Goal: Task Accomplishment & Management: Use online tool/utility

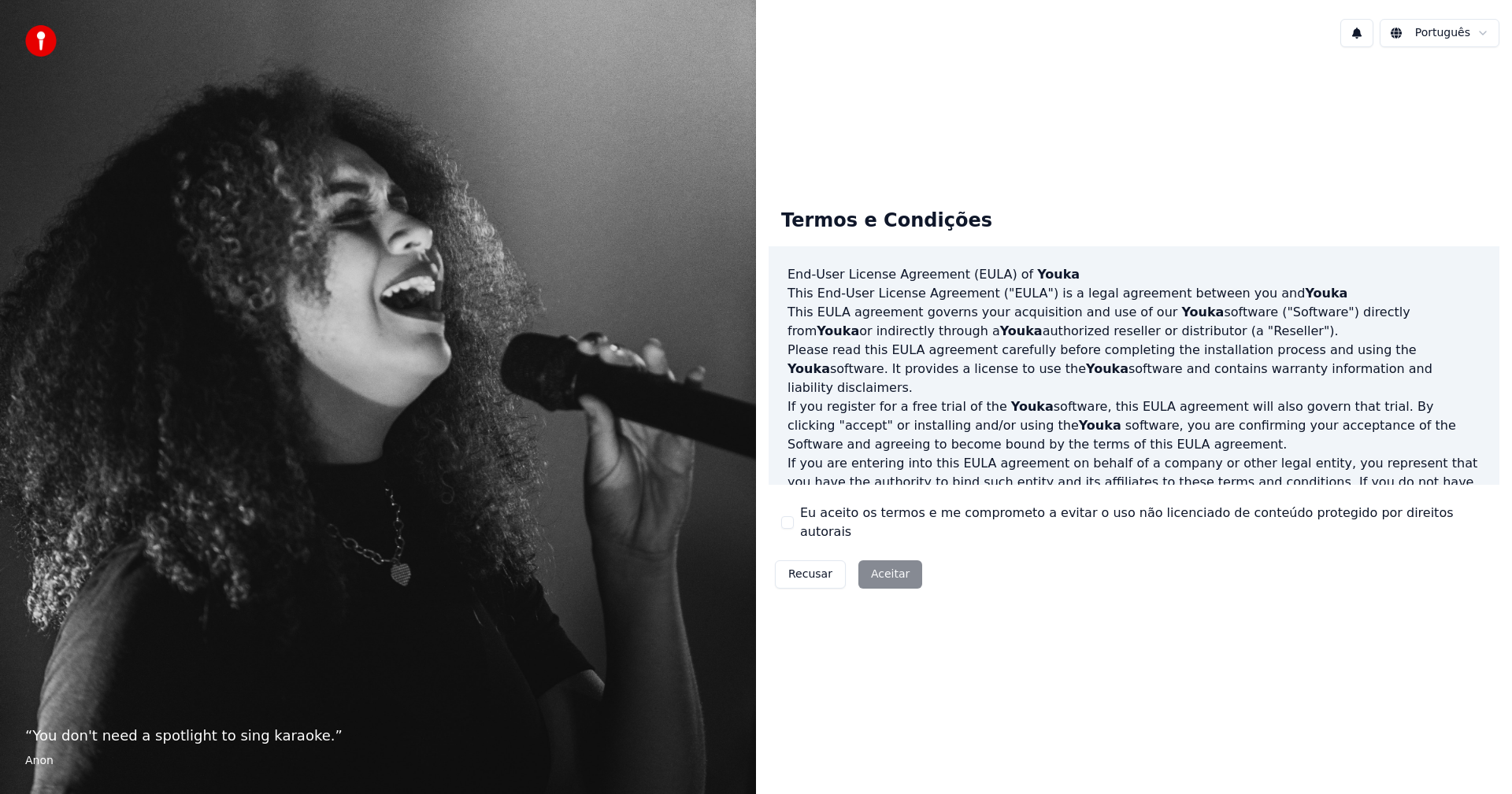
click at [882, 576] on div "Recusar Aceitar" at bounding box center [849, 574] width 160 height 41
drag, startPoint x: 817, startPoint y: 513, endPoint x: 818, endPoint y: 522, distance: 9.1
click at [817, 515] on label "Eu aceito os termos e me comprometo a evitar o uso não licenciado de conteúdo p…" at bounding box center [1143, 522] width 686 height 38
click at [794, 516] on button "Eu aceito os termos e me comprometo a evitar o uso não licenciado de conteúdo p…" at bounding box center [787, 521] width 12 height 12
click at [878, 560] on button "Aceitar" at bounding box center [890, 575] width 64 height 28
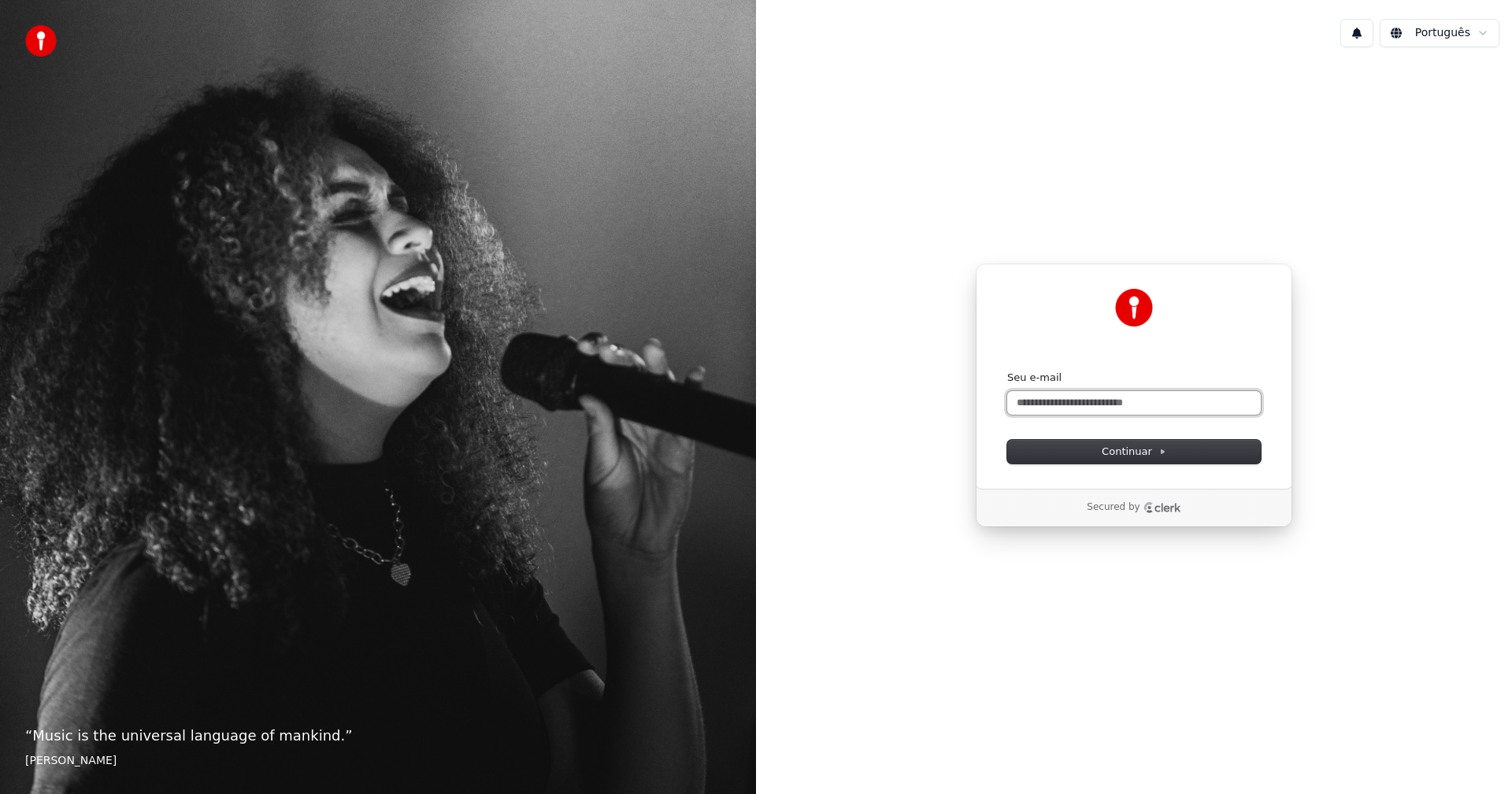
click at [1107, 396] on input "Seu e-mail" at bounding box center [1134, 403] width 254 height 24
click at [1145, 502] on icon "Clerk logo" at bounding box center [1162, 508] width 38 height 11
click at [1105, 398] on input "Seu e-mail" at bounding box center [1134, 403] width 254 height 24
click at [1156, 507] on icon "Clerk logo" at bounding box center [1162, 508] width 38 height 11
click at [1105, 397] on input "Seu e-mail" at bounding box center [1134, 403] width 254 height 24
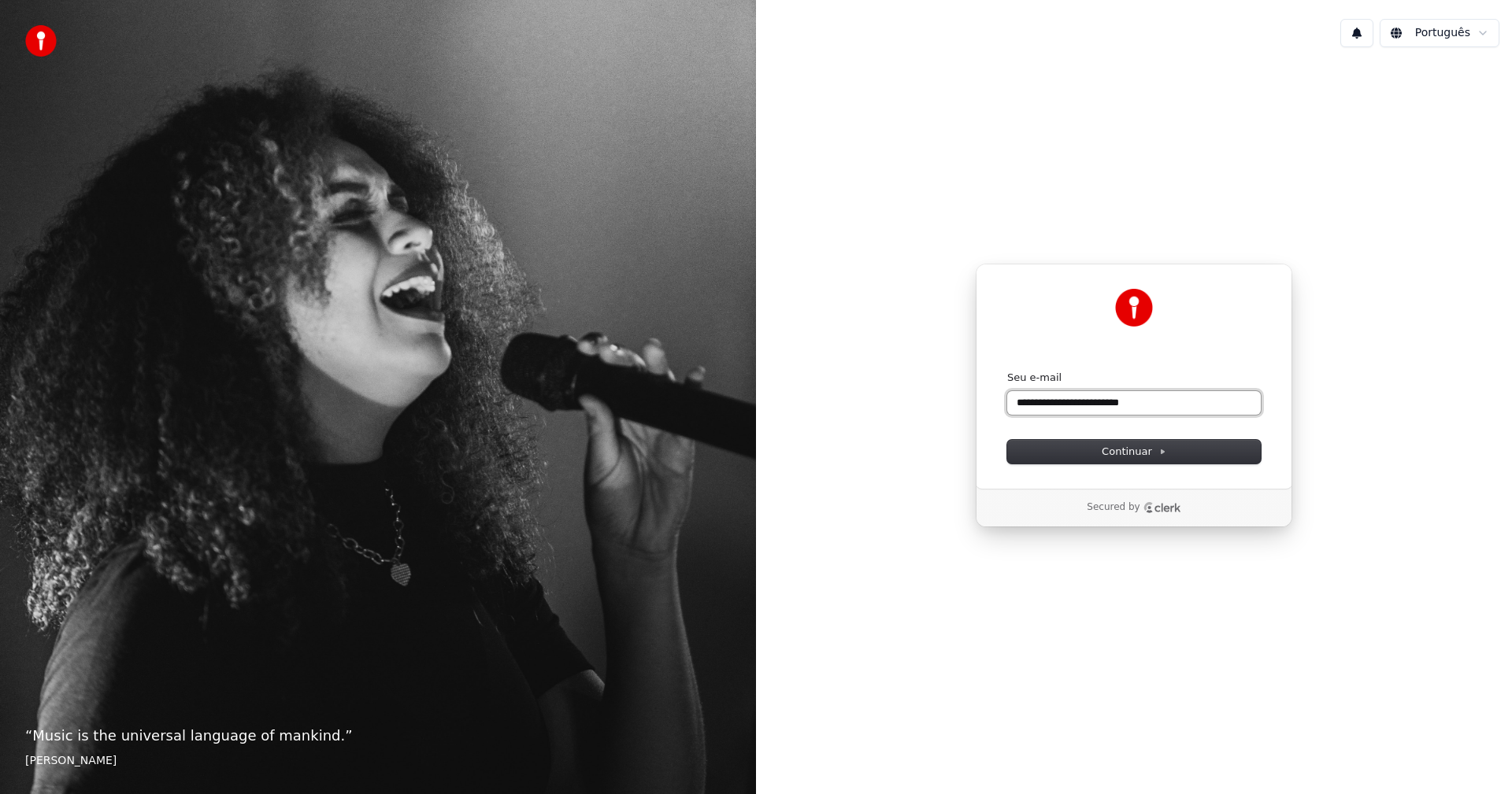
click at [1007, 370] on button "submit" at bounding box center [1007, 370] width 0 height 0
type input "**********"
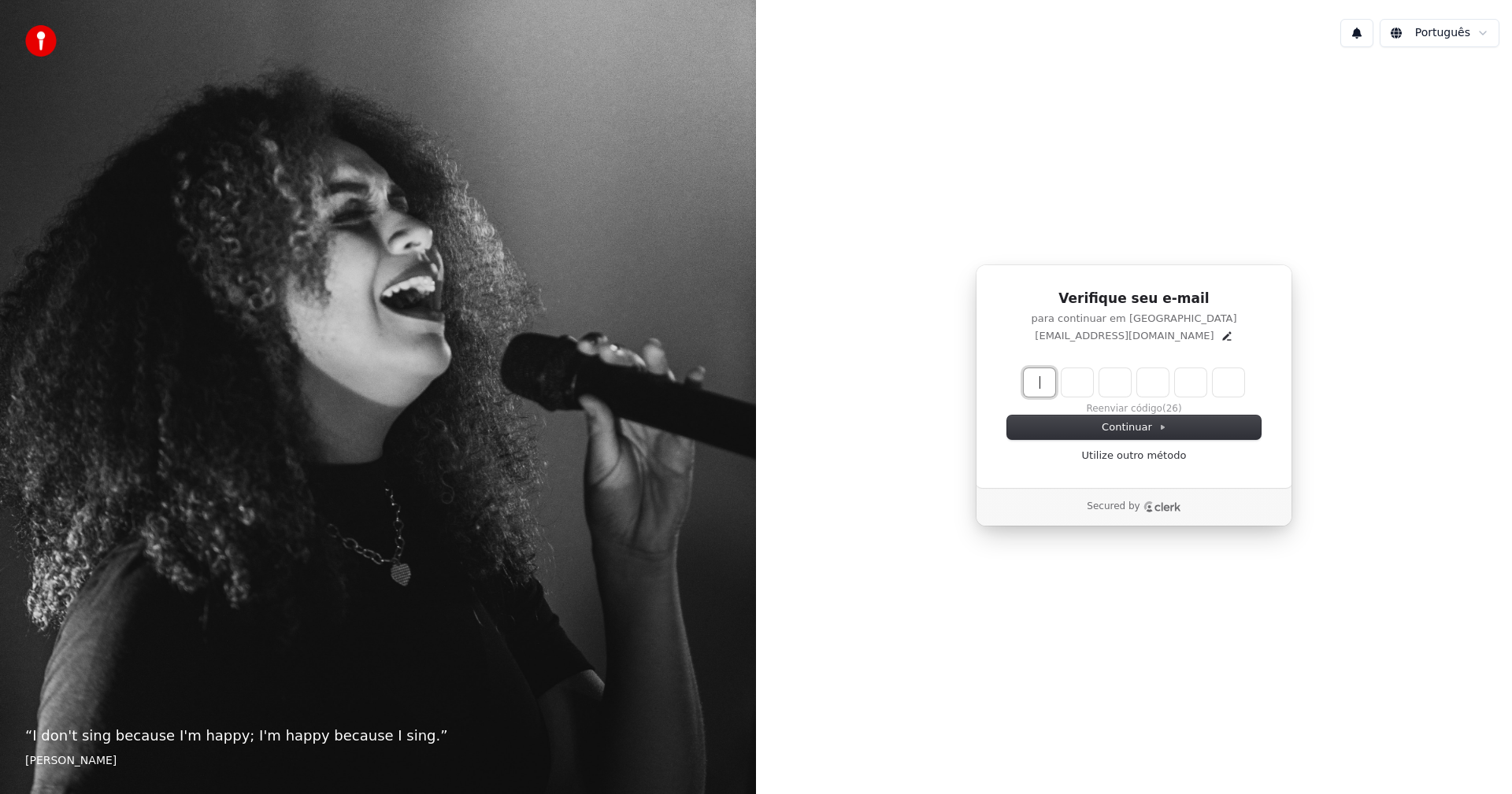
click at [1028, 388] on input "Enter verification code" at bounding box center [1149, 383] width 252 height 28
type input "******"
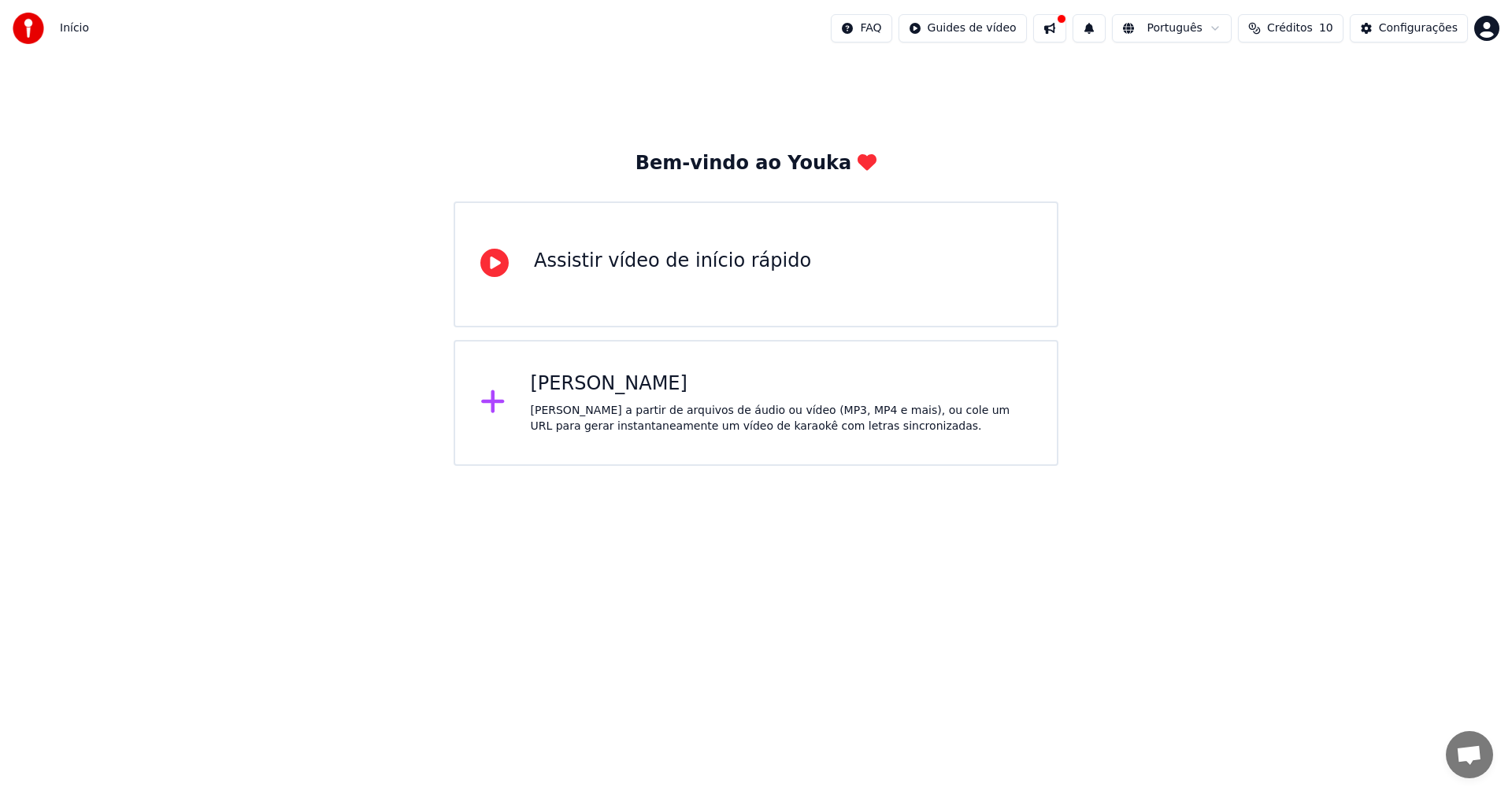
click at [602, 405] on div "[PERSON_NAME] a partir de arquivos de áudio ou vídeo (MP3, MP4 e mais), ou cole…" at bounding box center [781, 418] width 502 height 31
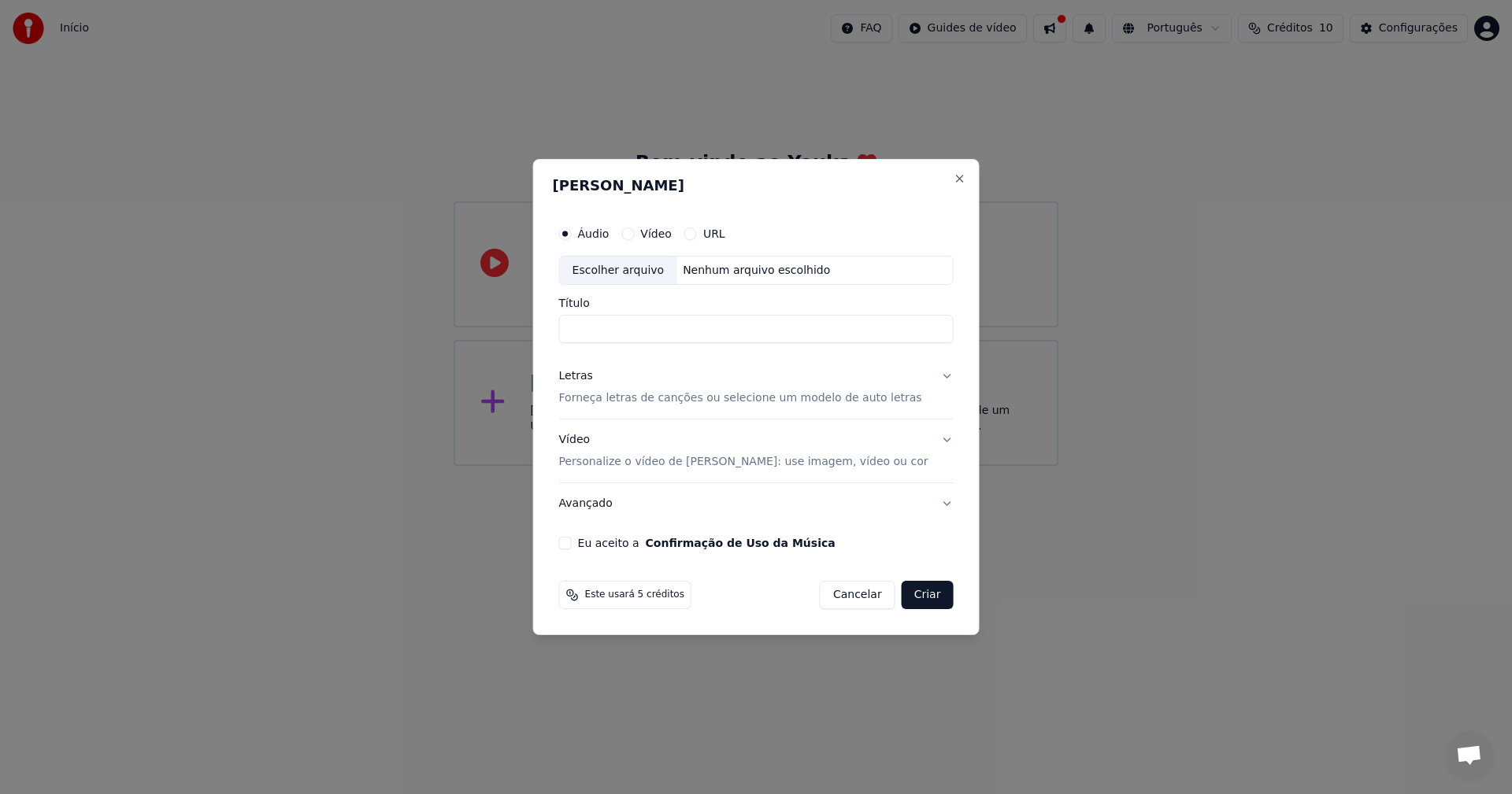
click at [725, 232] on label "URL" at bounding box center [714, 234] width 22 height 11
click at [697, 232] on button "URL" at bounding box center [690, 233] width 12 height 12
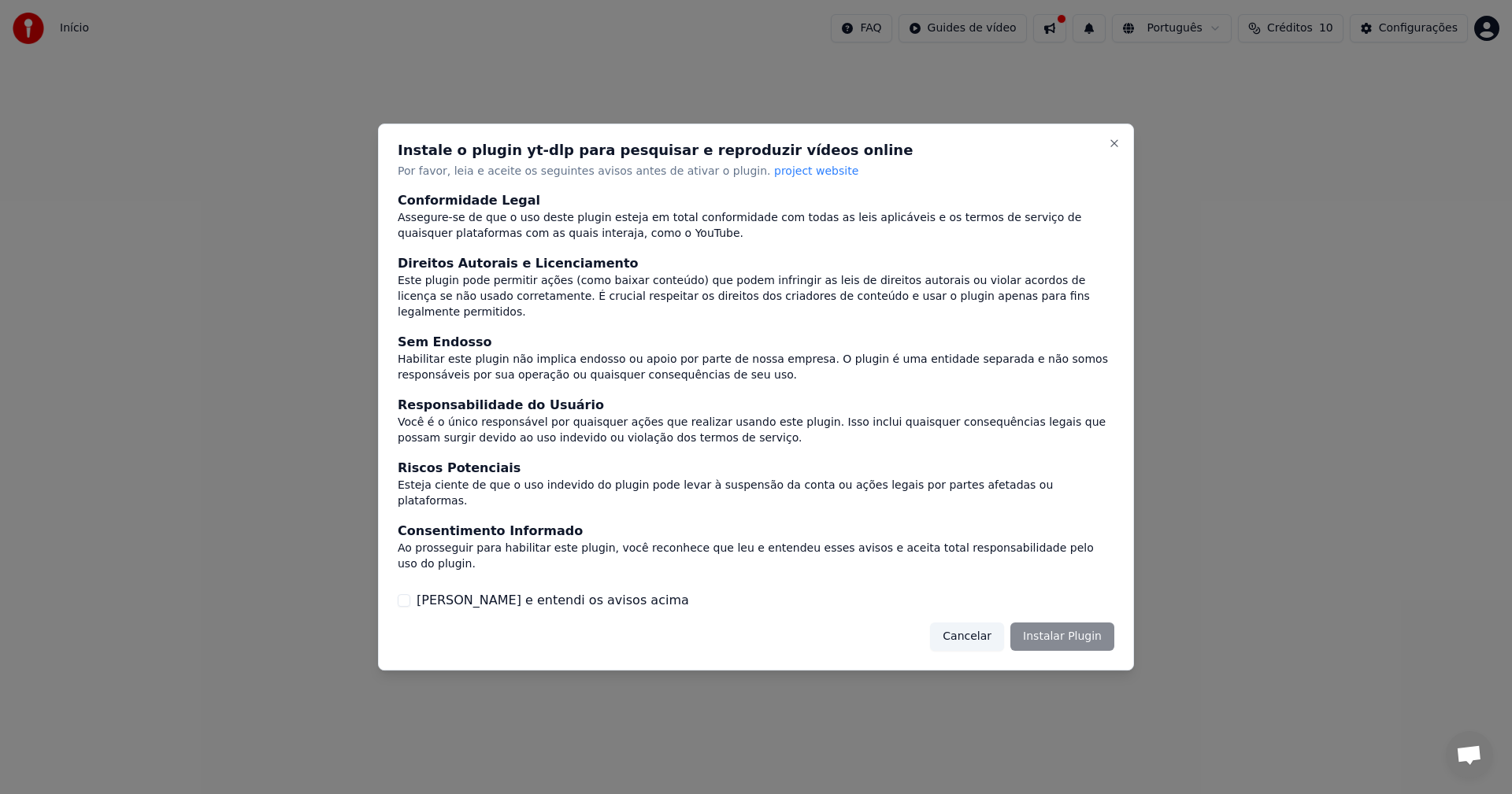
click at [1065, 622] on div "Cancelar Instalar Plugin" at bounding box center [1022, 636] width 184 height 28
click at [455, 591] on label "[PERSON_NAME] e entendi os avisos acima" at bounding box center [552, 600] width 273 height 19
click at [411, 595] on button "[PERSON_NAME] e entendi os avisos acima" at bounding box center [403, 600] width 12 height 12
click at [1067, 597] on div "Instale o plugin yt-dlp para pesquisar e reproduzir vídeos online Por favor, le…" at bounding box center [756, 397] width 756 height 548
click at [1064, 622] on button "Instalar Plugin" at bounding box center [1062, 636] width 104 height 28
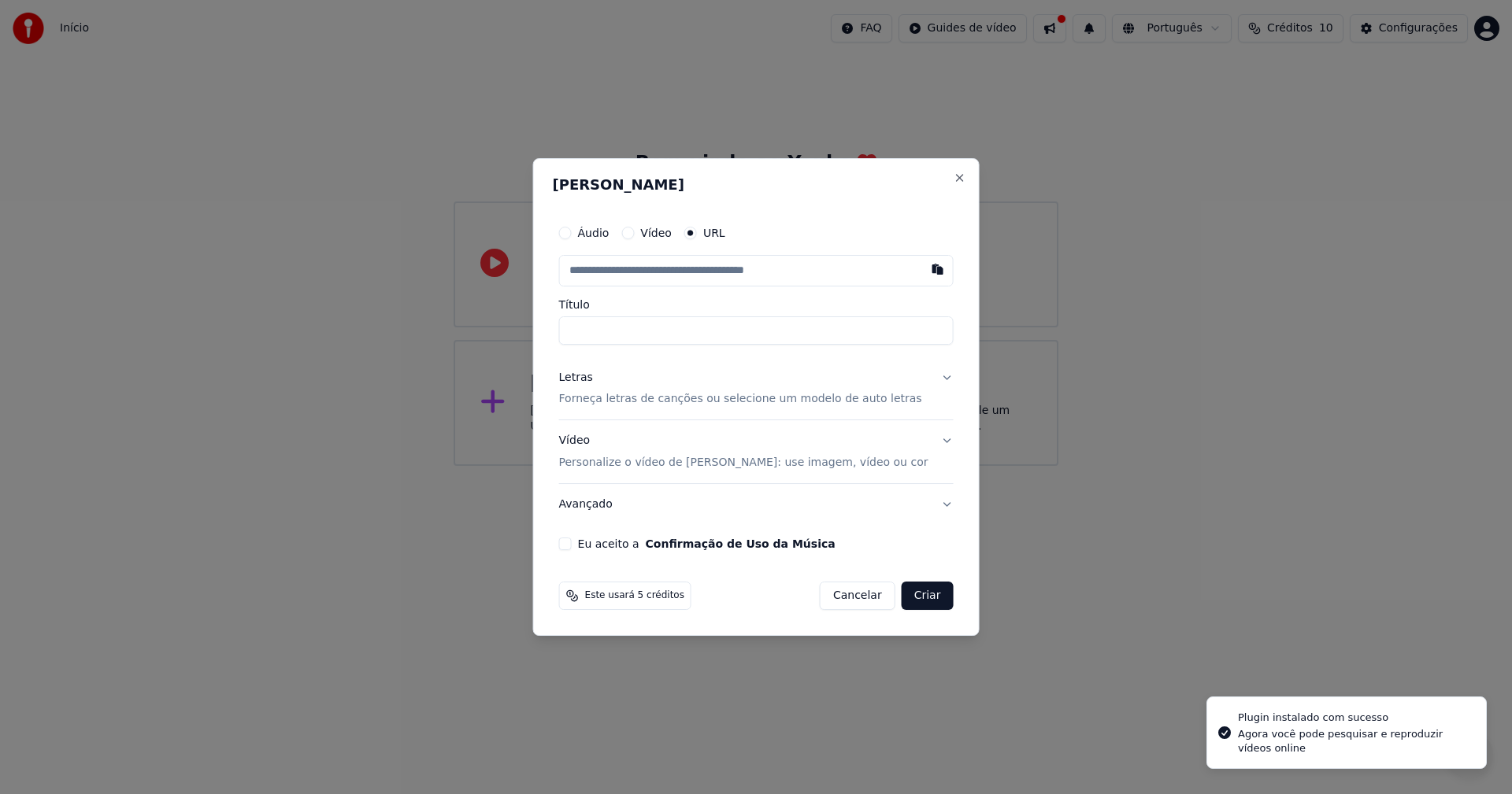
click at [752, 273] on input "text" at bounding box center [756, 270] width 394 height 31
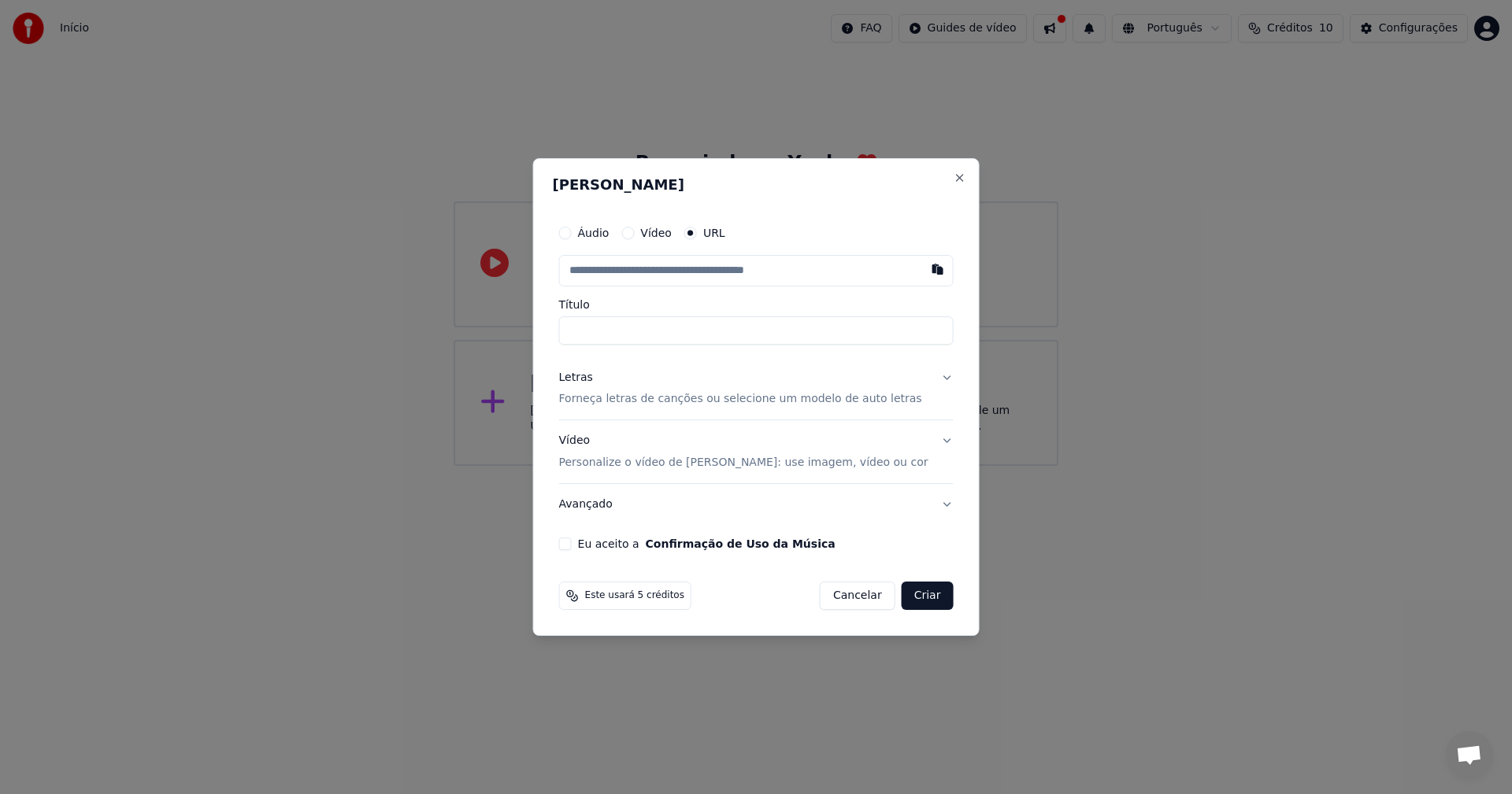
paste input "**********"
type input "**********"
drag, startPoint x: 782, startPoint y: 330, endPoint x: 693, endPoint y: 332, distance: 89.0
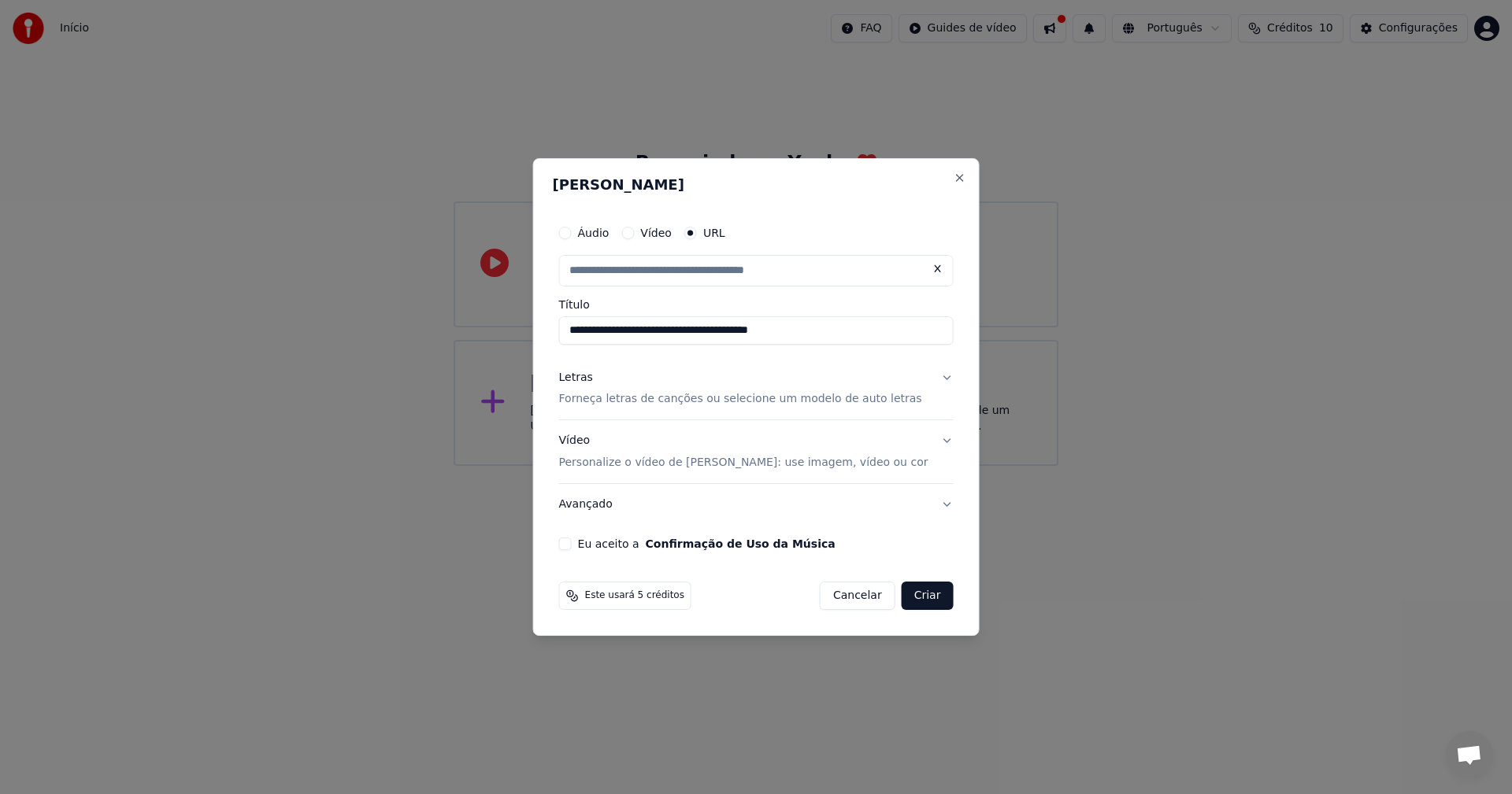
click at [692, 333] on input "**********" at bounding box center [756, 331] width 394 height 28
type input "**********"
click at [649, 332] on input "**********" at bounding box center [756, 331] width 394 height 28
drag, startPoint x: 657, startPoint y: 331, endPoint x: 537, endPoint y: 316, distance: 120.9
click at [537, 316] on body "**********" at bounding box center [756, 233] width 1512 height 465
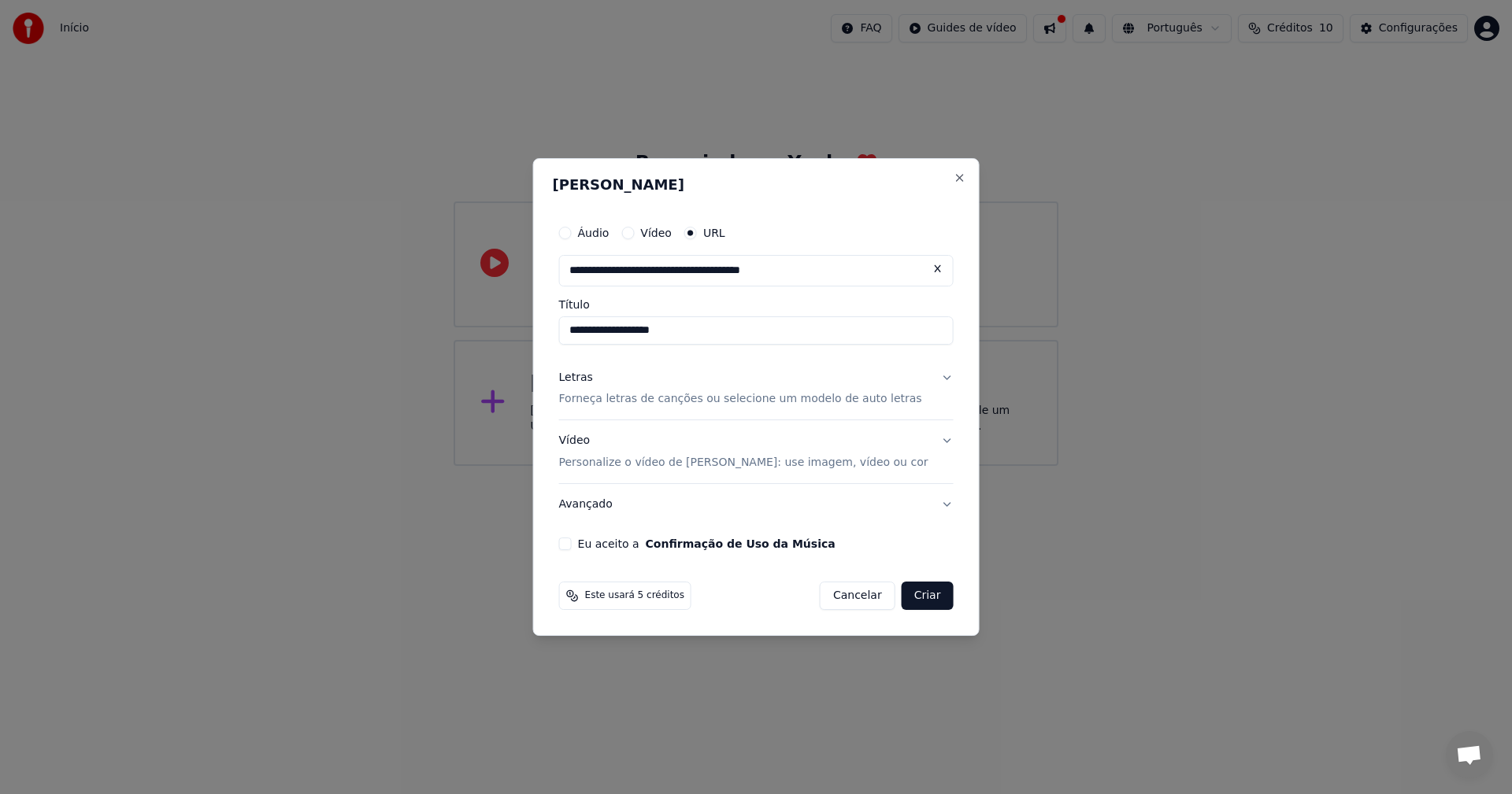
click at [705, 328] on input "**********" at bounding box center [756, 331] width 394 height 28
click at [656, 331] on input "**********" at bounding box center [756, 331] width 394 height 28
type input "**********"
click at [631, 546] on label "Eu aceito a Confirmação de Uso da Música" at bounding box center [706, 544] width 258 height 11
click at [571, 546] on button "Eu aceito a Confirmação de Uso da Música" at bounding box center [565, 543] width 12 height 12
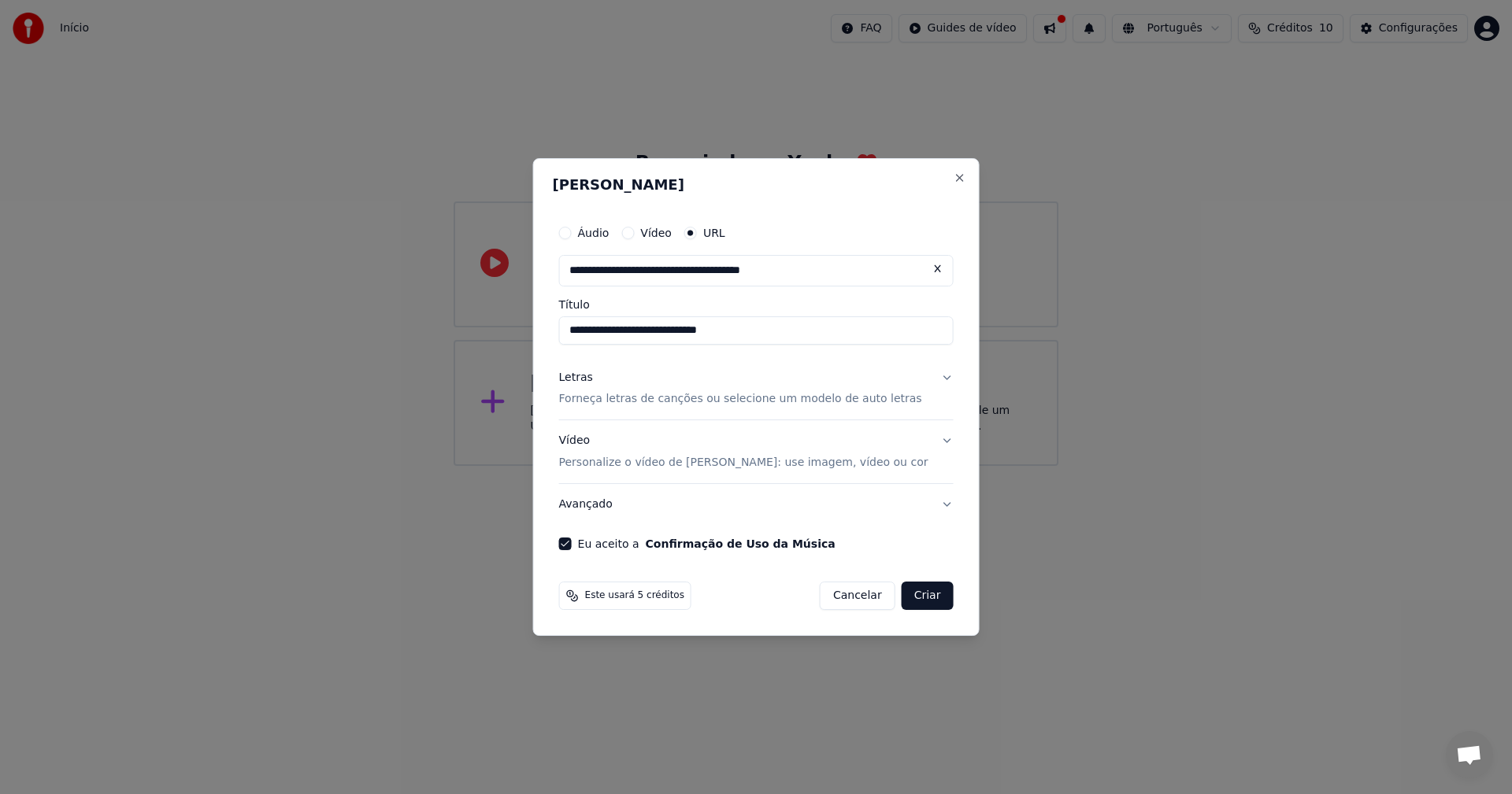
click at [912, 596] on button "Criar" at bounding box center [928, 596] width 52 height 28
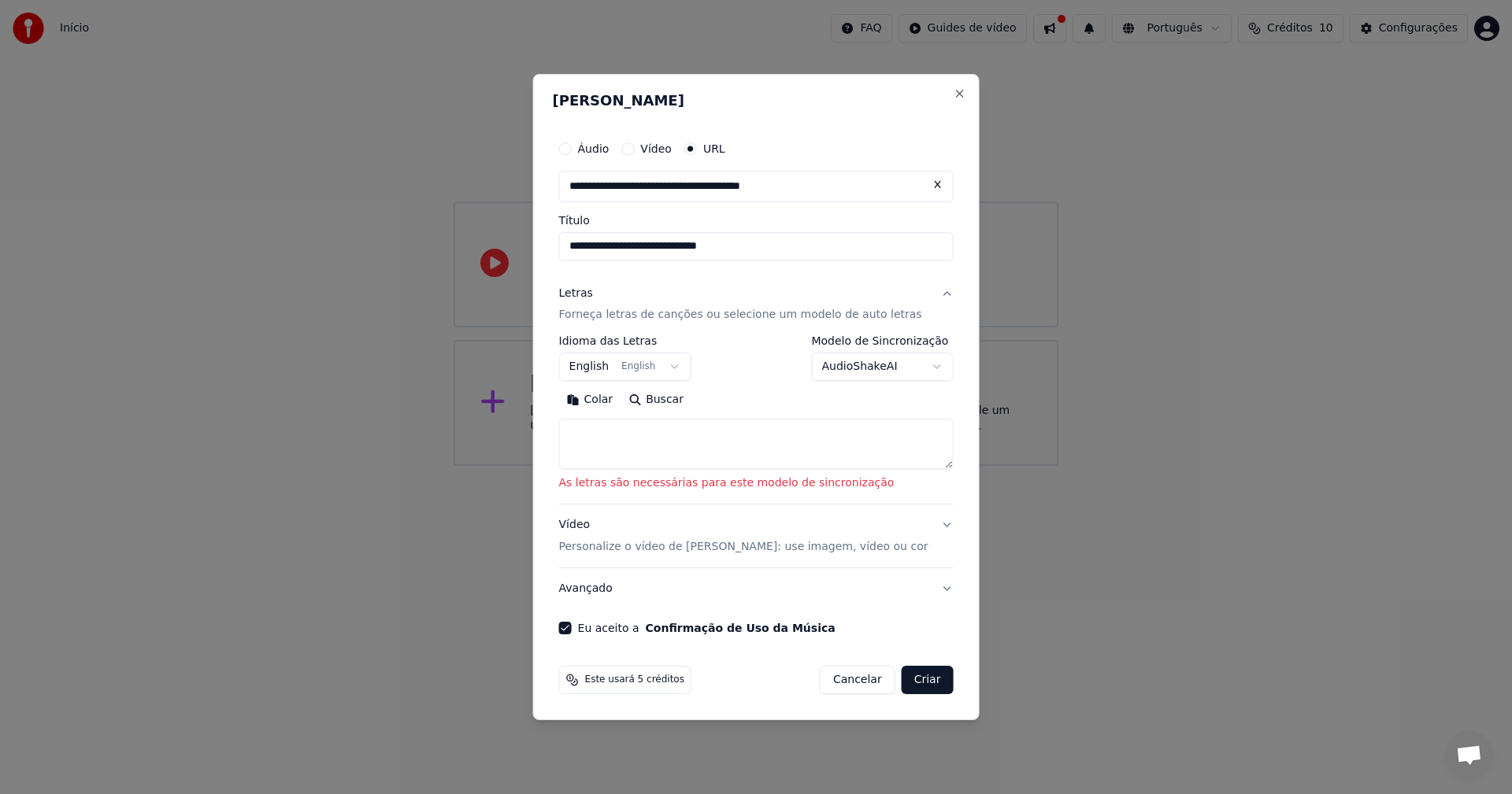
click at [673, 449] on textarea at bounding box center [756, 444] width 394 height 50
click at [609, 369] on button "English English" at bounding box center [624, 368] width 132 height 28
click at [680, 444] on textarea at bounding box center [756, 444] width 394 height 50
click at [861, 365] on body "**********" at bounding box center [756, 233] width 1512 height 465
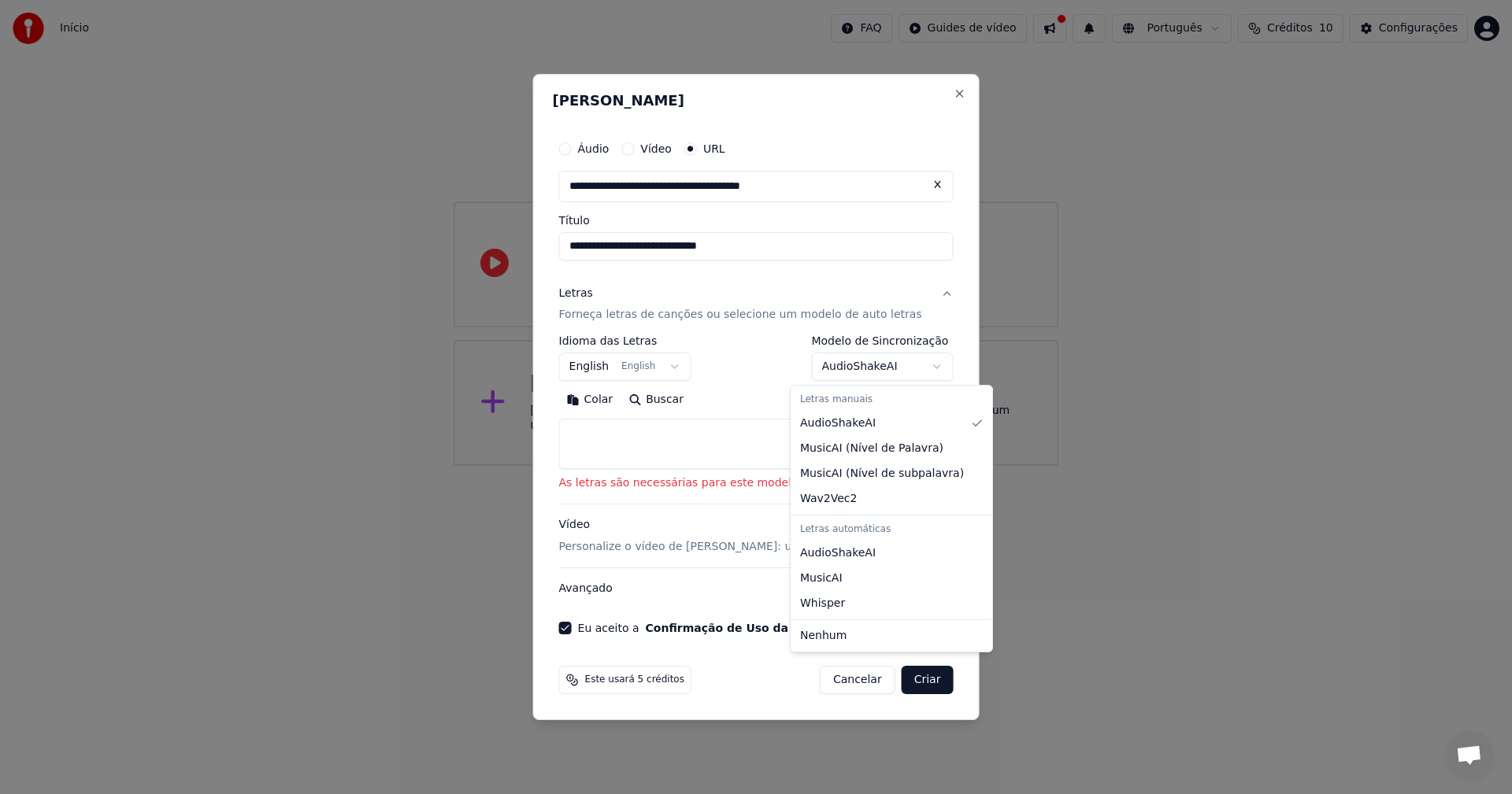
click at [861, 365] on body "**********" at bounding box center [756, 233] width 1512 height 465
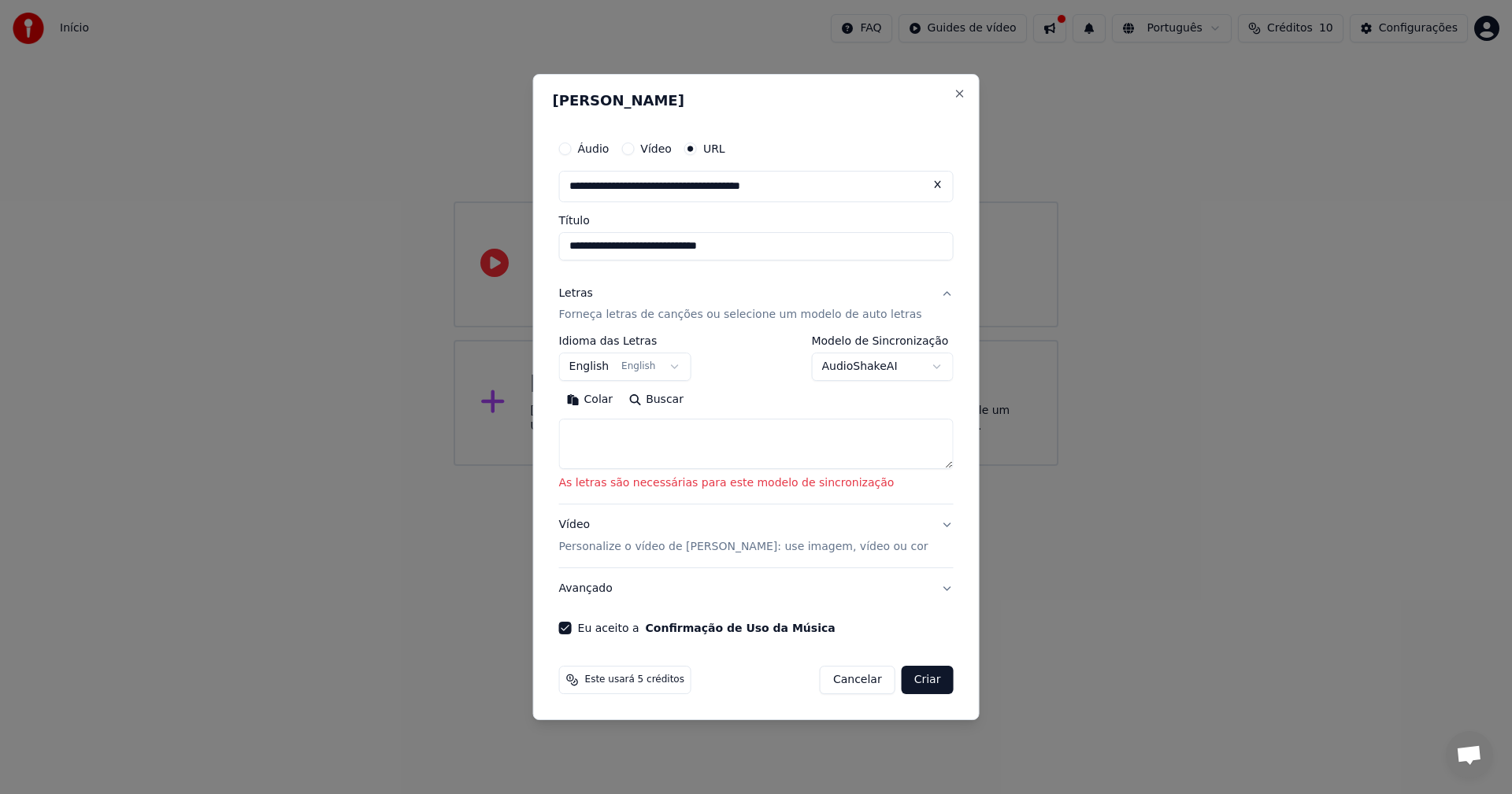
click at [728, 438] on textarea at bounding box center [756, 444] width 394 height 50
paste textarea "**********"
type textarea "**********"
paste textarea "**********"
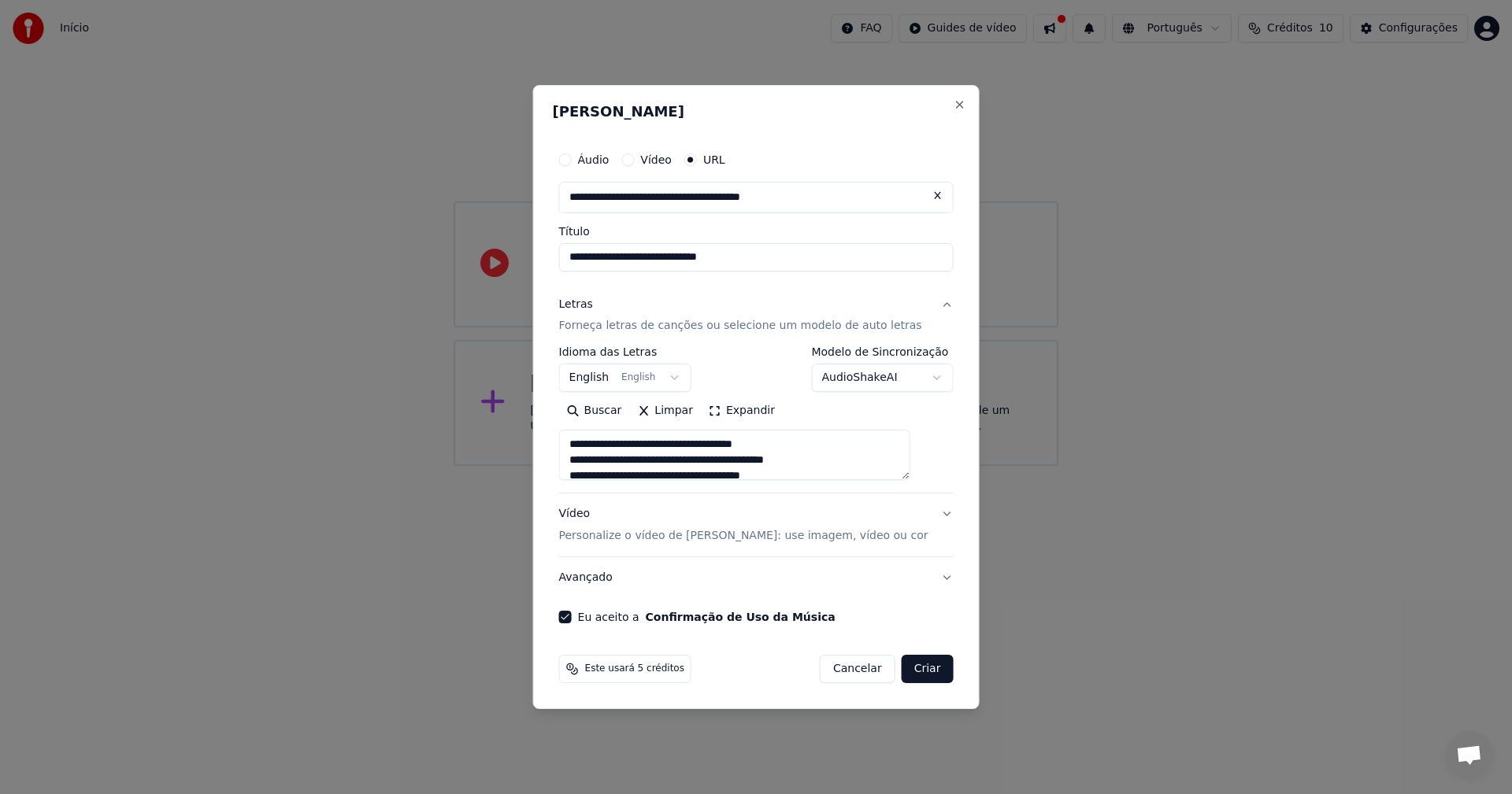
scroll to position [602, 0]
type textarea "**********"
click at [756, 408] on button "Expandir" at bounding box center [741, 411] width 82 height 26
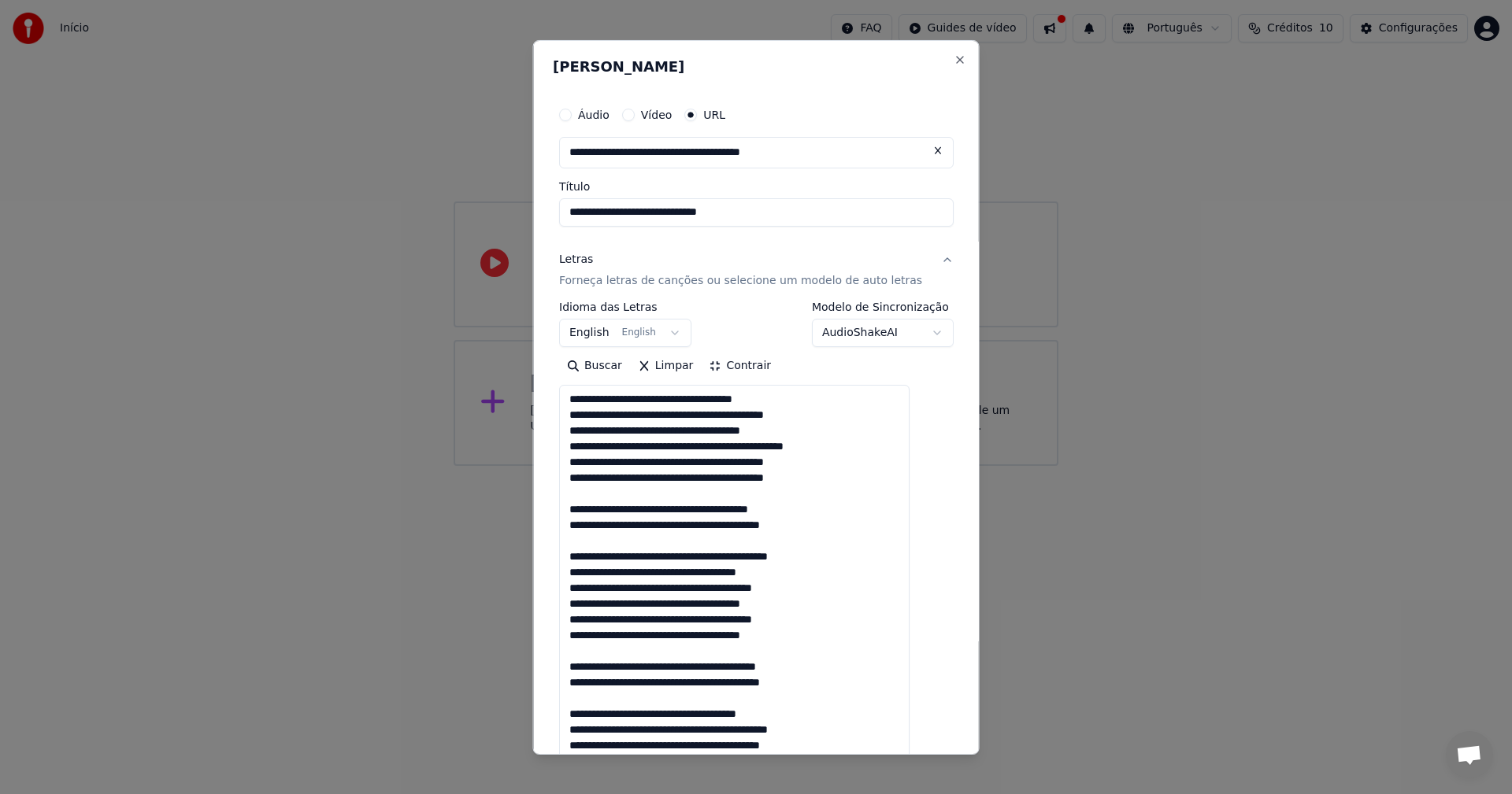
click at [585, 396] on textarea at bounding box center [734, 713] width 351 height 657
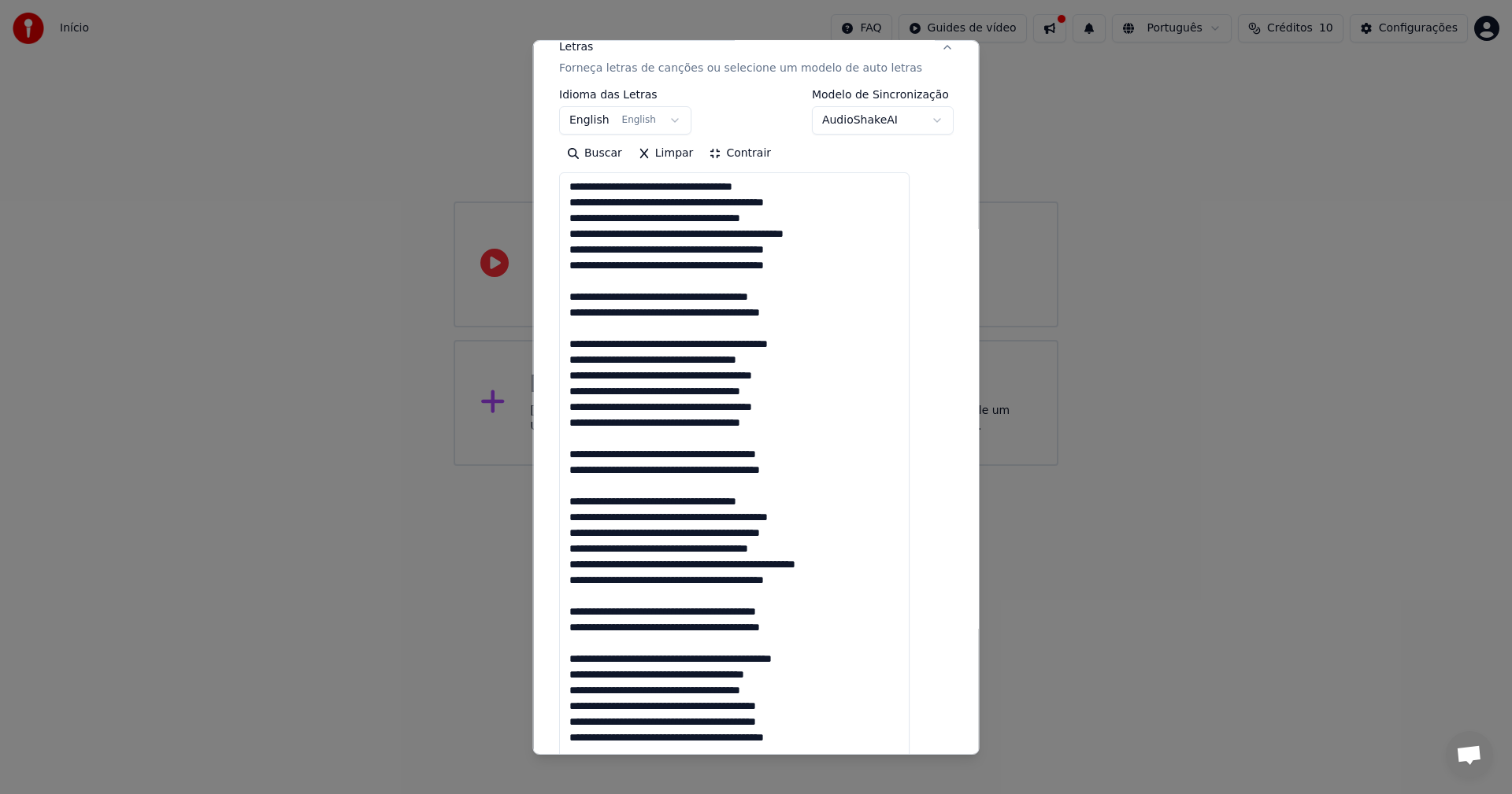
scroll to position [138, 0]
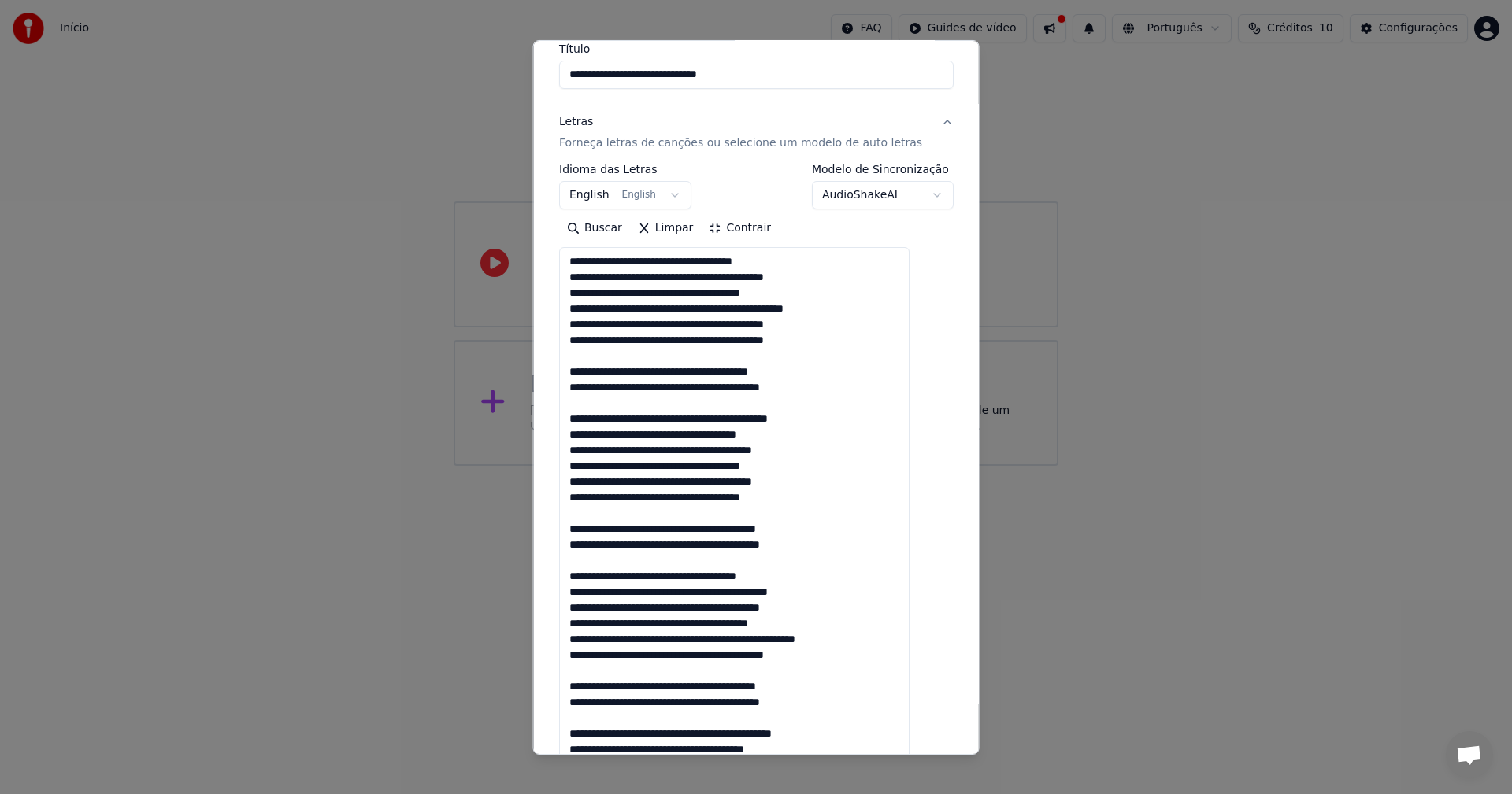
click at [892, 193] on body "**********" at bounding box center [756, 233] width 1512 height 465
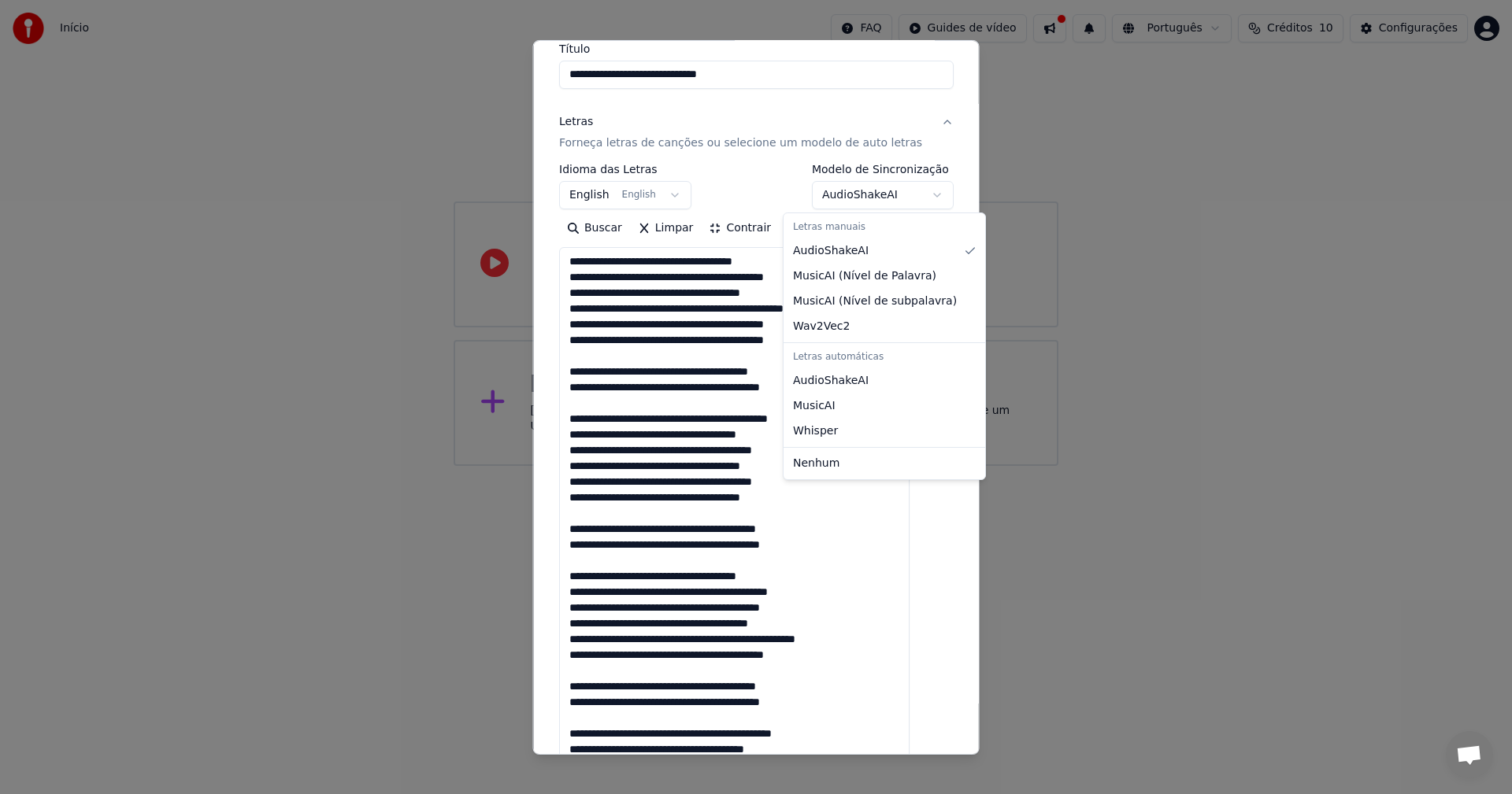
scroll to position [0, 0]
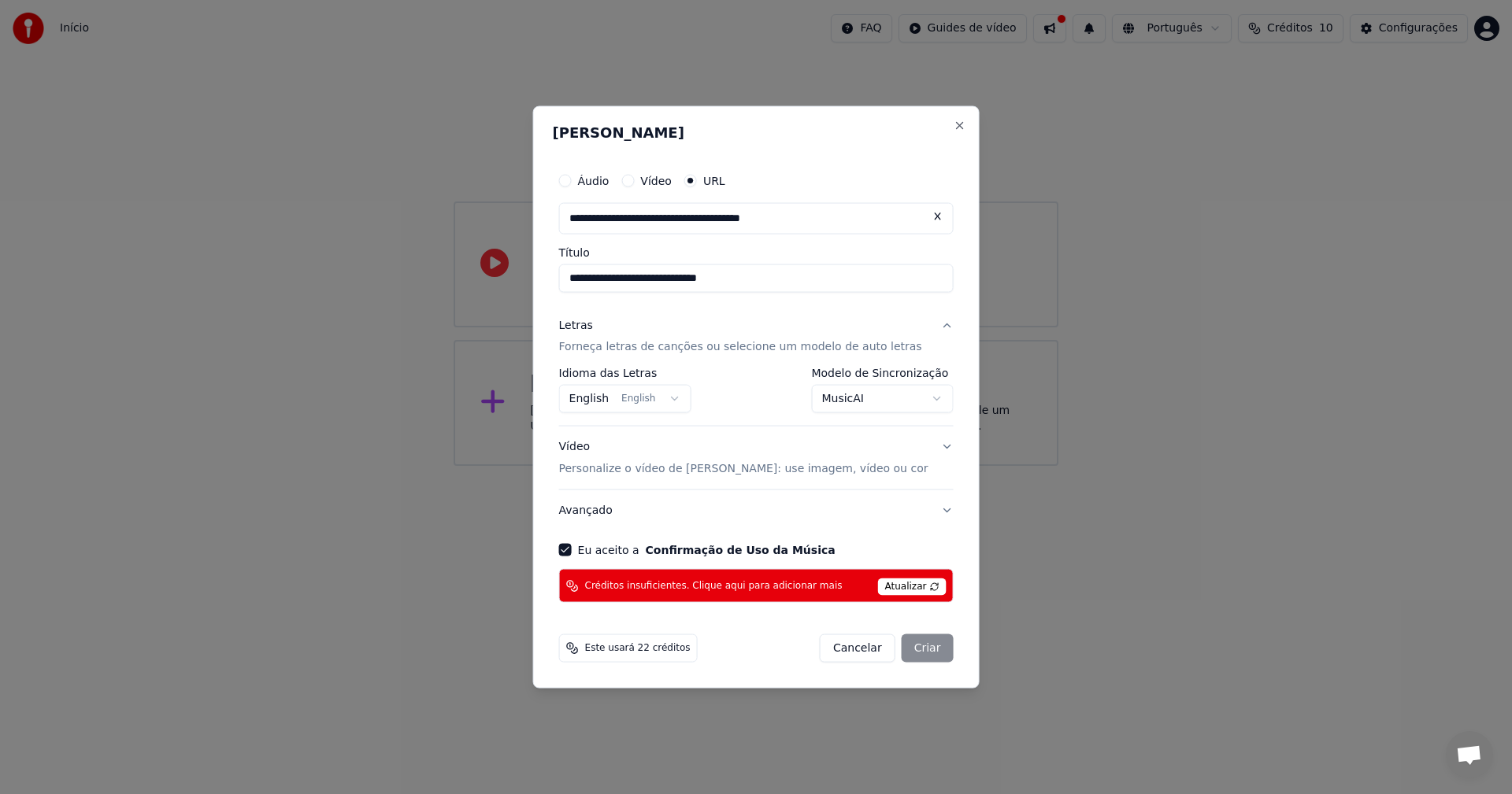
click at [881, 382] on div "**********" at bounding box center [881, 390] width 142 height 46
click at [881, 391] on body "**********" at bounding box center [756, 233] width 1512 height 465
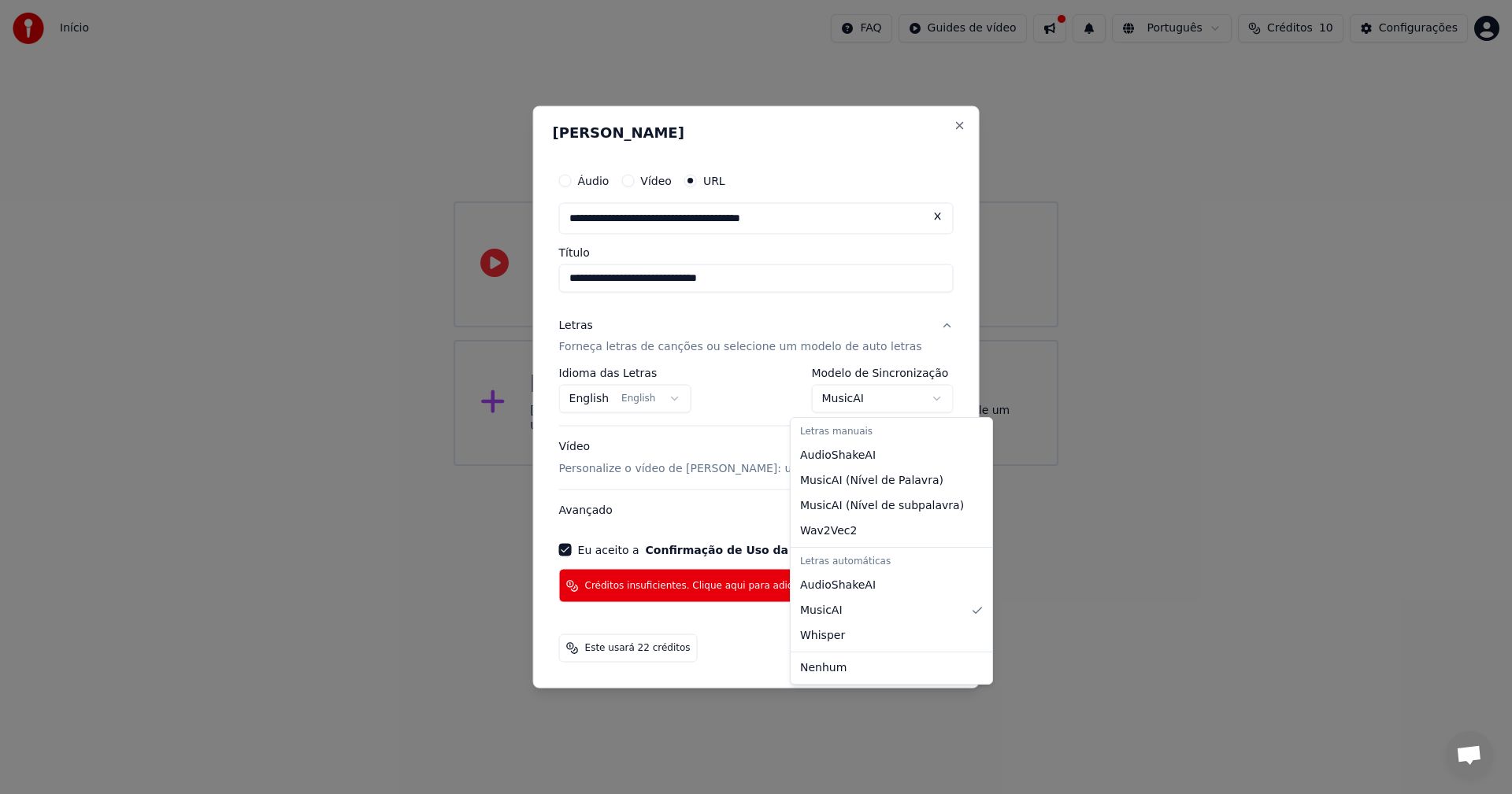
select select "**********"
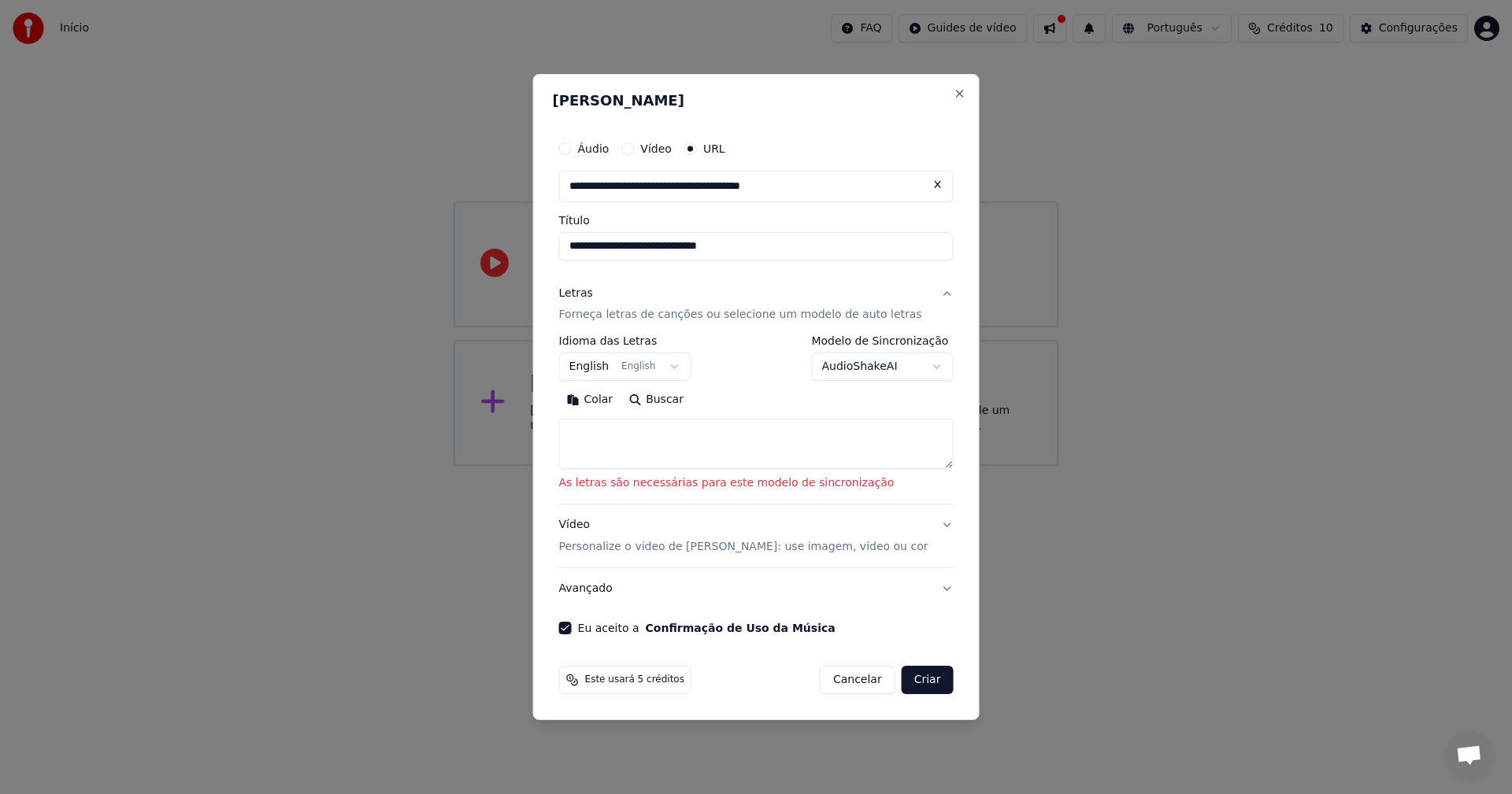
click at [842, 446] on textarea at bounding box center [756, 444] width 394 height 50
paste textarea "**********"
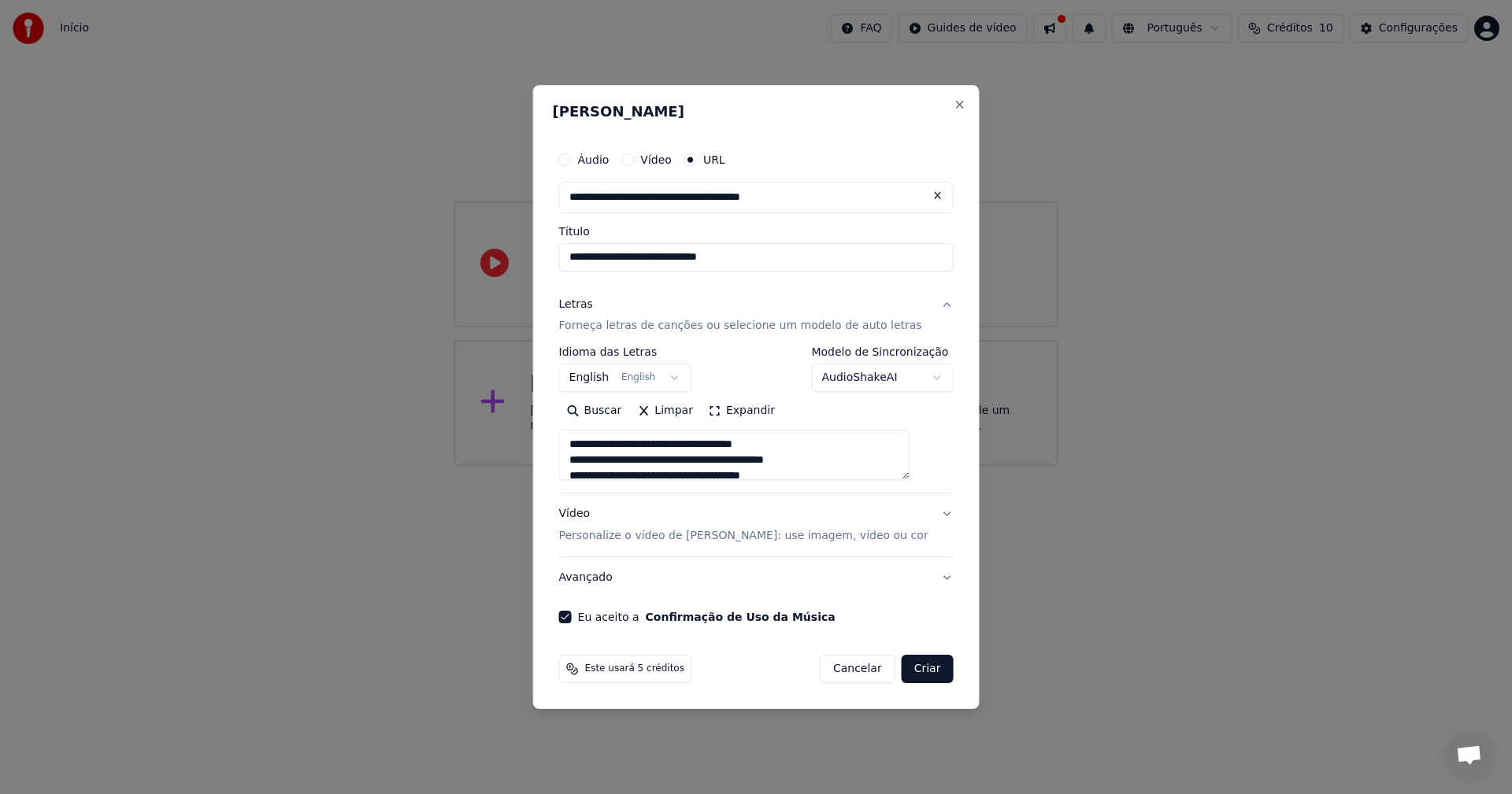
scroll to position [602, 0]
type textarea "**********"
click at [902, 666] on button "Criar" at bounding box center [928, 669] width 52 height 28
select select "**"
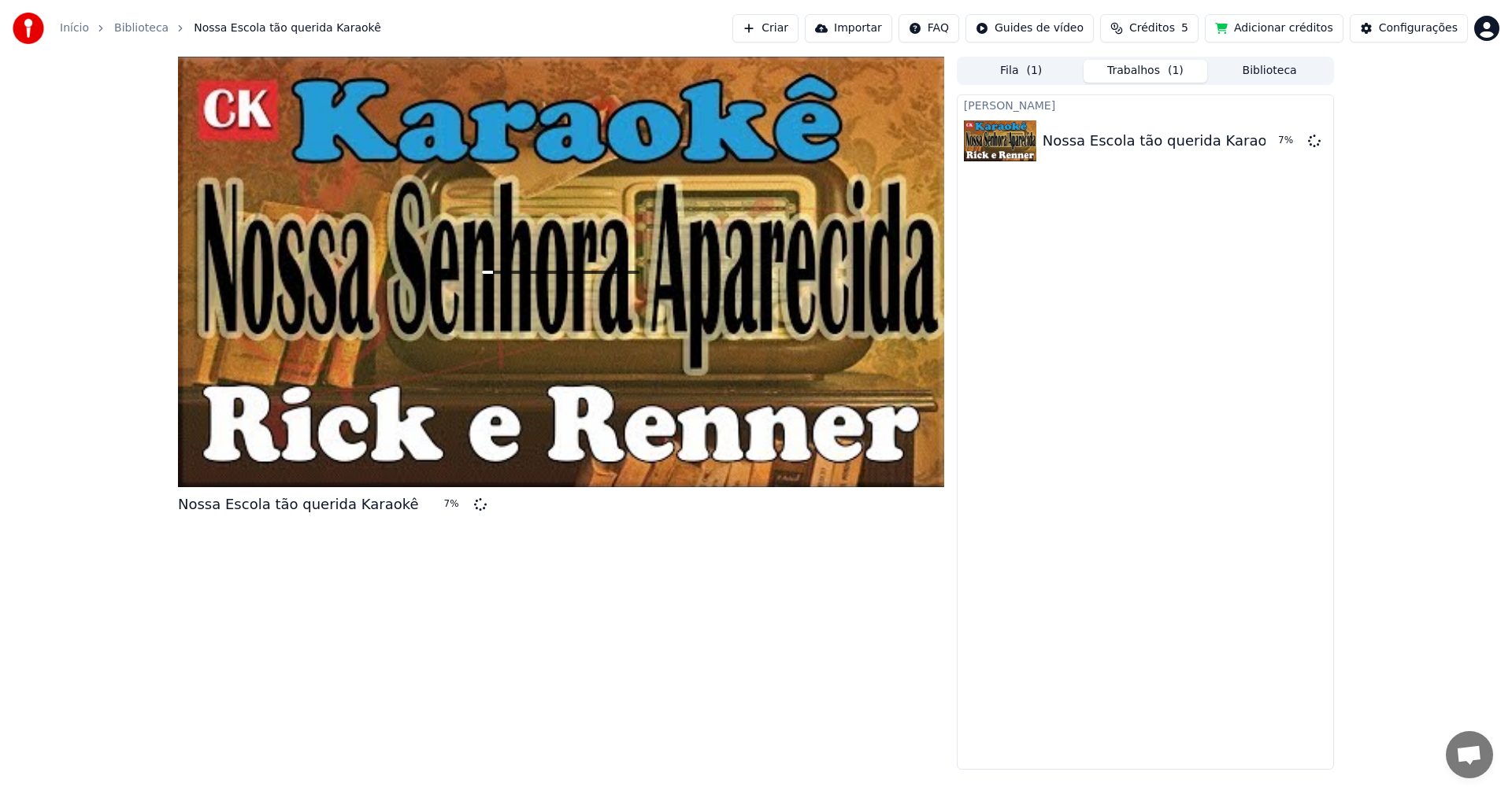
click at [605, 623] on div "Nossa Escola tão querida Karaokê 7 %" at bounding box center [561, 413] width 766 height 713
click at [1493, 26] on html "Início Biblioteca Nossa Escola tão querida Karaokê Criar Importar FAQ Guides de…" at bounding box center [756, 397] width 1512 height 794
click at [1184, 24] on html "Início Biblioteca Nossa Escola tão querida Karaokê Criar Importar FAQ Guides de…" at bounding box center [756, 397] width 1512 height 794
click at [1416, 154] on div "Nossa Escola tão querida Karaokê 10 % Fila ( 1 ) Trabalhos ( 1 ) Biblioteca Cri…" at bounding box center [756, 413] width 1512 height 713
click at [1265, 22] on button "Adicionar créditos" at bounding box center [1274, 28] width 139 height 28
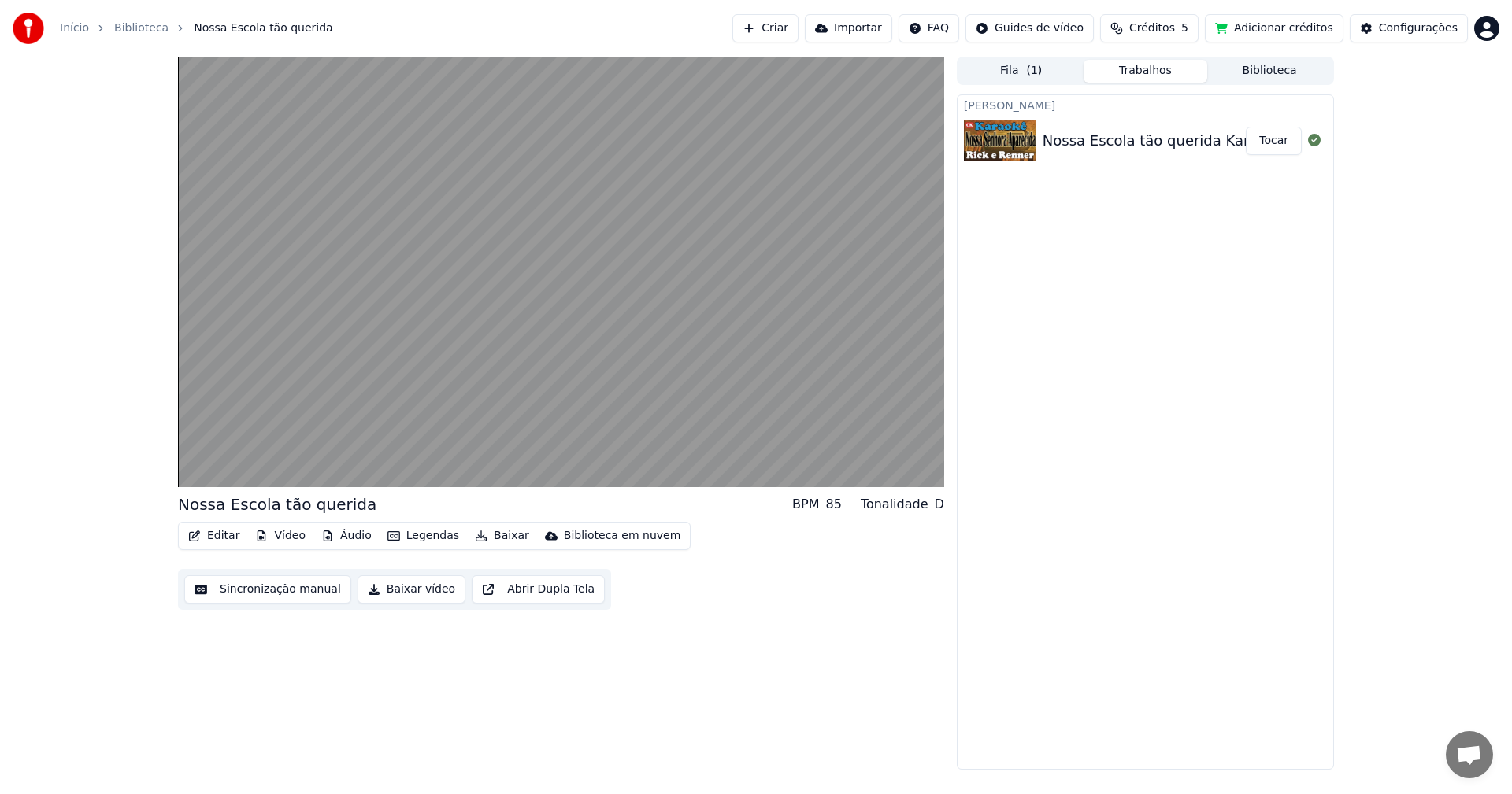
click at [416, 538] on button "Legendas" at bounding box center [423, 536] width 85 height 22
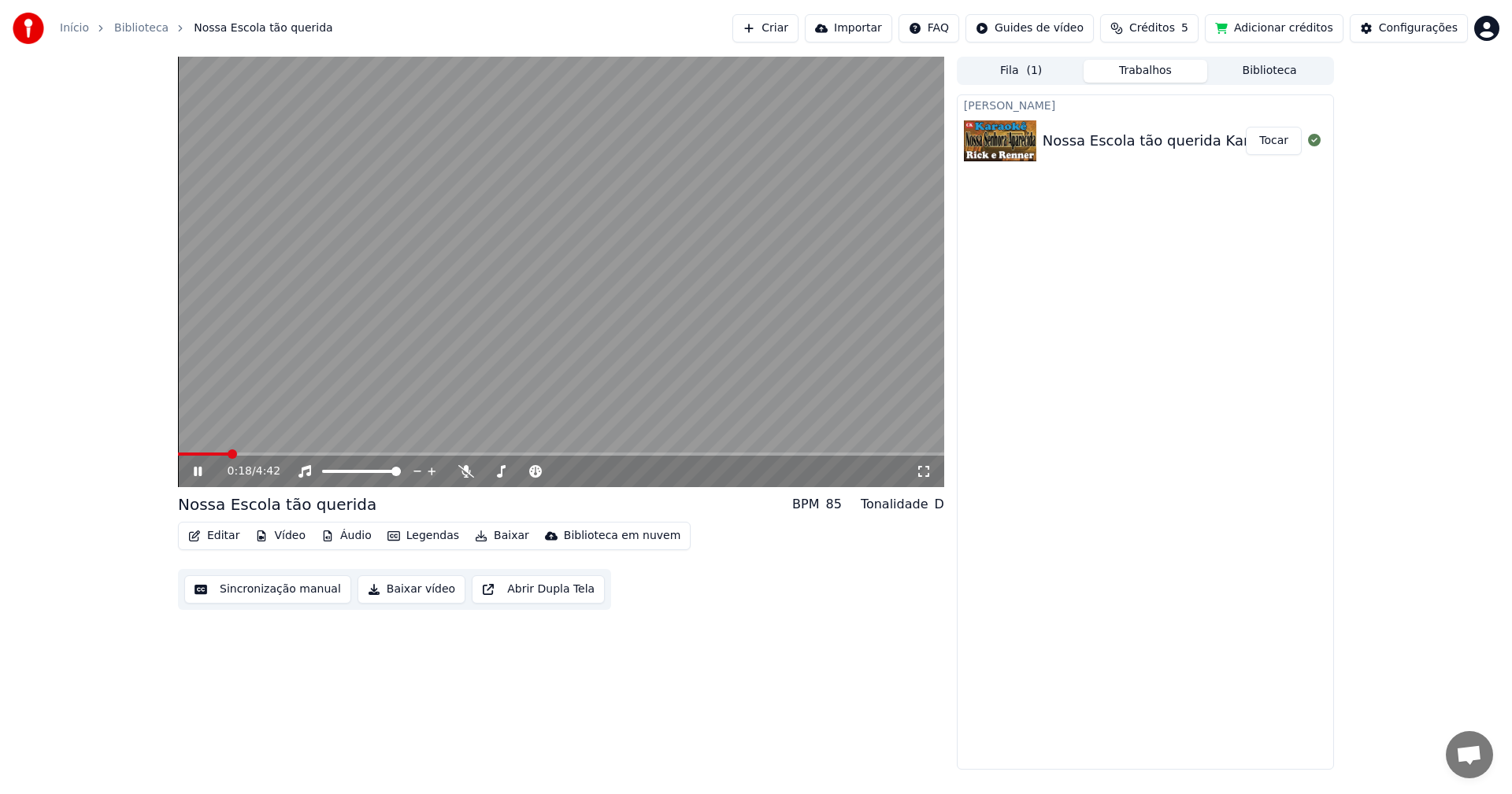
click at [303, 380] on video at bounding box center [561, 272] width 766 height 430
click at [209, 453] on span at bounding box center [203, 453] width 51 height 3
click at [178, 453] on span at bounding box center [182, 454] width 10 height 9
click at [211, 539] on button "Editar" at bounding box center [213, 536] width 64 height 22
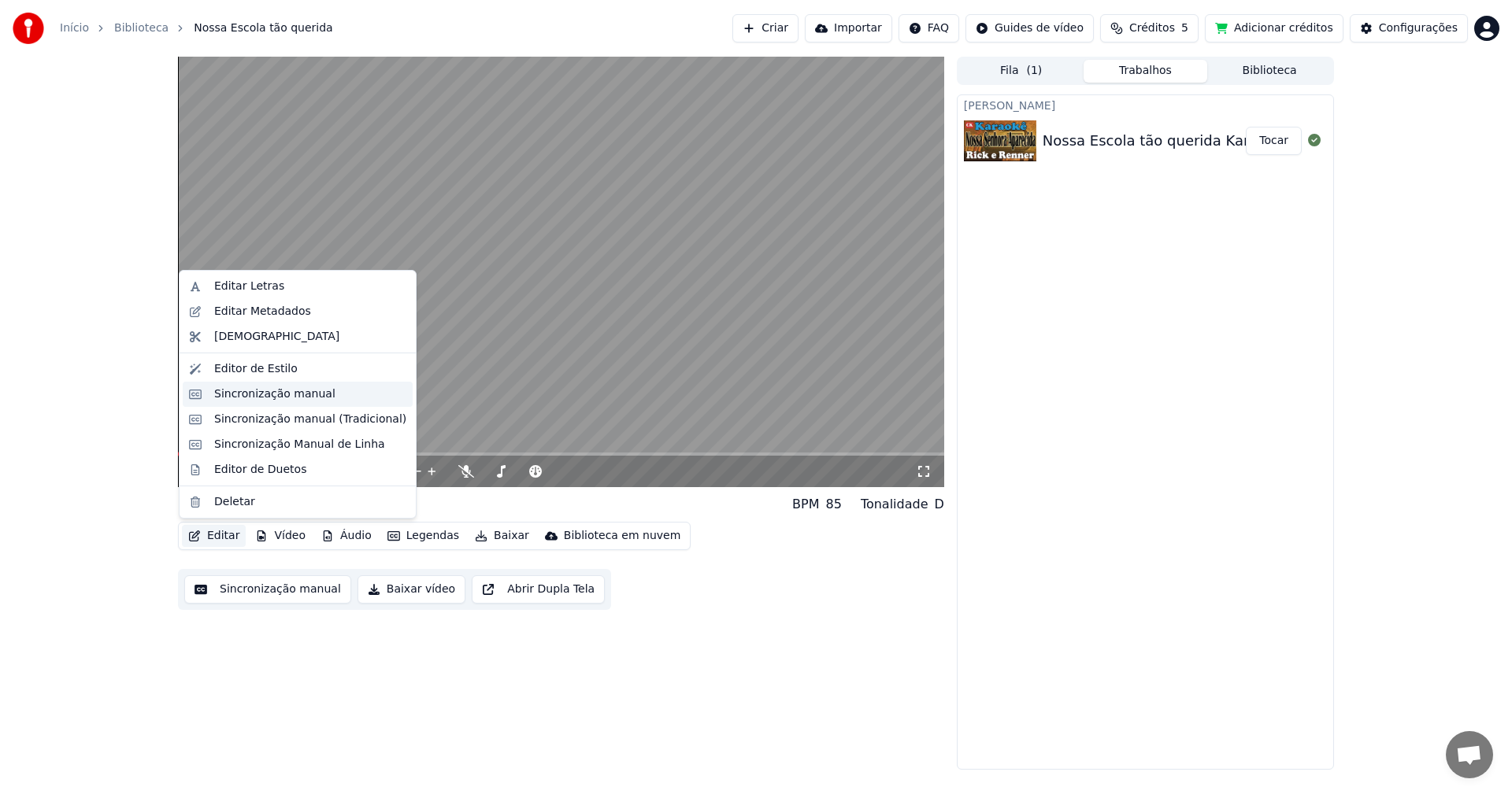
click at [263, 393] on div "Sincronização manual" at bounding box center [275, 394] width 122 height 16
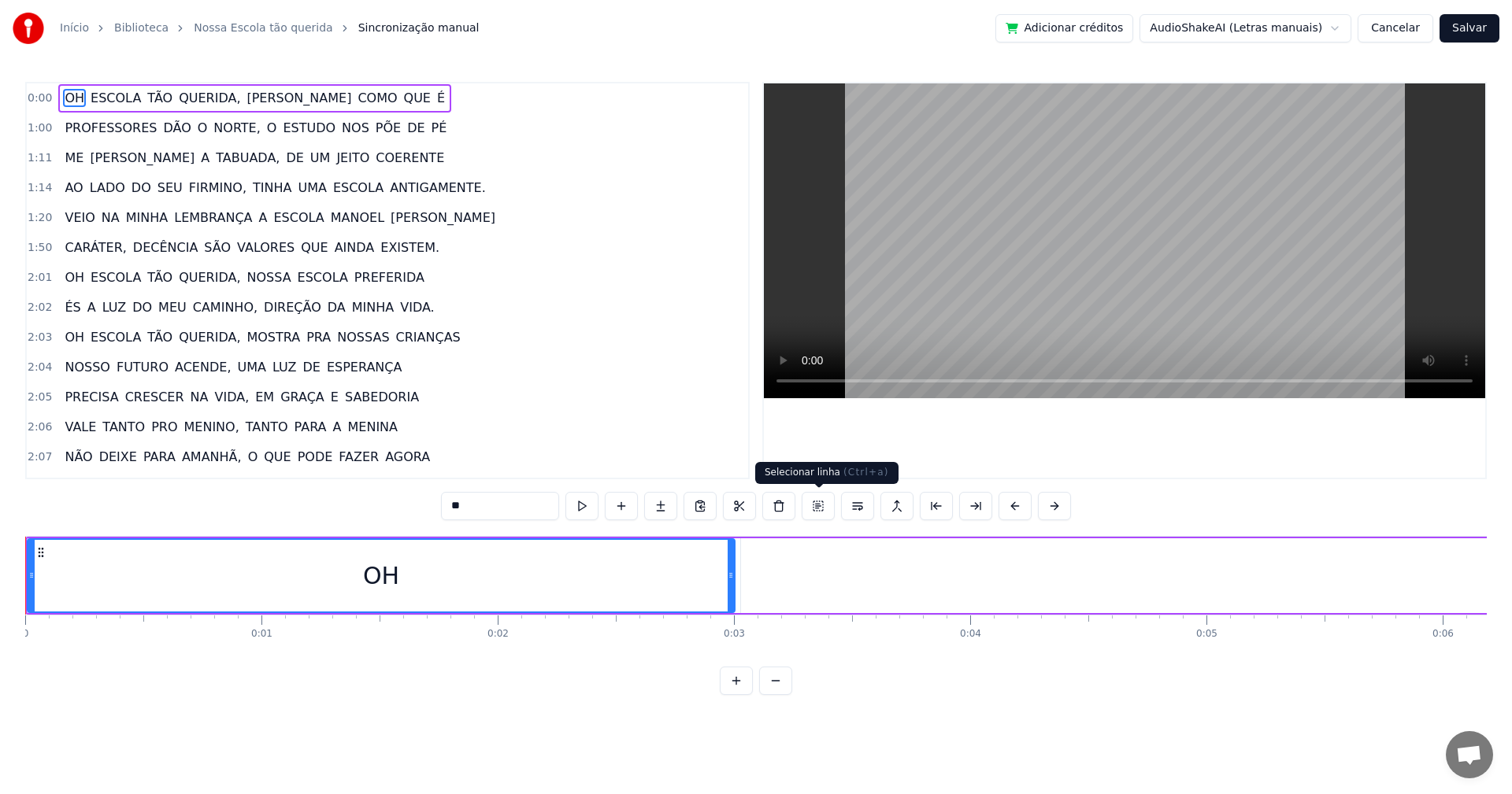
click at [830, 503] on button at bounding box center [817, 506] width 33 height 28
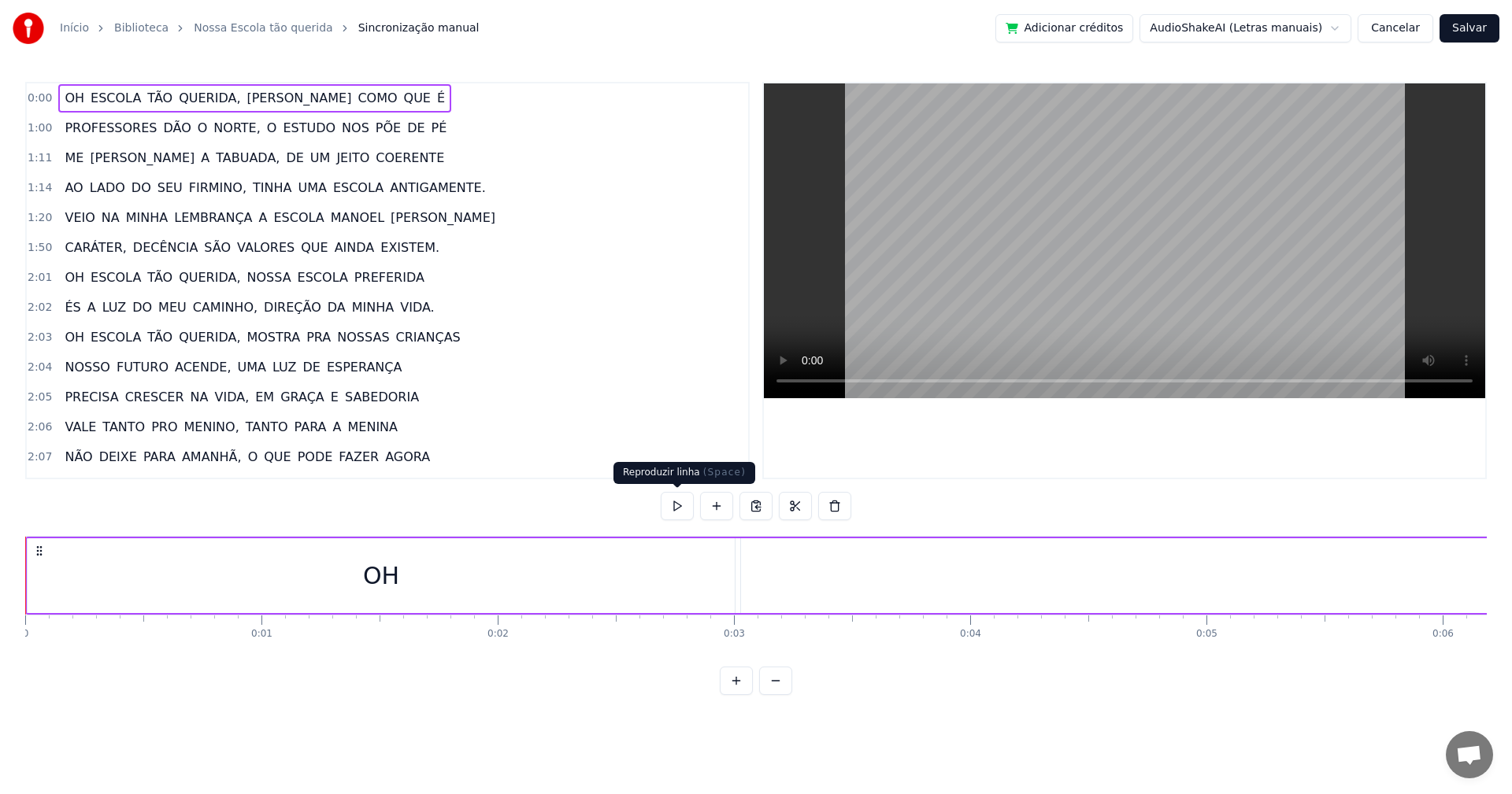
click at [681, 503] on button at bounding box center [677, 506] width 33 height 28
click at [751, 555] on div "ESCOLA" at bounding box center [1541, 576] width 1600 height 75
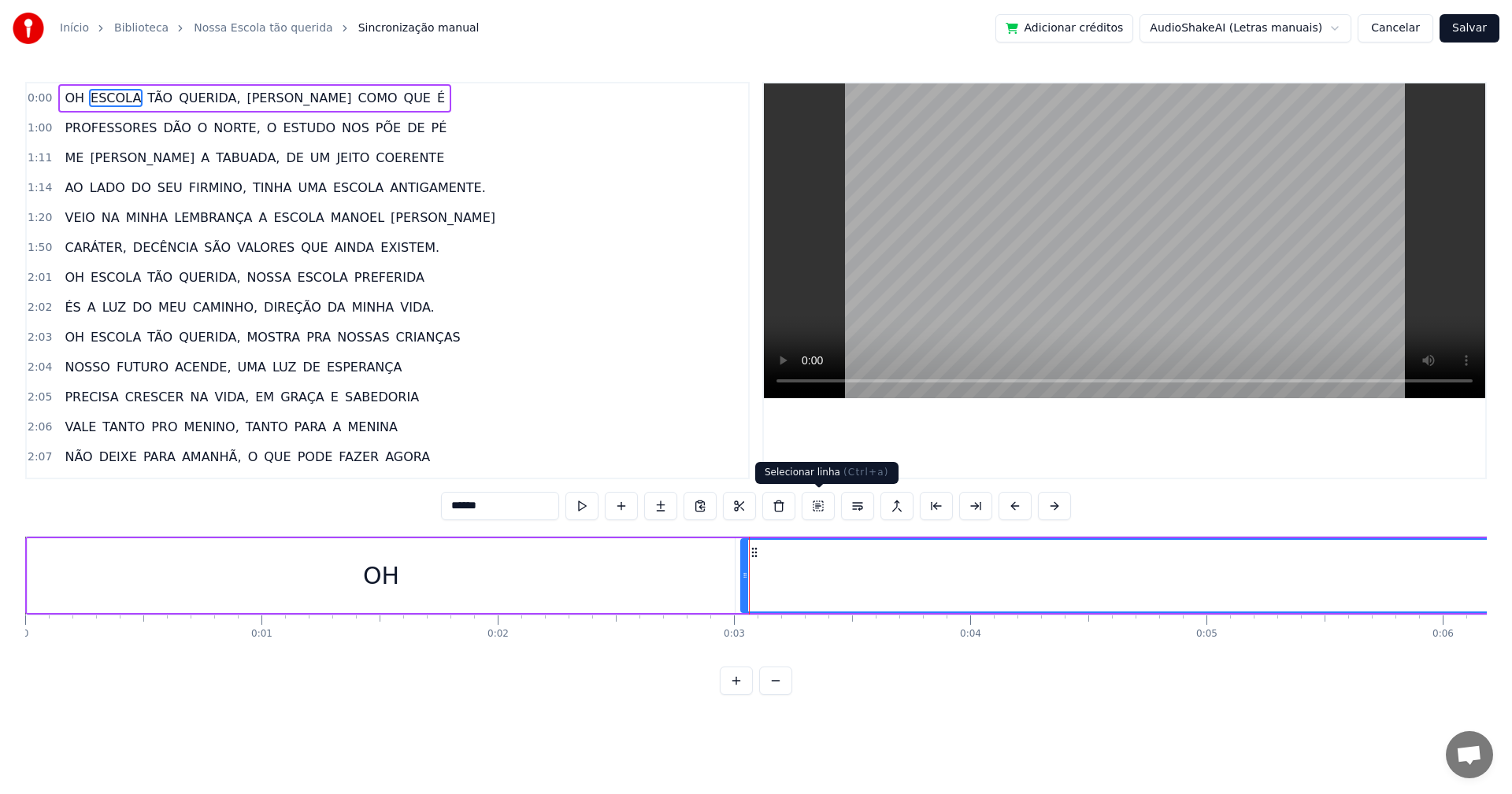
click at [819, 503] on button at bounding box center [817, 506] width 33 height 28
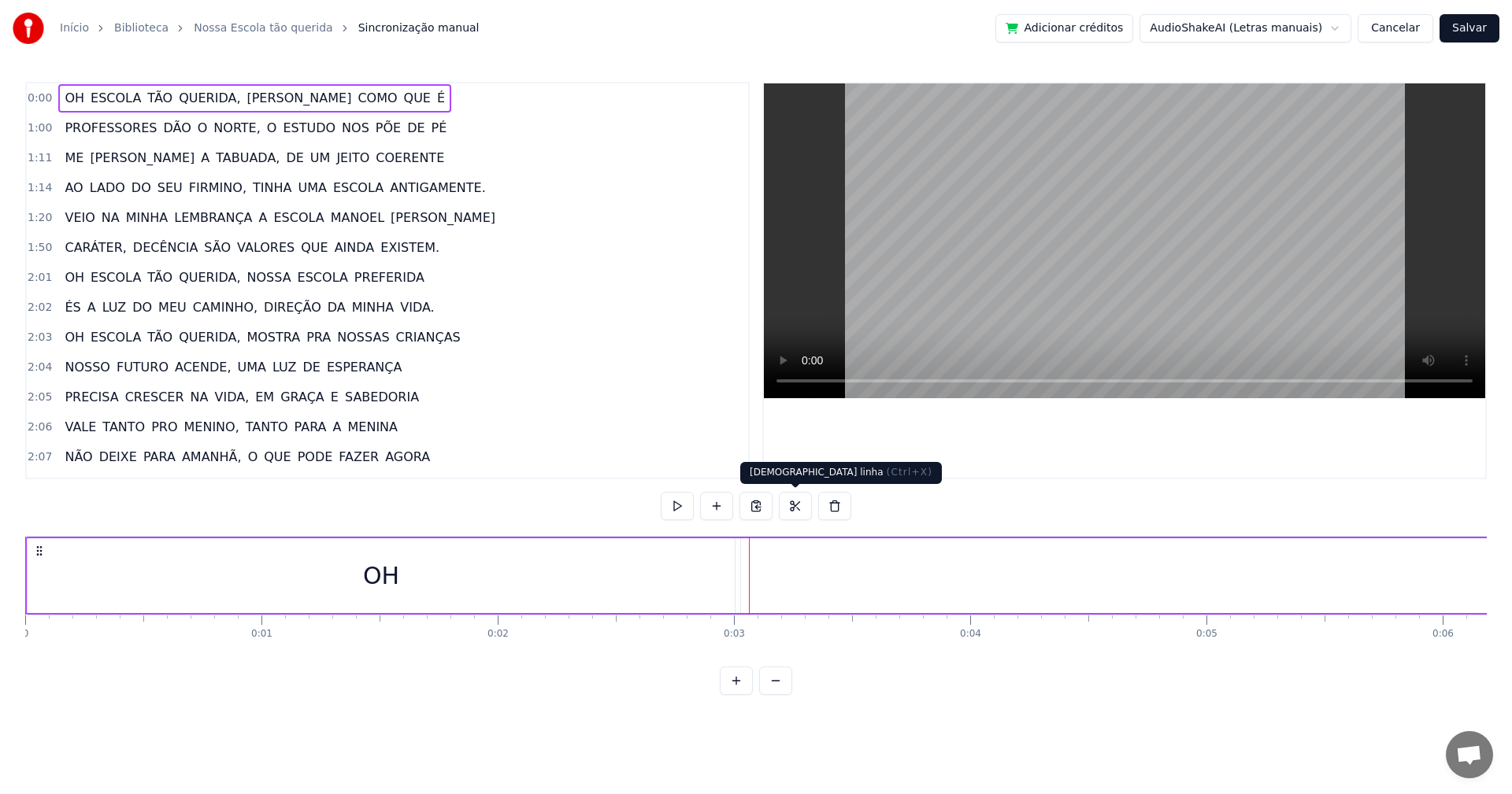
click at [801, 506] on button at bounding box center [794, 506] width 33 height 28
click at [737, 695] on button at bounding box center [736, 681] width 33 height 28
click at [732, 690] on button at bounding box center [736, 681] width 33 height 28
click at [733, 688] on button at bounding box center [736, 681] width 33 height 28
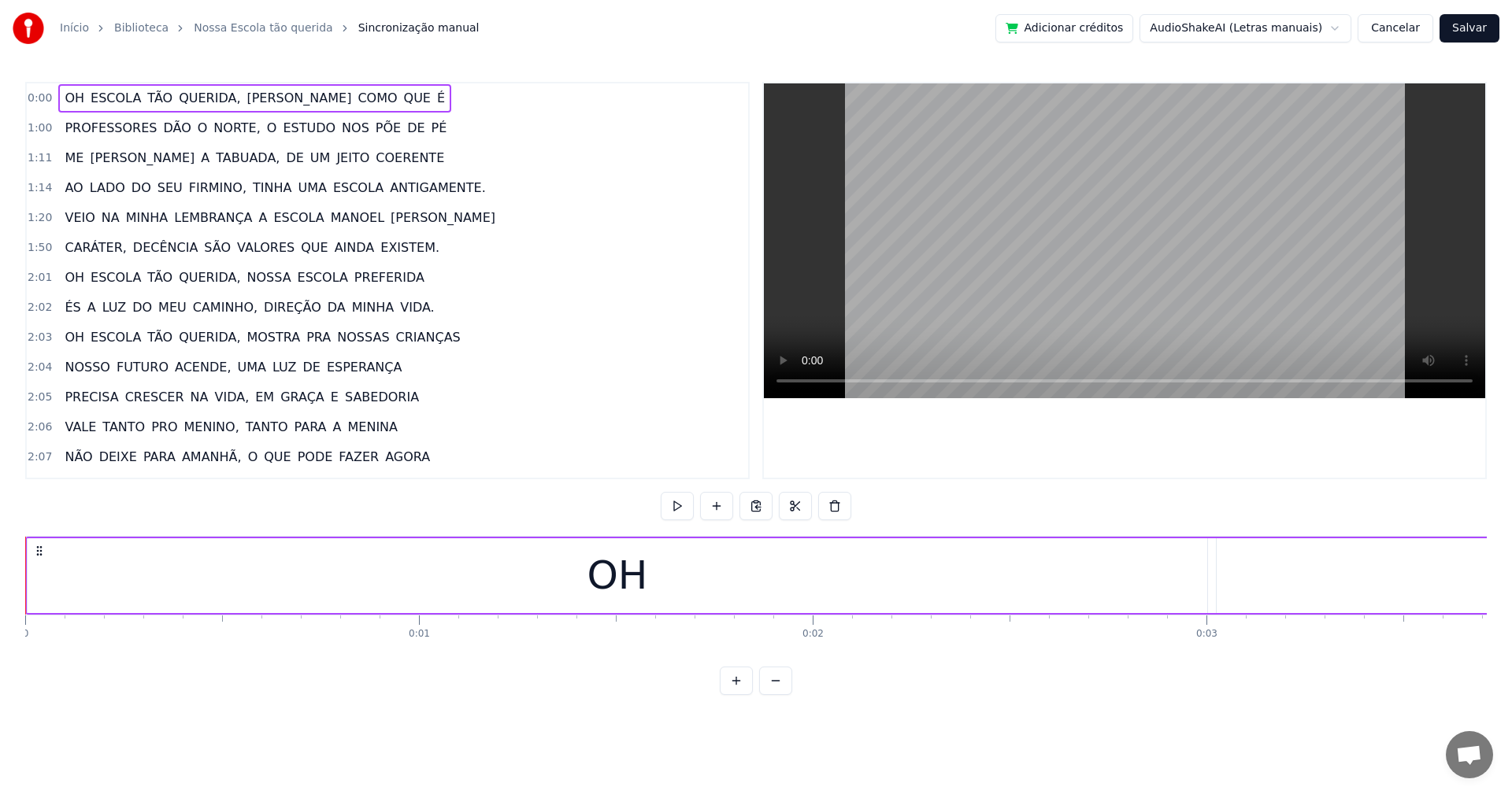
click at [733, 688] on button at bounding box center [736, 681] width 33 height 28
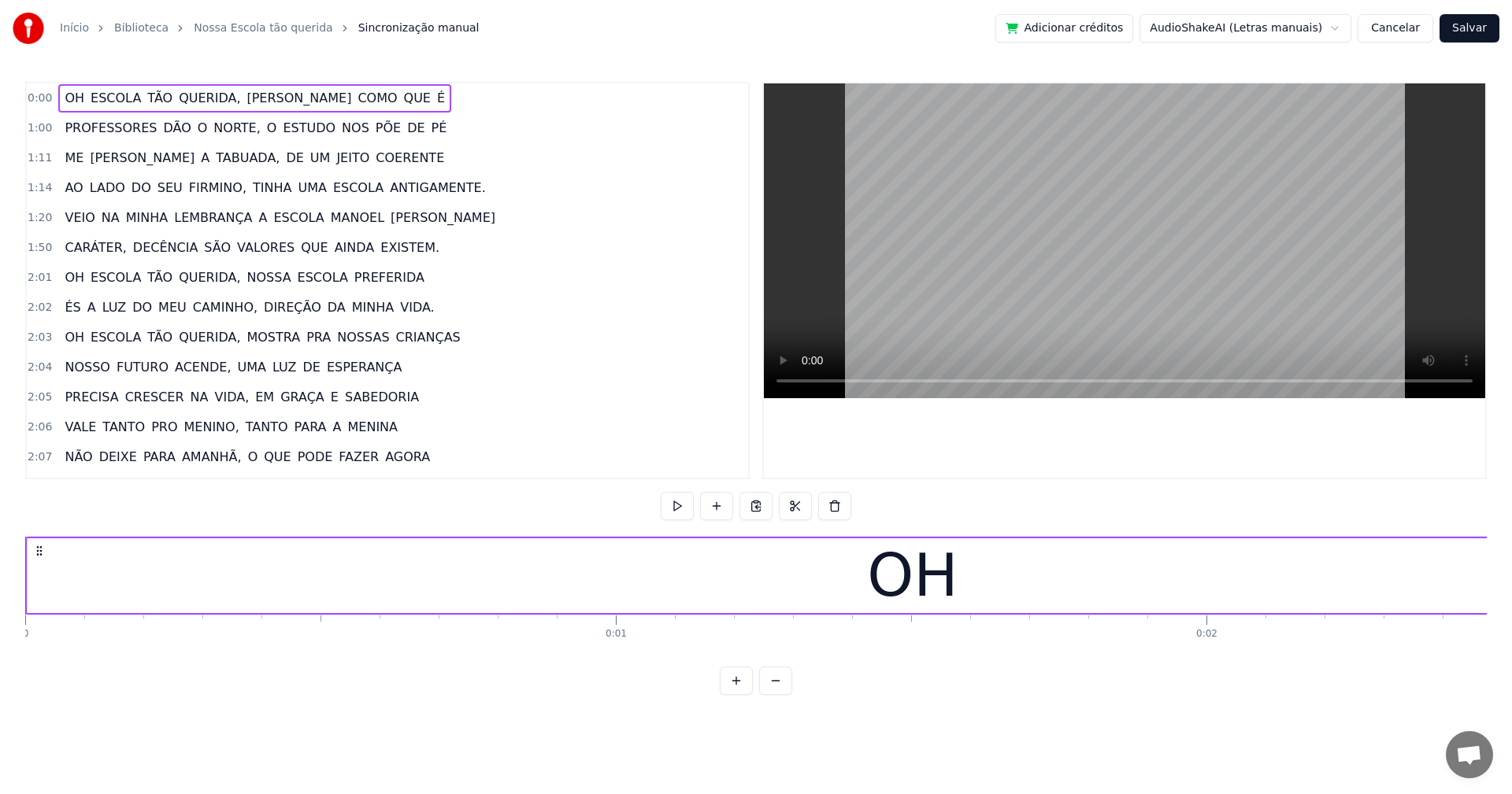
click at [733, 688] on button at bounding box center [736, 681] width 33 height 28
click at [27, 572] on div "OH" at bounding box center [1030, 576] width 2008 height 75
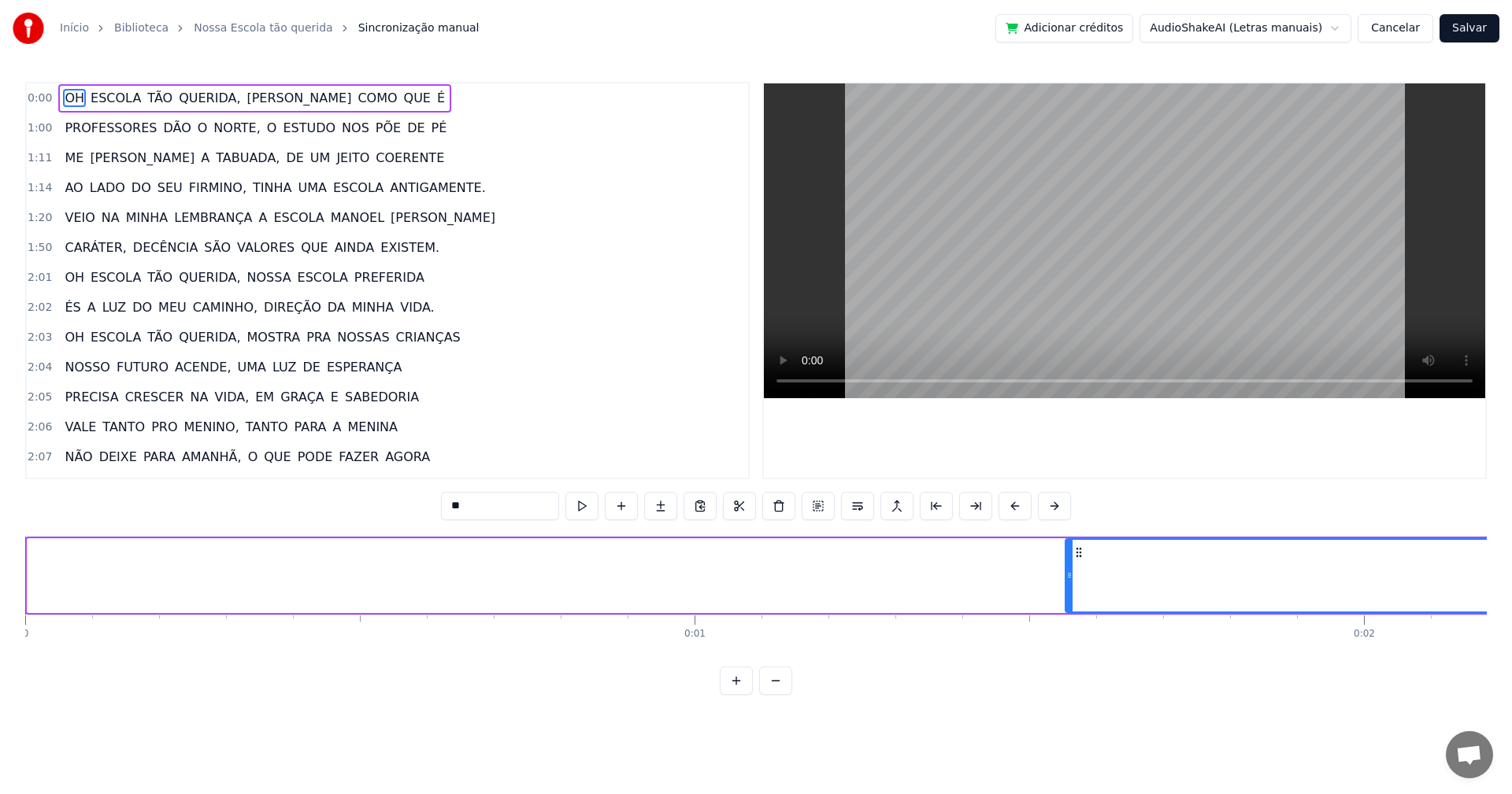
drag, startPoint x: 32, startPoint y: 559, endPoint x: 1070, endPoint y: 567, distance: 1038.0
click at [1070, 567] on div at bounding box center [1069, 575] width 7 height 71
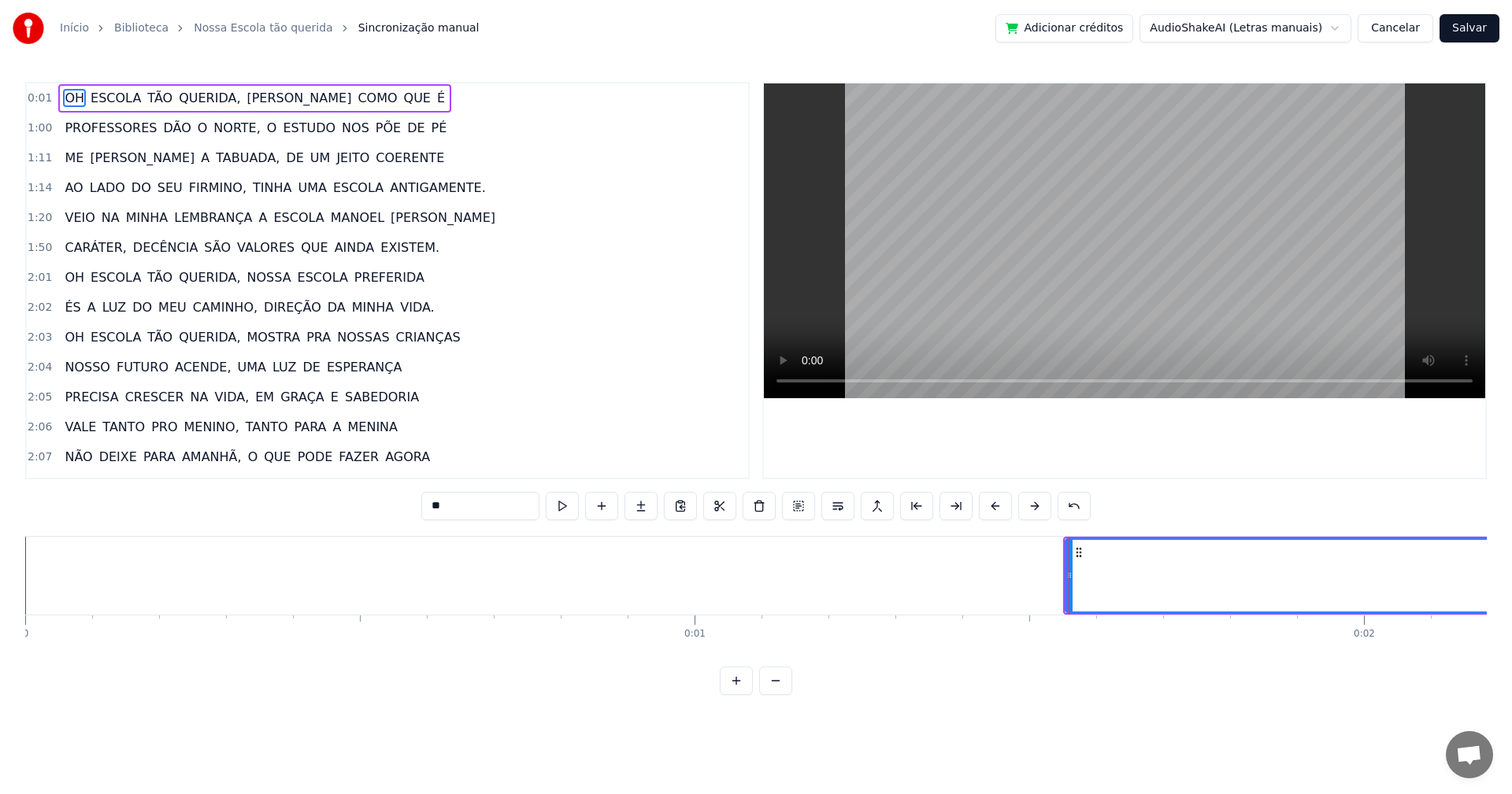
click at [722, 694] on button at bounding box center [736, 681] width 33 height 28
click at [728, 691] on button at bounding box center [736, 681] width 33 height 28
click at [728, 691] on div at bounding box center [756, 681] width 72 height 28
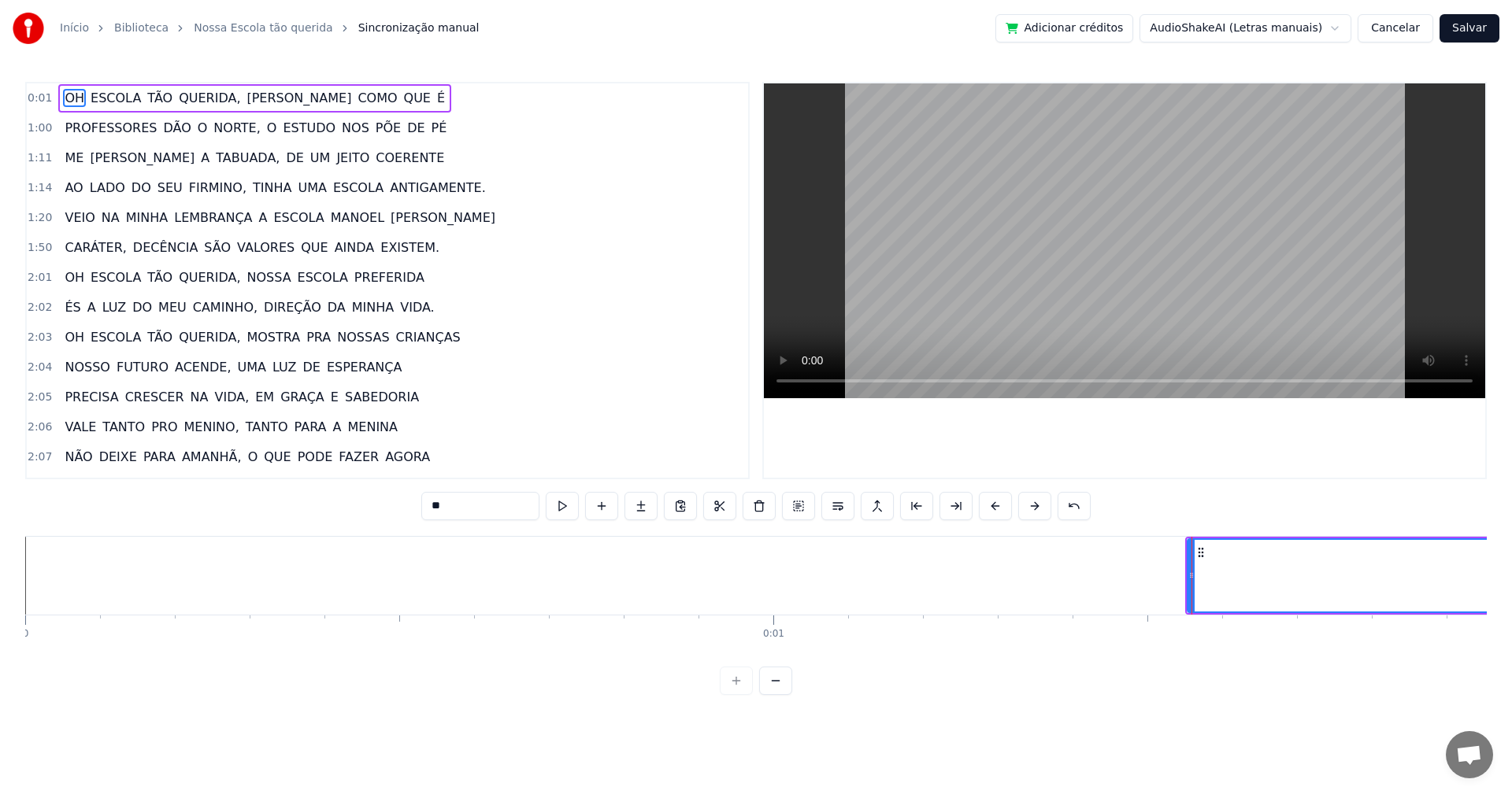
click at [728, 691] on div at bounding box center [756, 681] width 72 height 28
drag, startPoint x: 1191, startPoint y: 585, endPoint x: 1237, endPoint y: 584, distance: 46.0
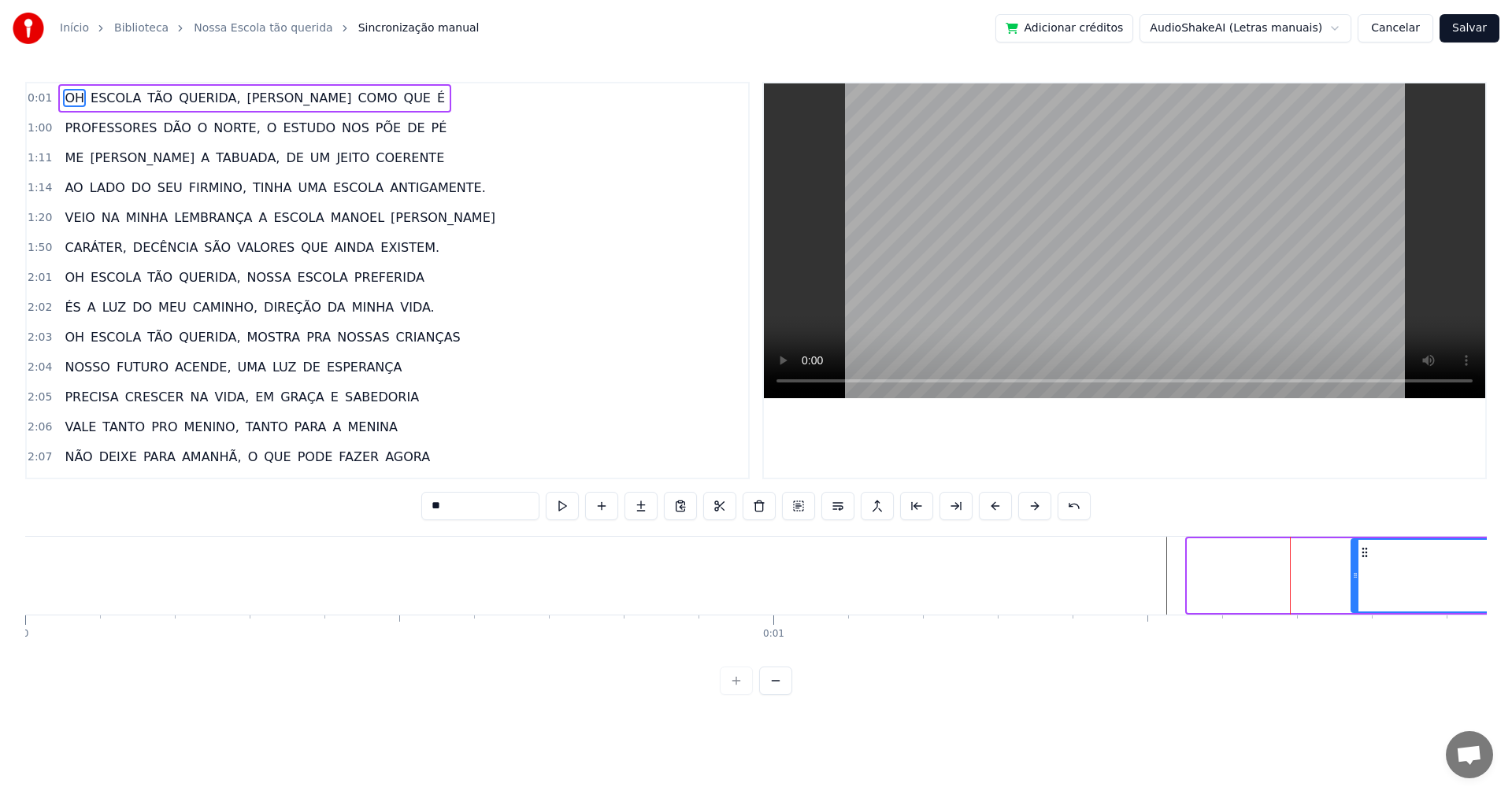
drag, startPoint x: 1190, startPoint y: 574, endPoint x: 1353, endPoint y: 572, distance: 163.0
click at [1353, 572] on icon at bounding box center [1355, 575] width 7 height 12
click at [1204, 720] on html "Início Biblioteca Nossa Escola tão querida Sincronização manual Adicionar crédi…" at bounding box center [756, 360] width 1512 height 720
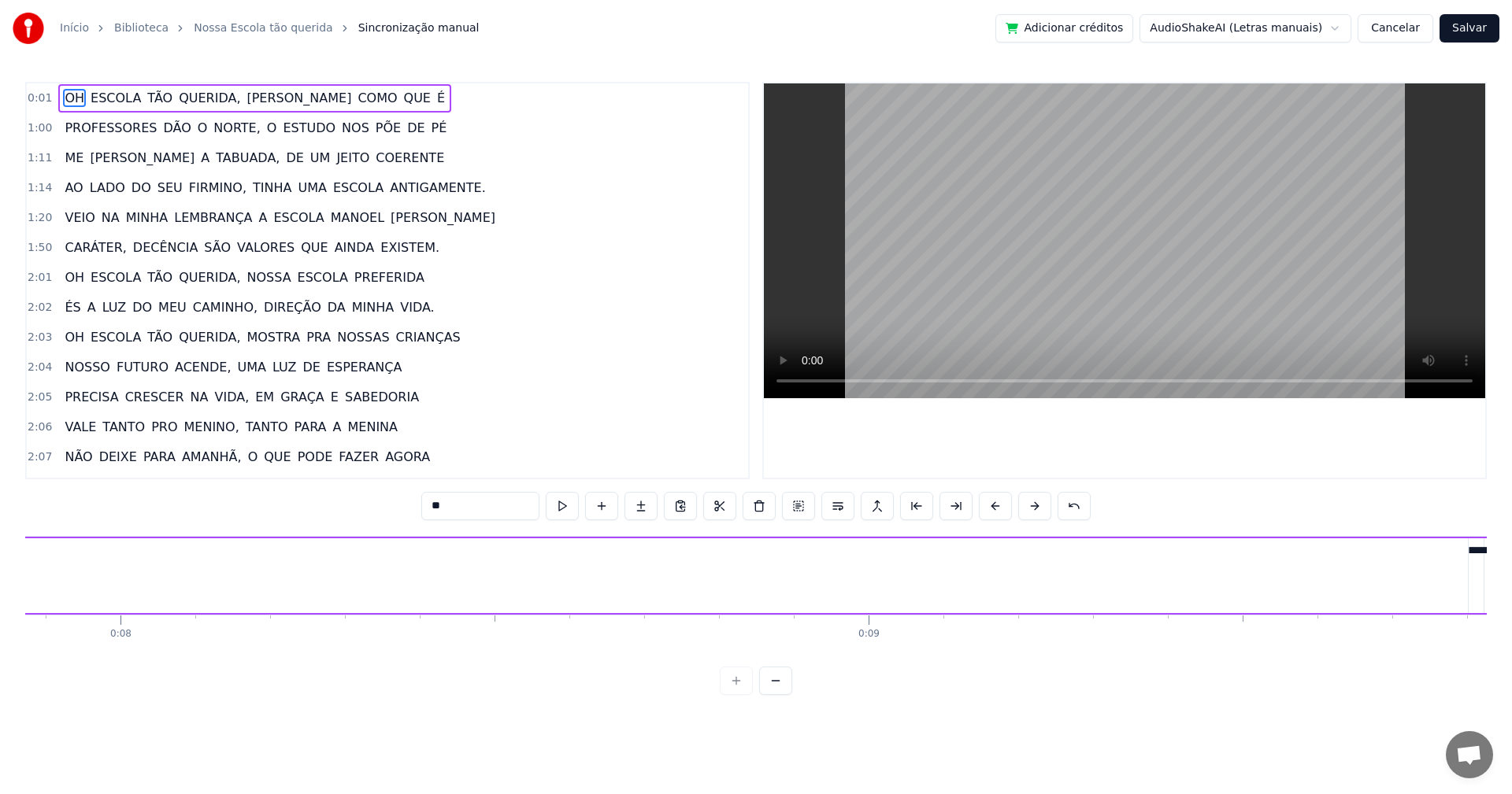
scroll to position [0, 5984]
click at [765, 695] on button at bounding box center [775, 681] width 33 height 28
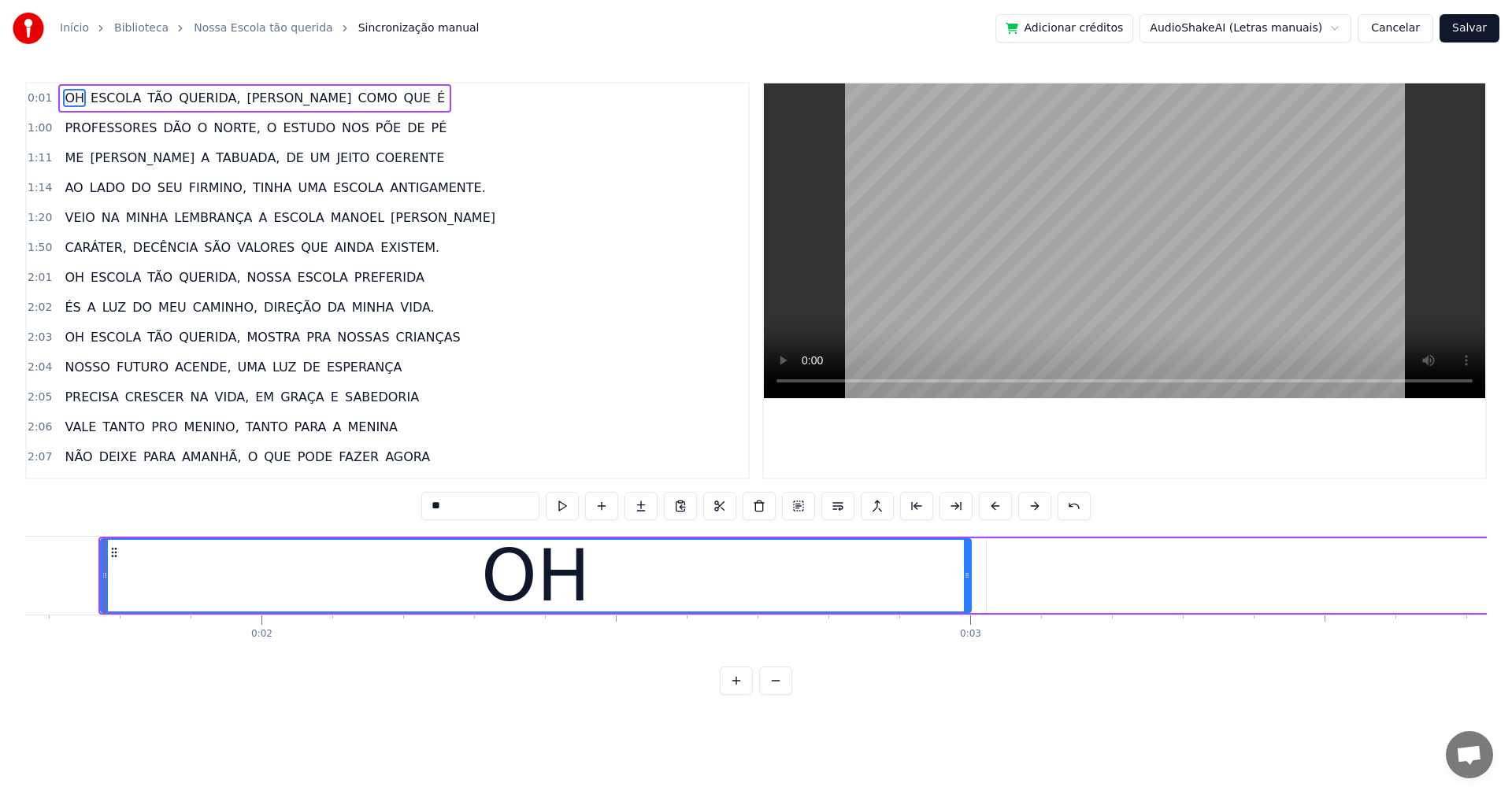
click at [774, 693] on button at bounding box center [775, 681] width 33 height 28
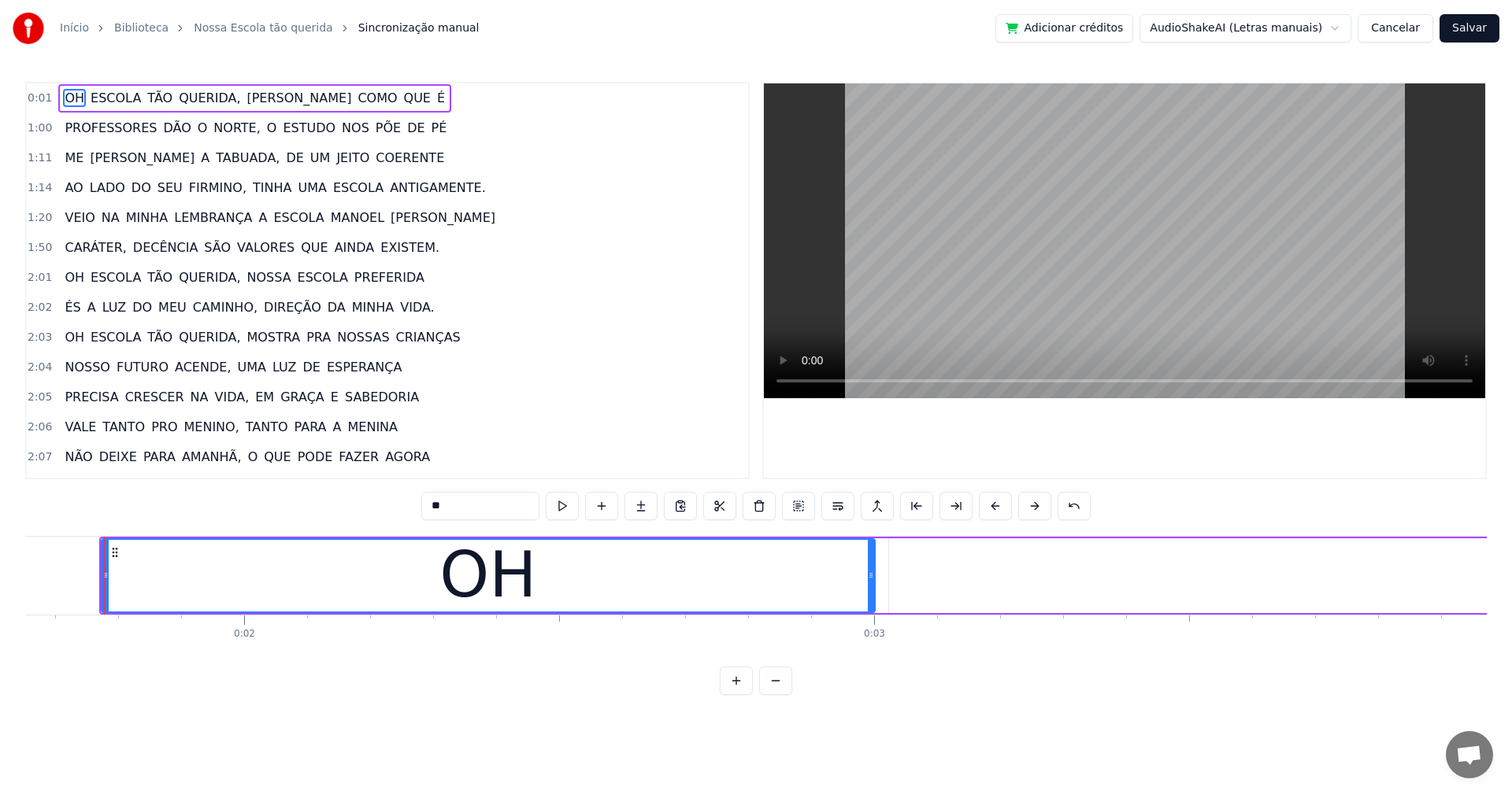
click at [774, 693] on button at bounding box center [775, 681] width 33 height 28
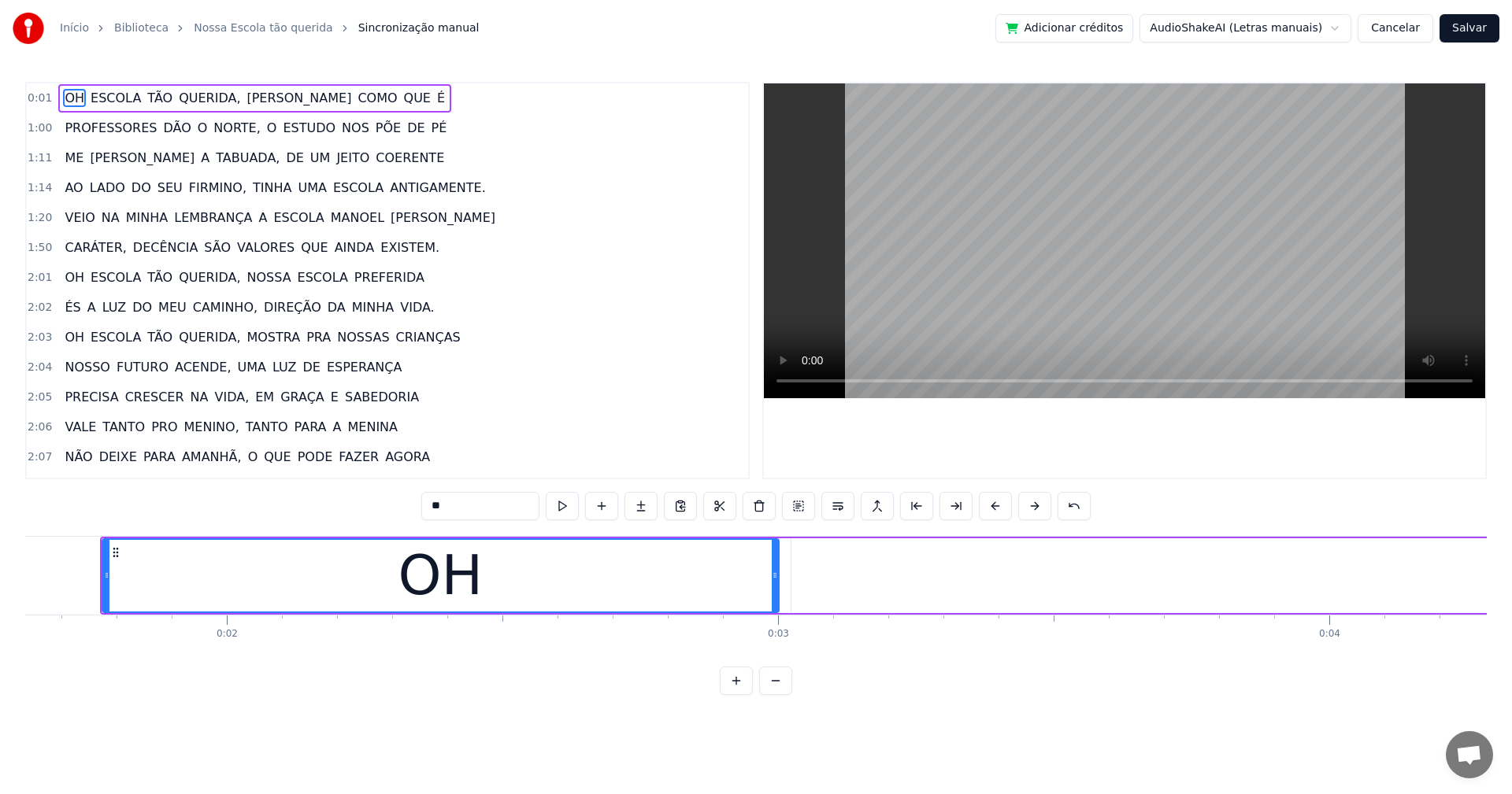
click at [774, 693] on button at bounding box center [775, 681] width 33 height 28
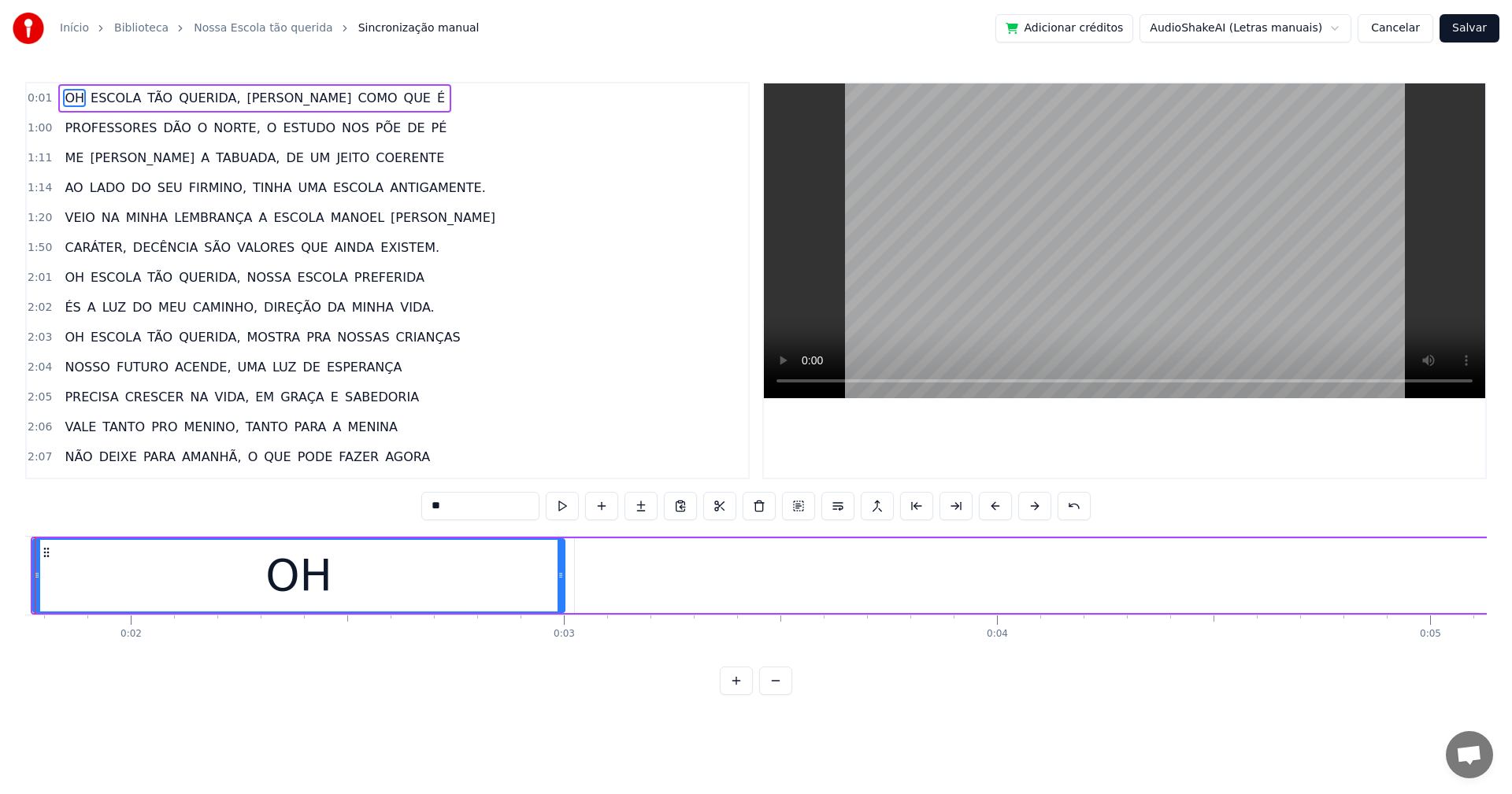
scroll to position [0, 691]
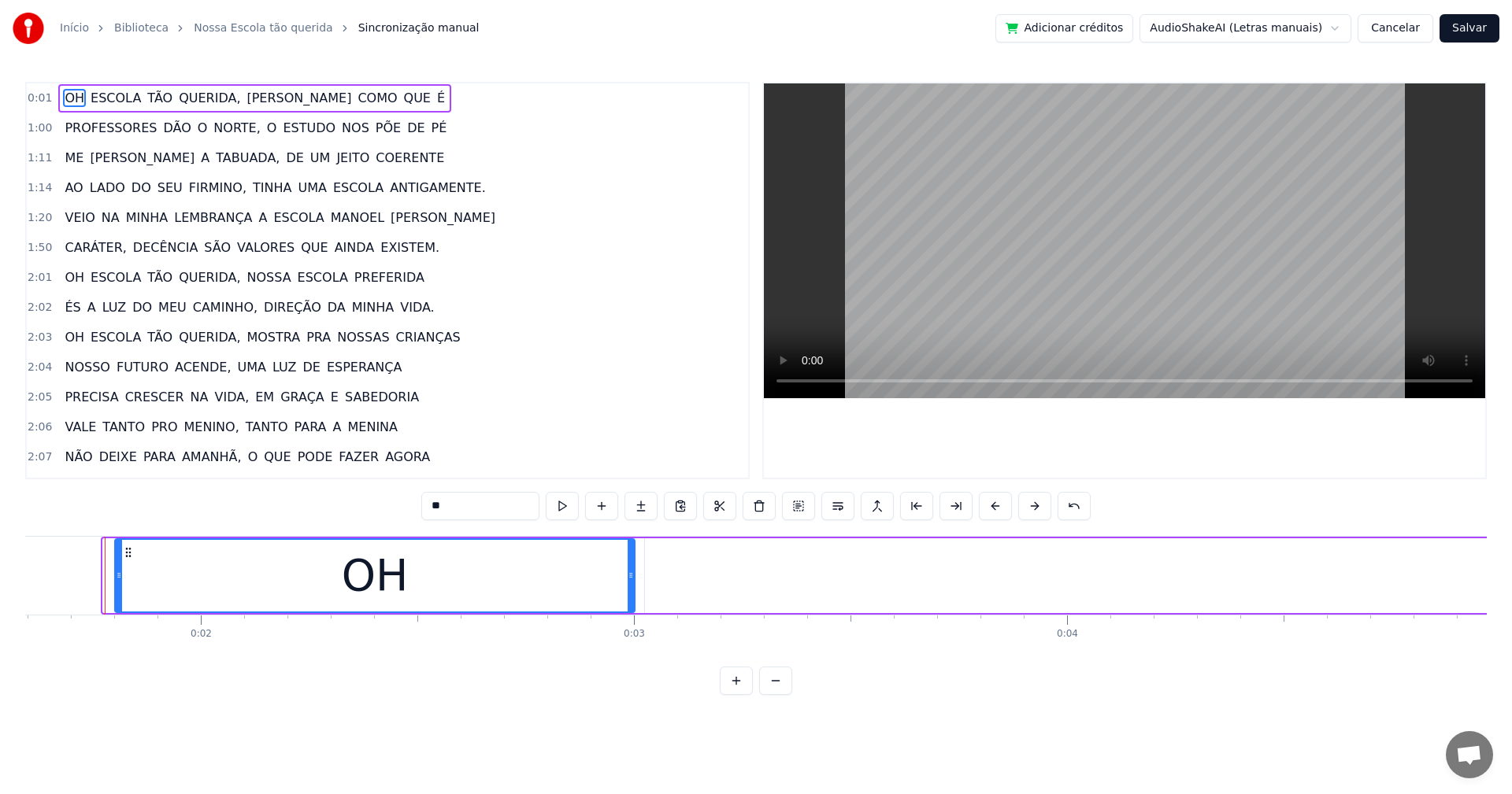
drag, startPoint x: 107, startPoint y: 575, endPoint x: 119, endPoint y: 570, distance: 13.0
click at [119, 570] on icon at bounding box center [119, 575] width 7 height 12
drag, startPoint x: 118, startPoint y: 570, endPoint x: 66, endPoint y: 565, distance: 52.2
click at [63, 565] on div at bounding box center [60, 575] width 7 height 71
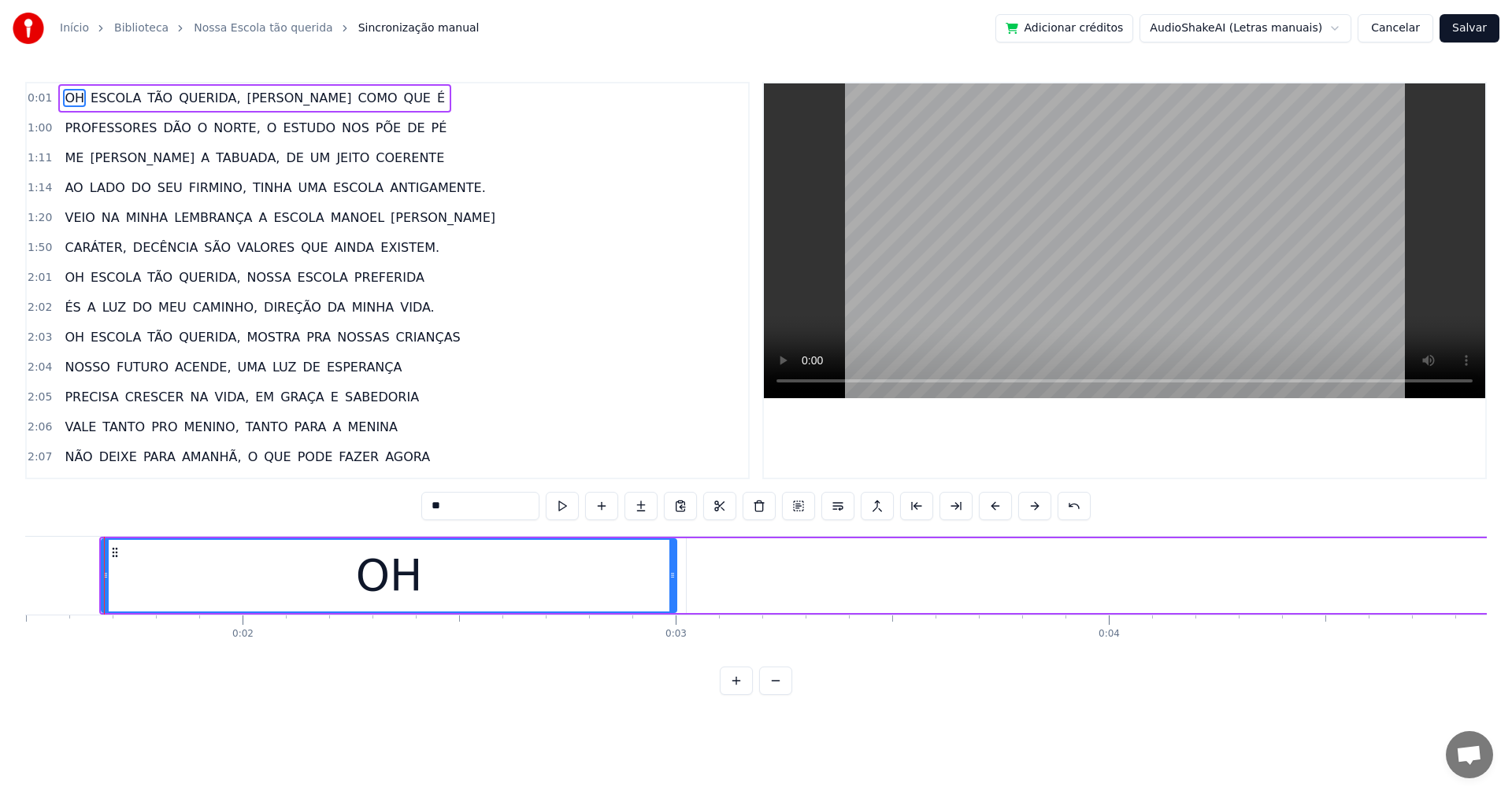
type input "******"
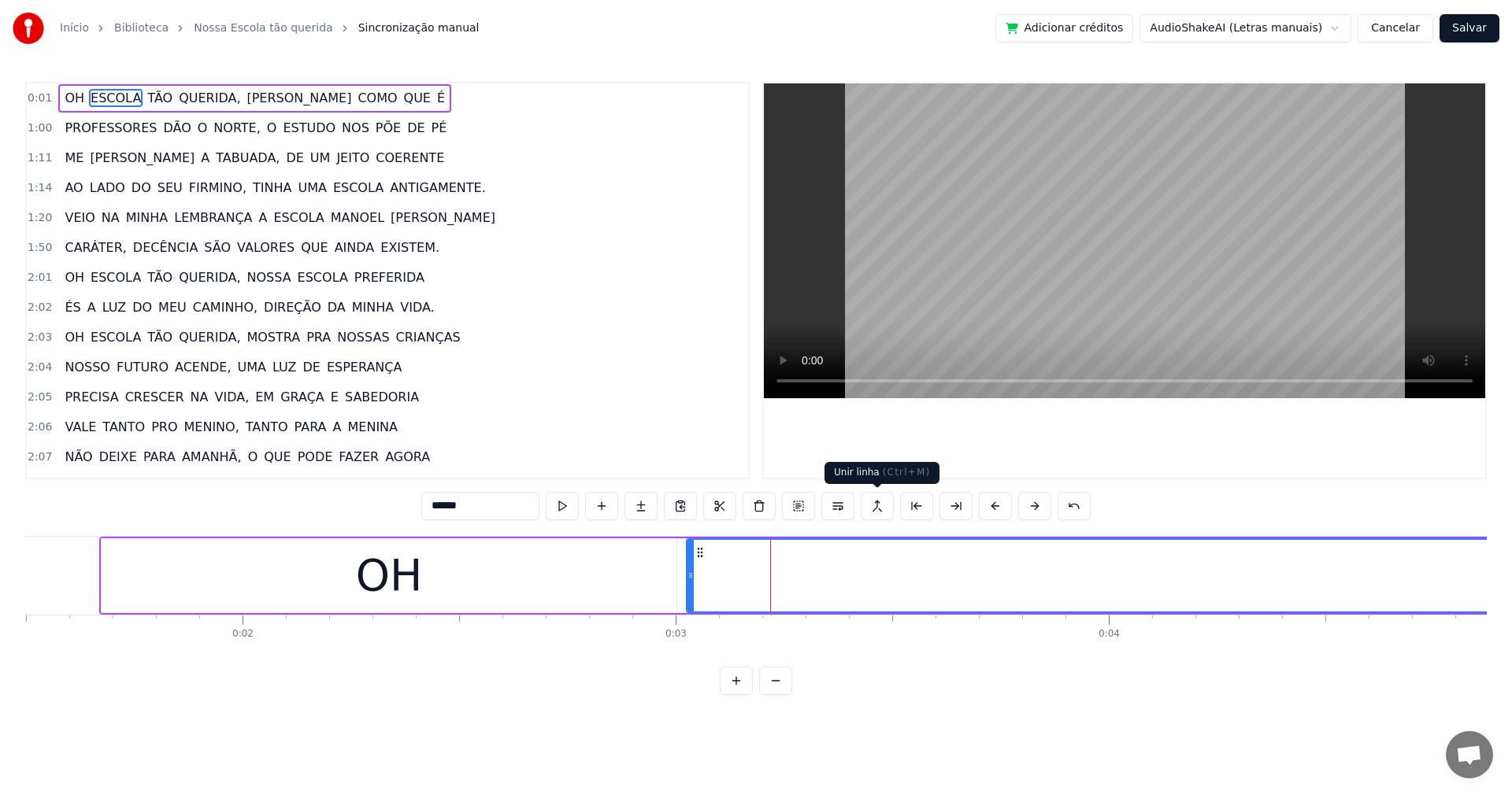
click at [870, 500] on button at bounding box center [877, 506] width 33 height 28
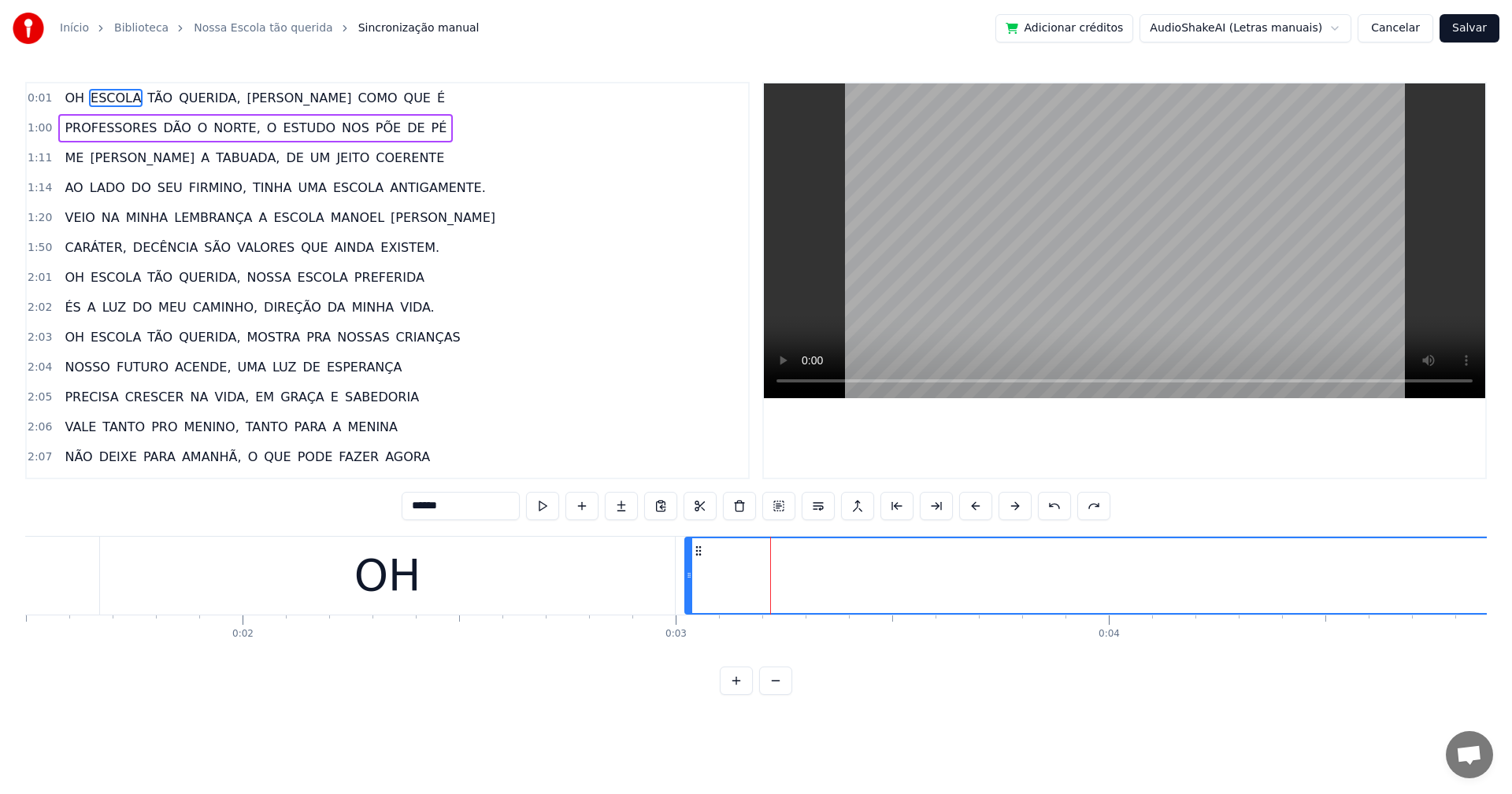
click at [641, 567] on div "OH" at bounding box center [387, 576] width 575 height 78
type input "**"
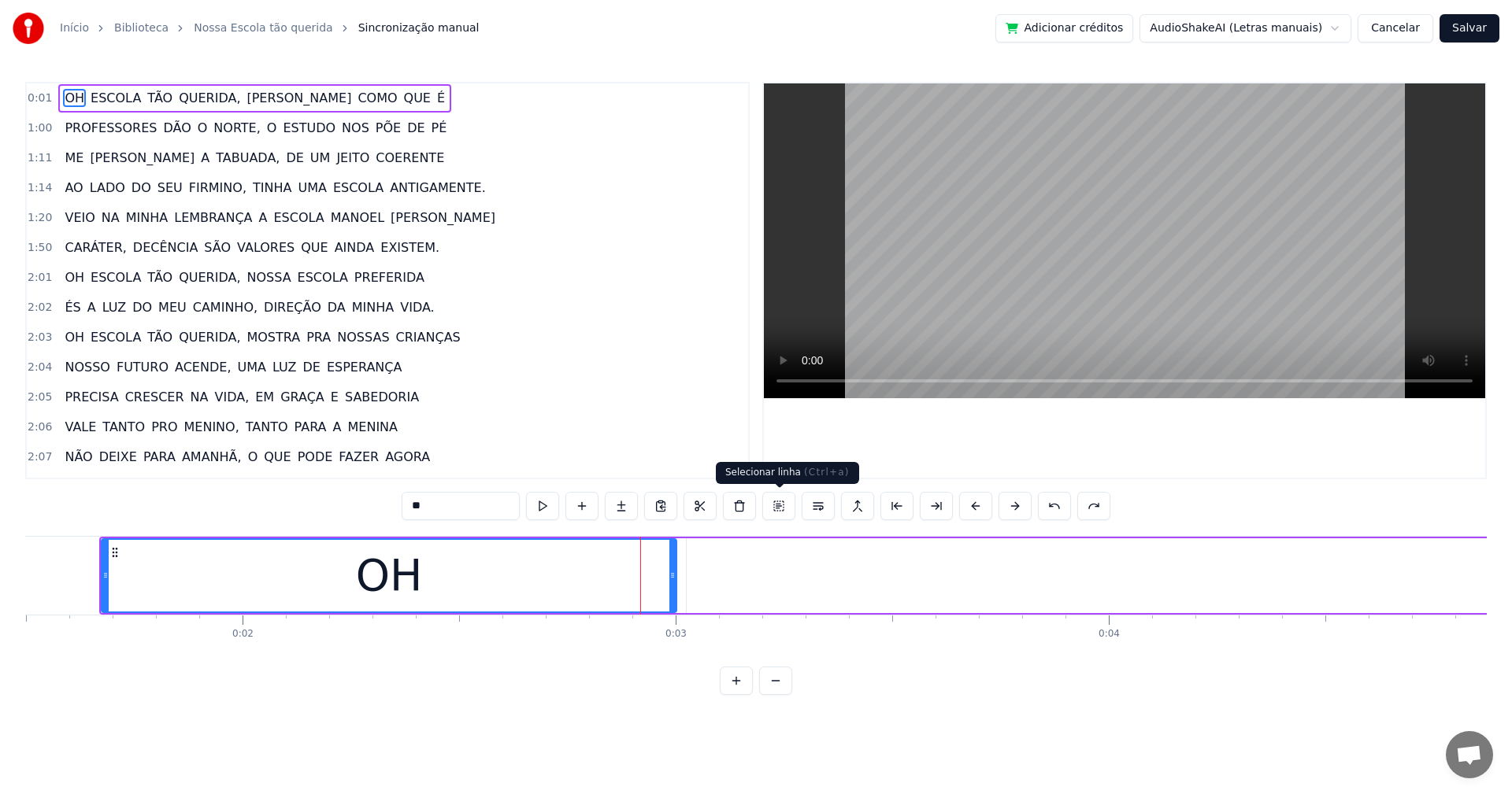
click at [773, 505] on button at bounding box center [778, 506] width 33 height 28
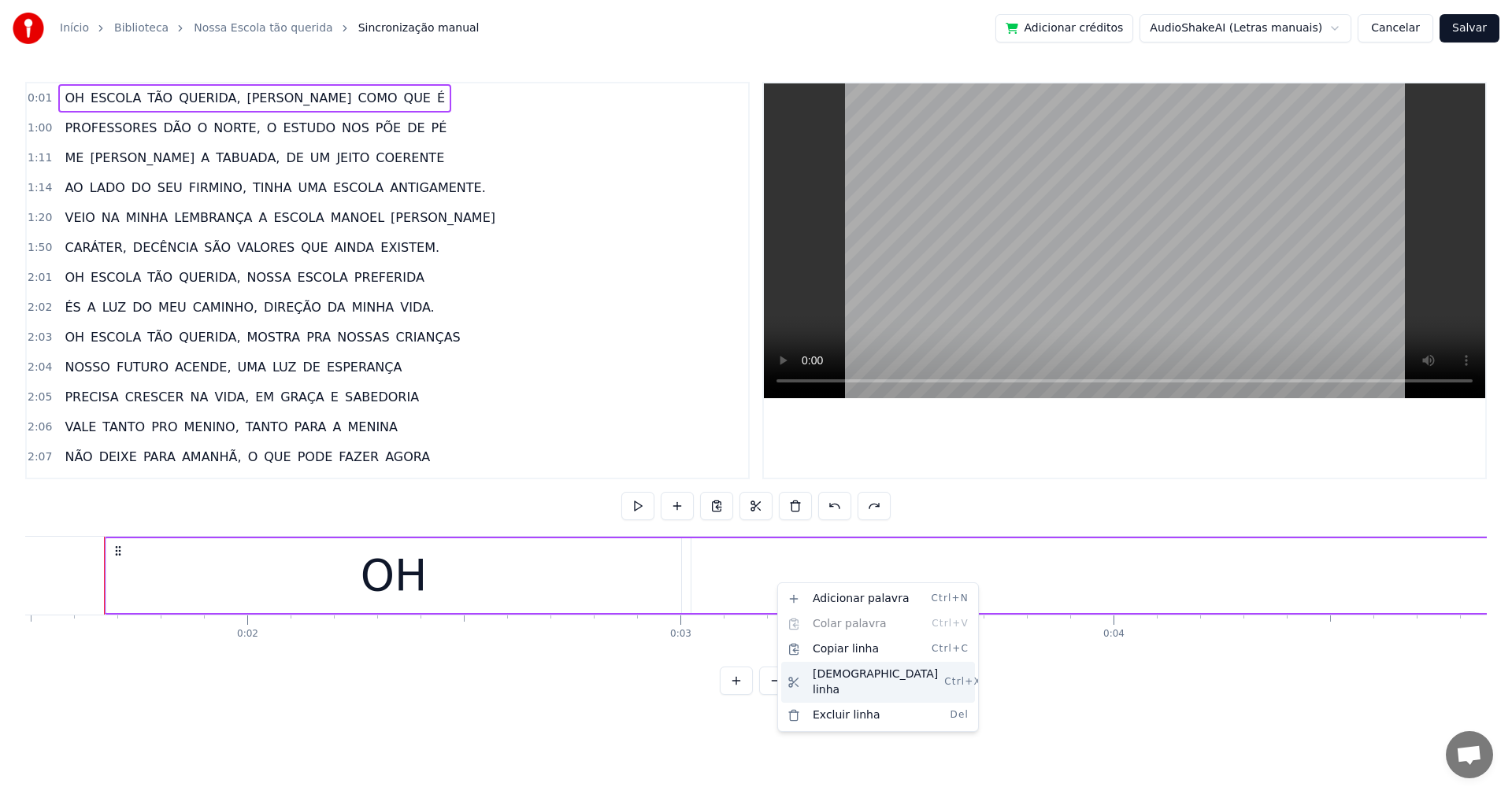
click at [818, 677] on div "Cortar linha Ctrl+X" at bounding box center [878, 682] width 194 height 41
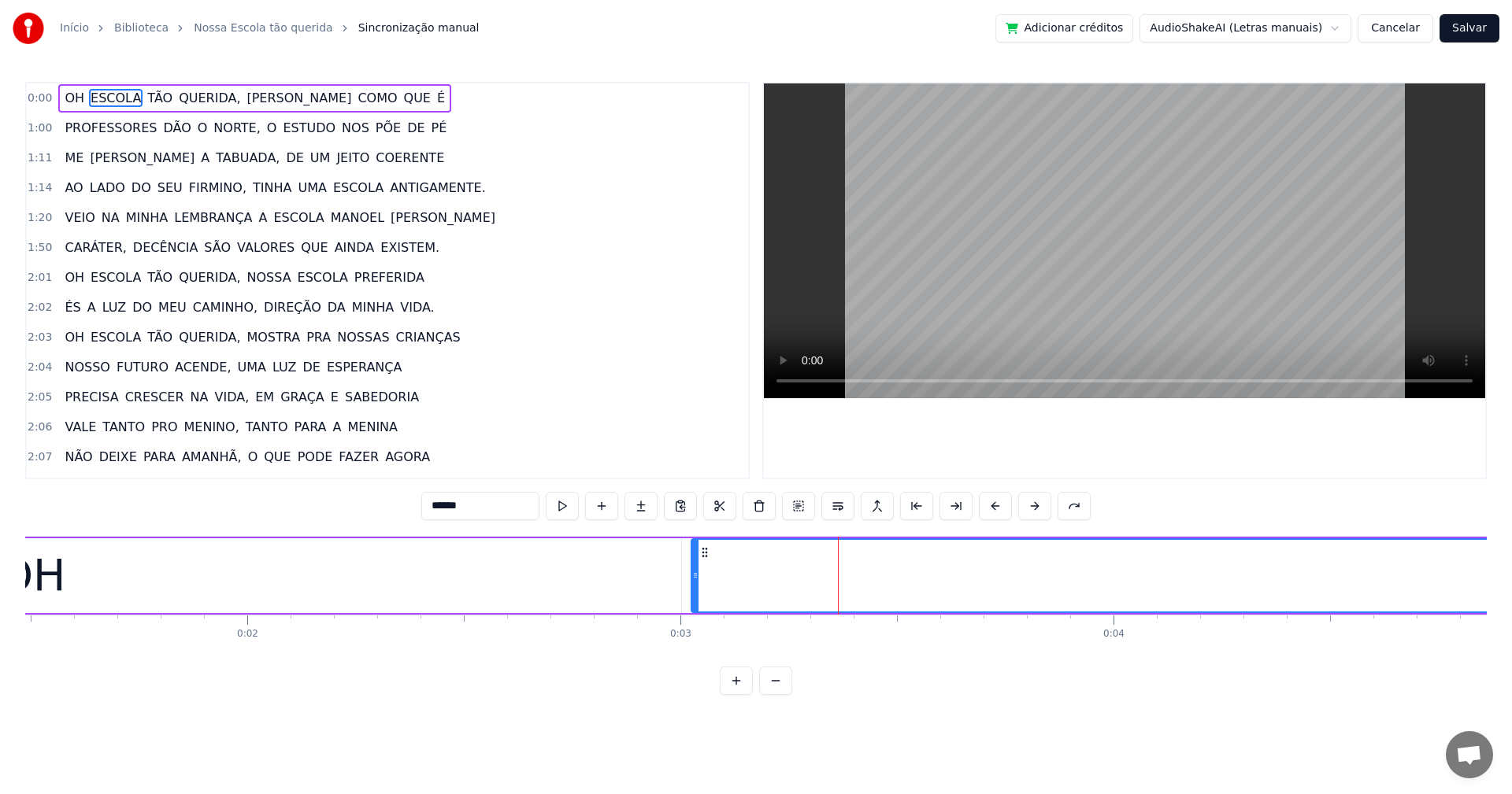
click at [654, 588] on div "OH" at bounding box center [31, 576] width 1297 height 75
type input "**"
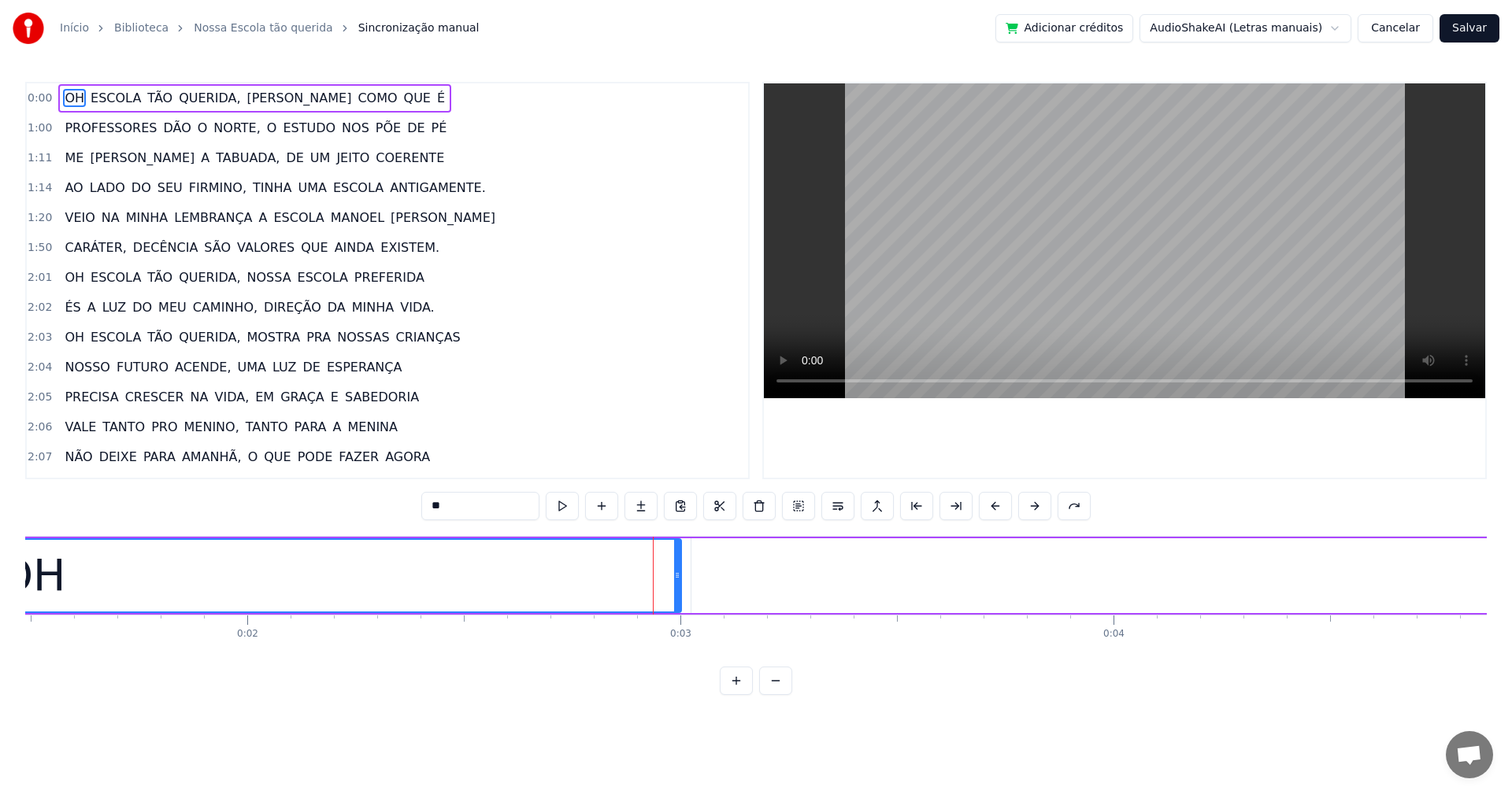
scroll to position [0, 0]
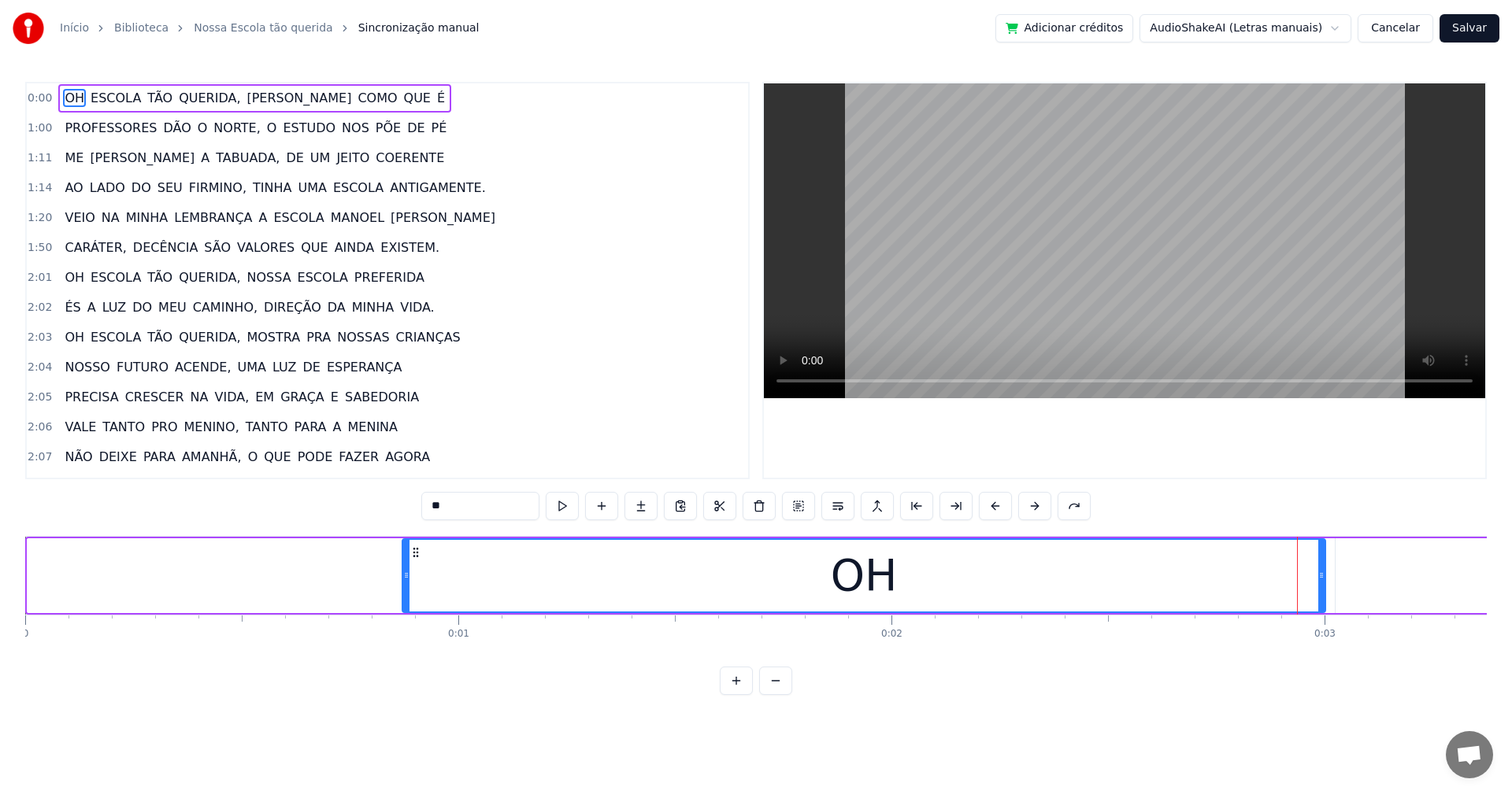
drag, startPoint x: 29, startPoint y: 580, endPoint x: 404, endPoint y: 618, distance: 376.9
click at [404, 618] on div "OH ESCOLA TÃO QUERIDA, [PERSON_NAME] COMO QUE É PROFESSORES DÃO O NORTE, O ESTU…" at bounding box center [756, 595] width 1462 height 118
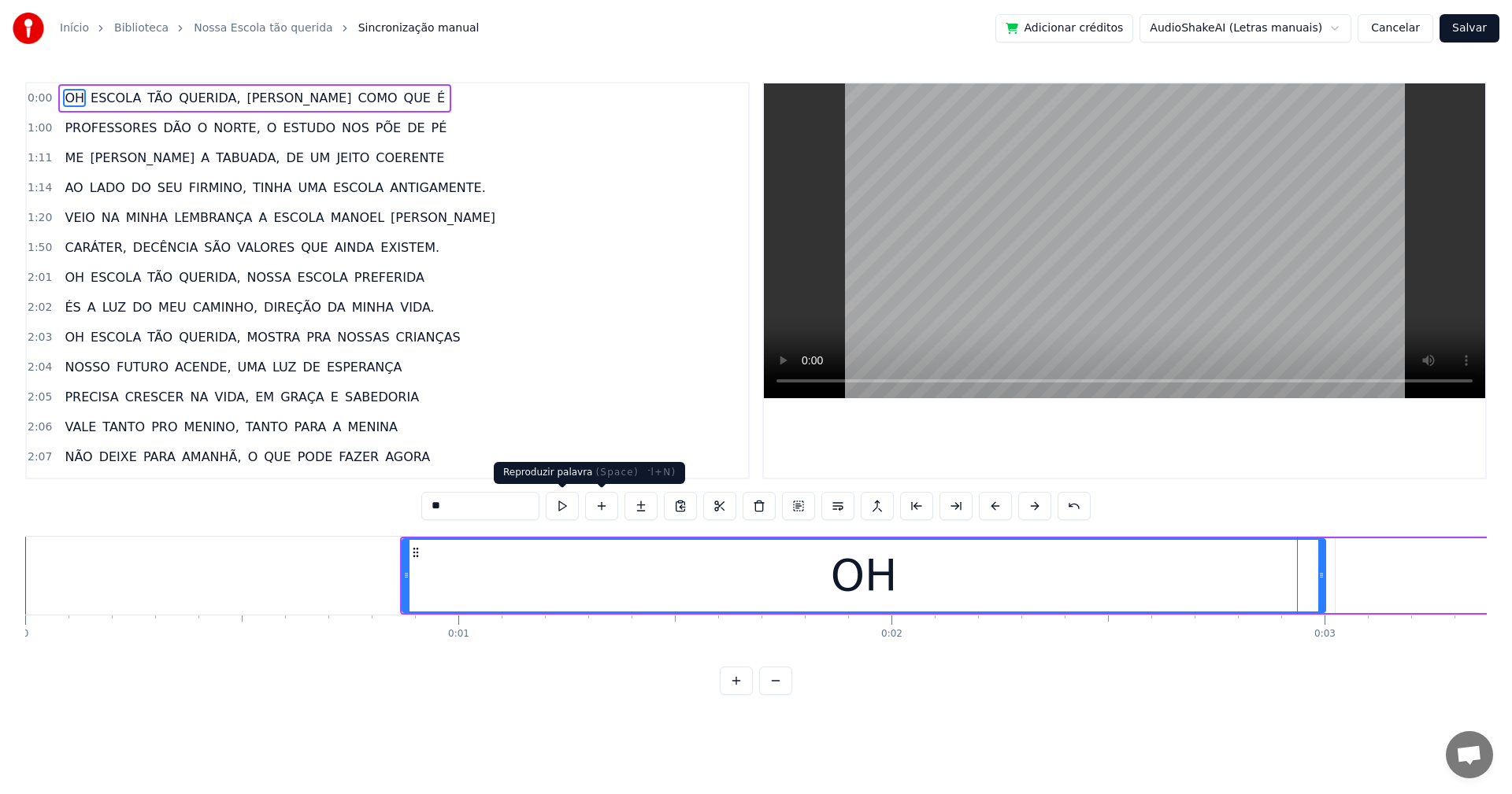
click at [564, 502] on button at bounding box center [562, 506] width 33 height 28
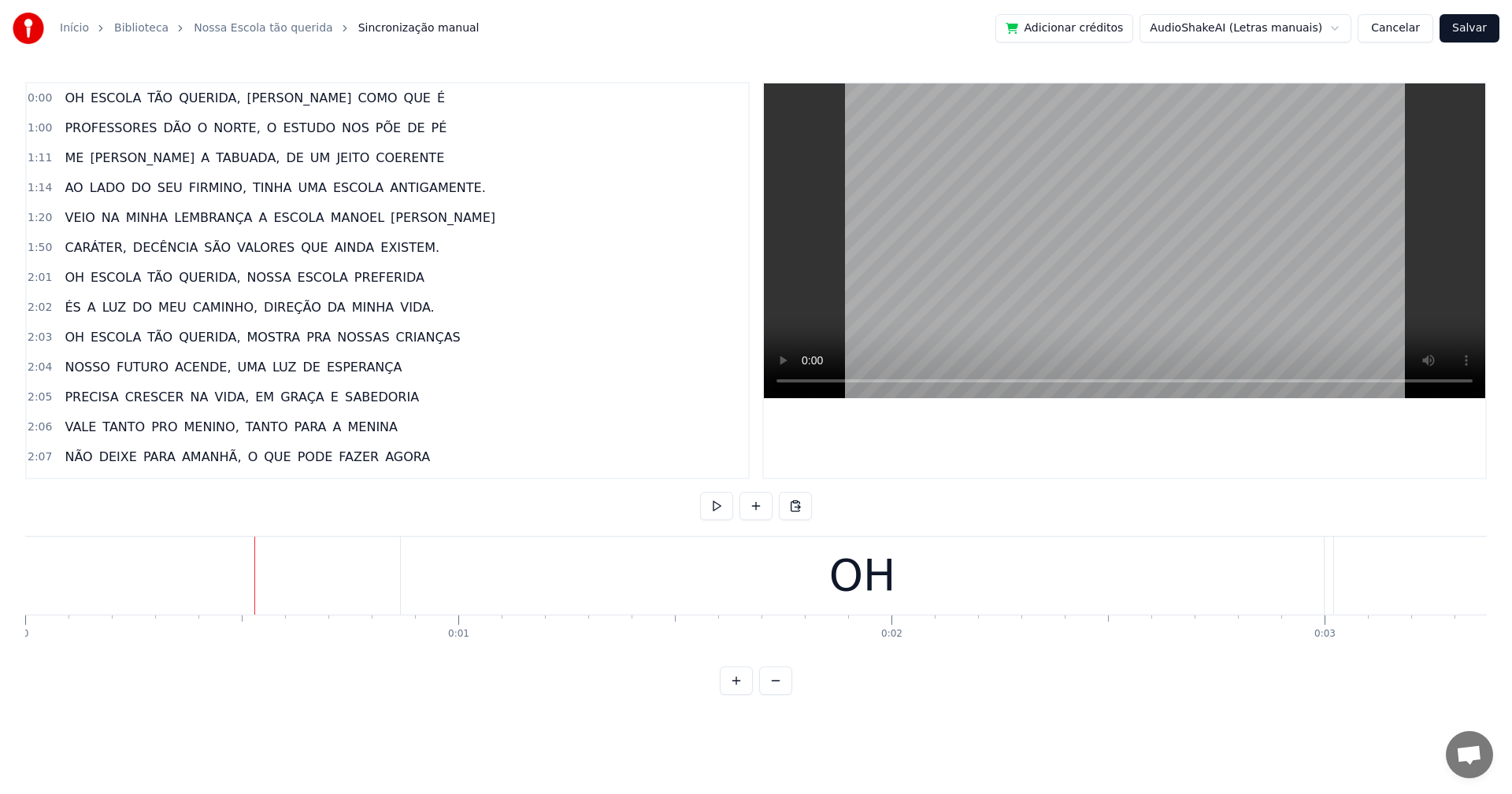
click at [723, 505] on button at bounding box center [717, 506] width 33 height 28
click at [581, 585] on div "OH" at bounding box center [862, 576] width 923 height 78
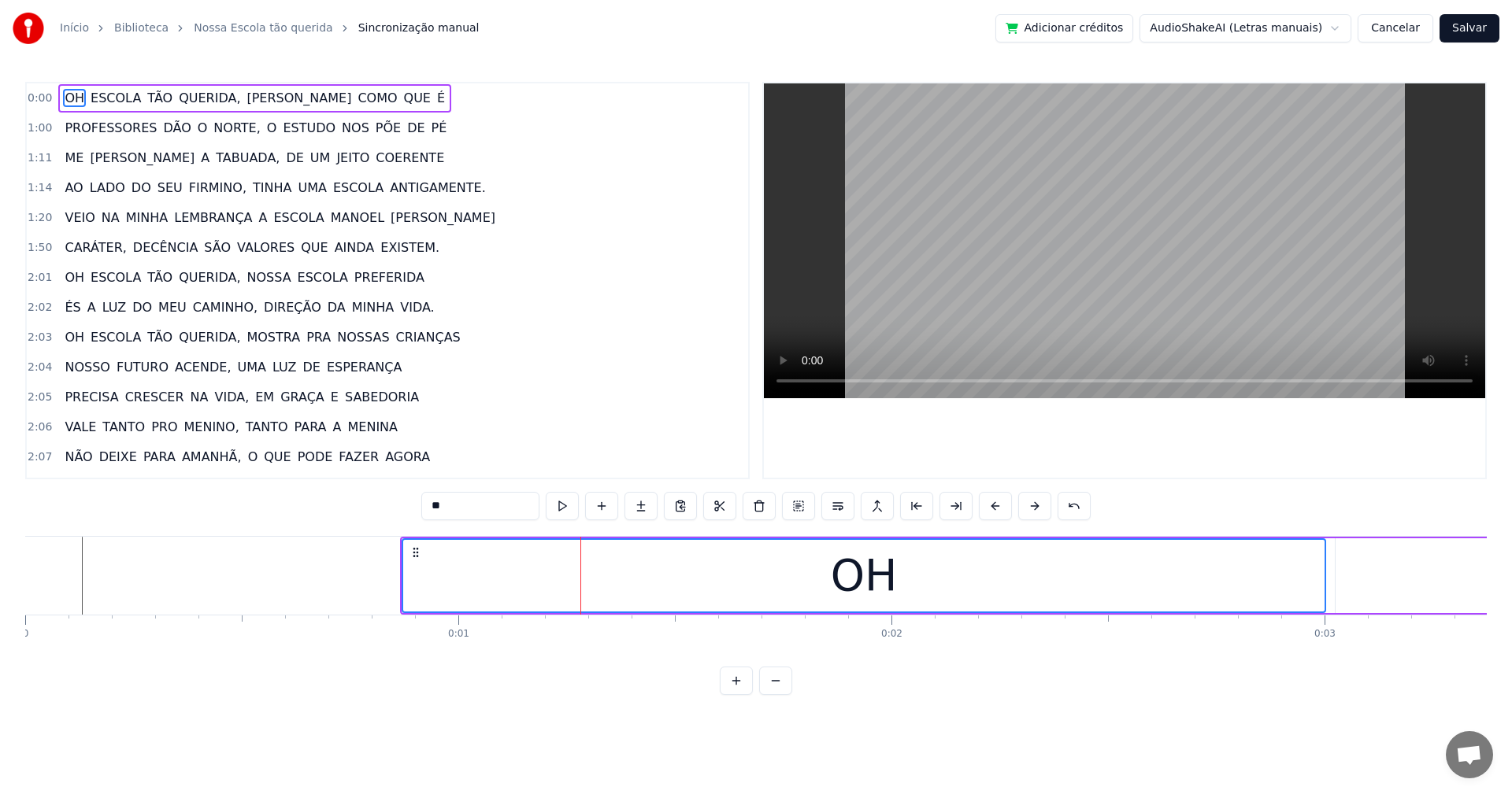
click at [1407, 20] on button "Cancelar" at bounding box center [1395, 28] width 76 height 28
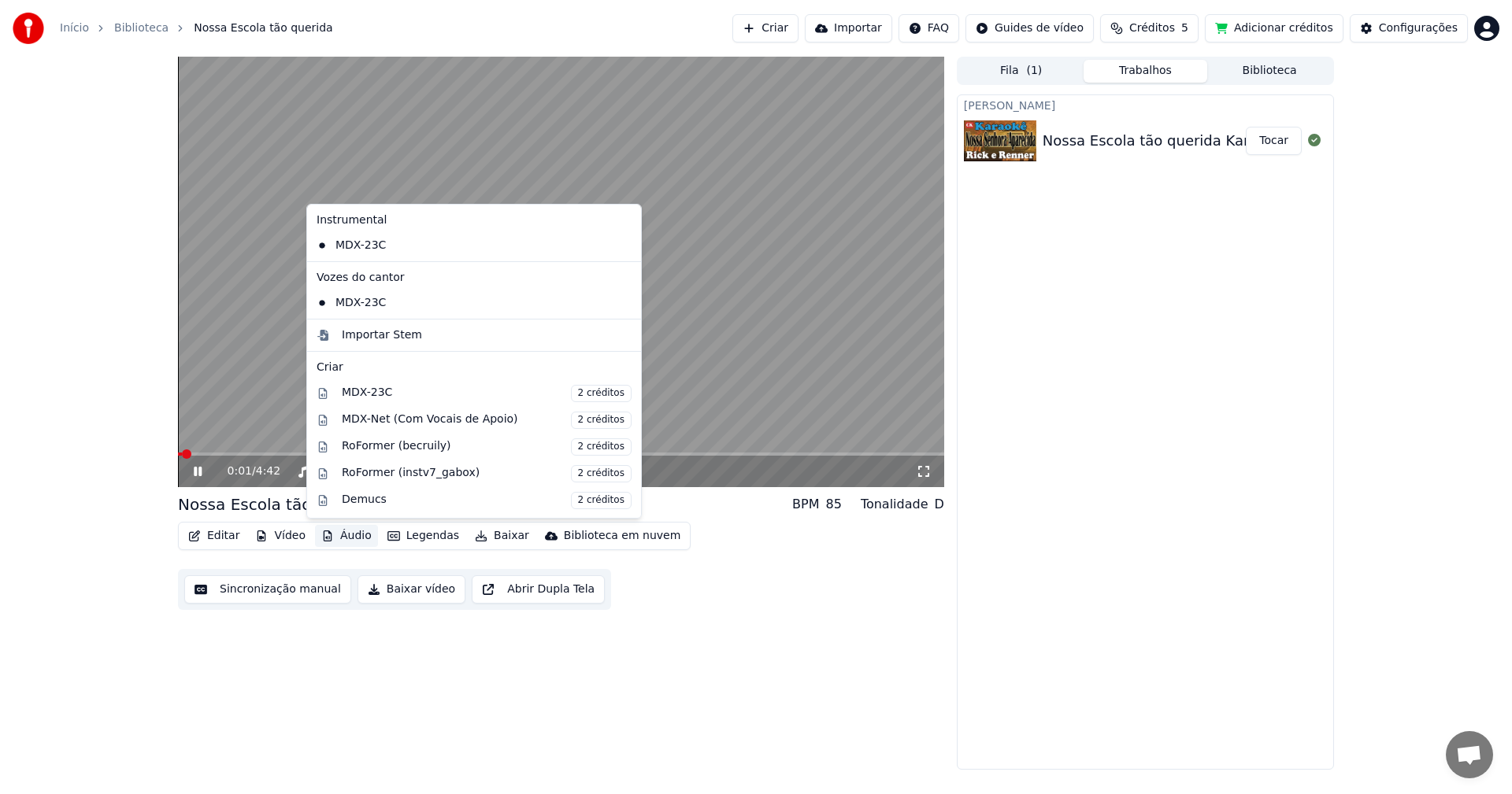
click at [344, 537] on button "Áudio" at bounding box center [346, 536] width 63 height 22
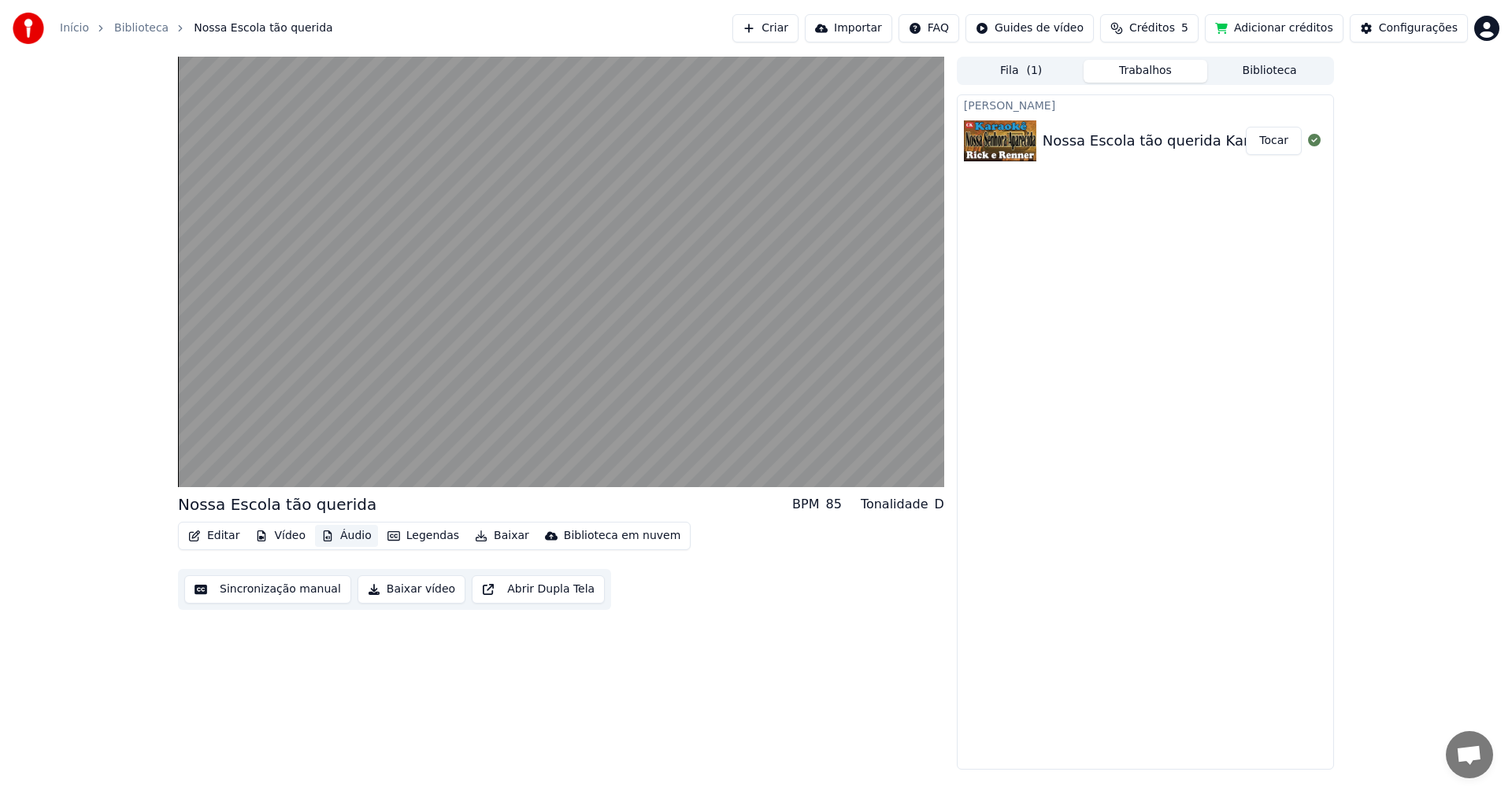
click at [344, 537] on button "Áudio" at bounding box center [346, 536] width 63 height 22
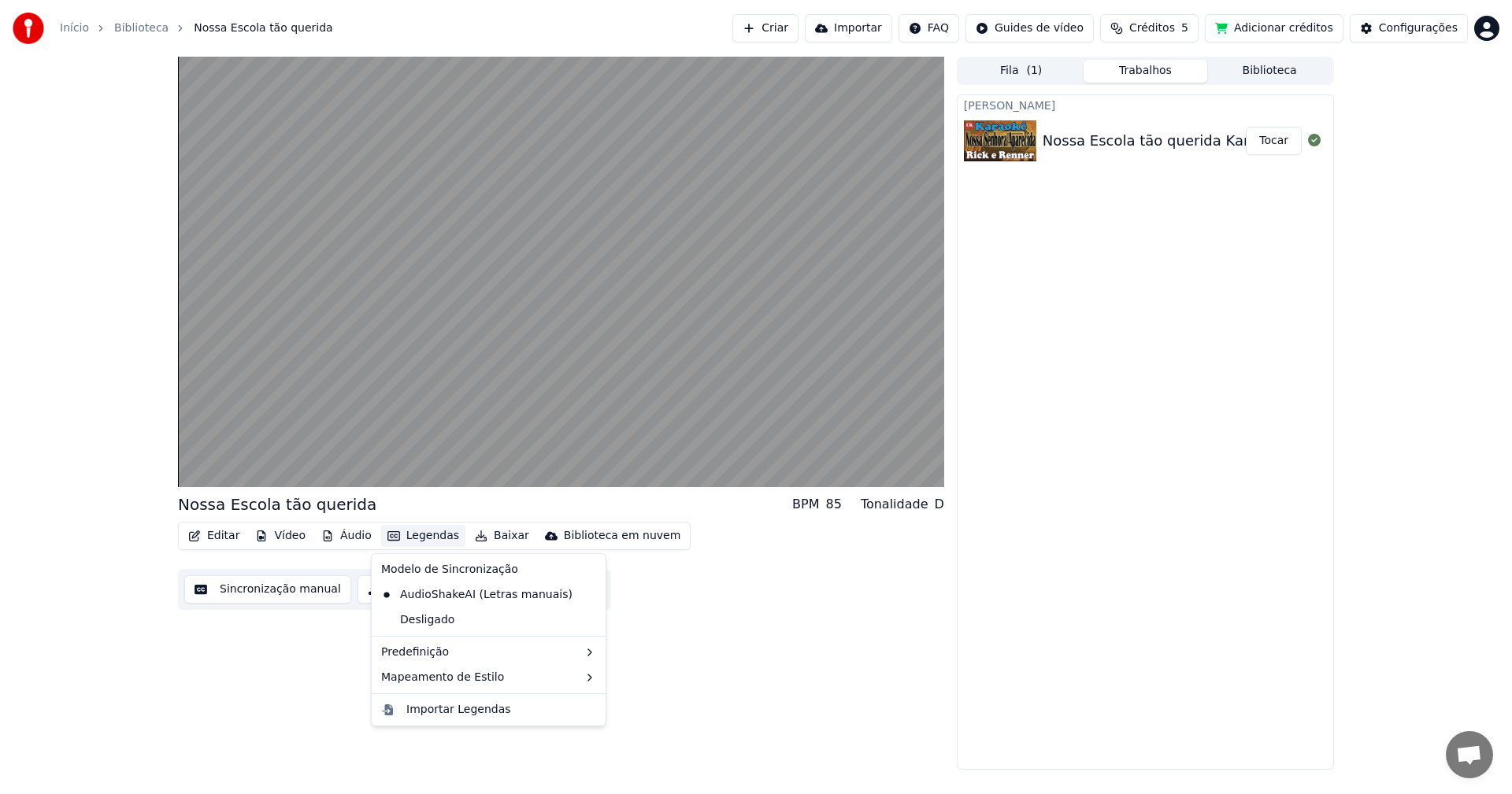
click at [411, 534] on button "Legendas" at bounding box center [423, 536] width 85 height 22
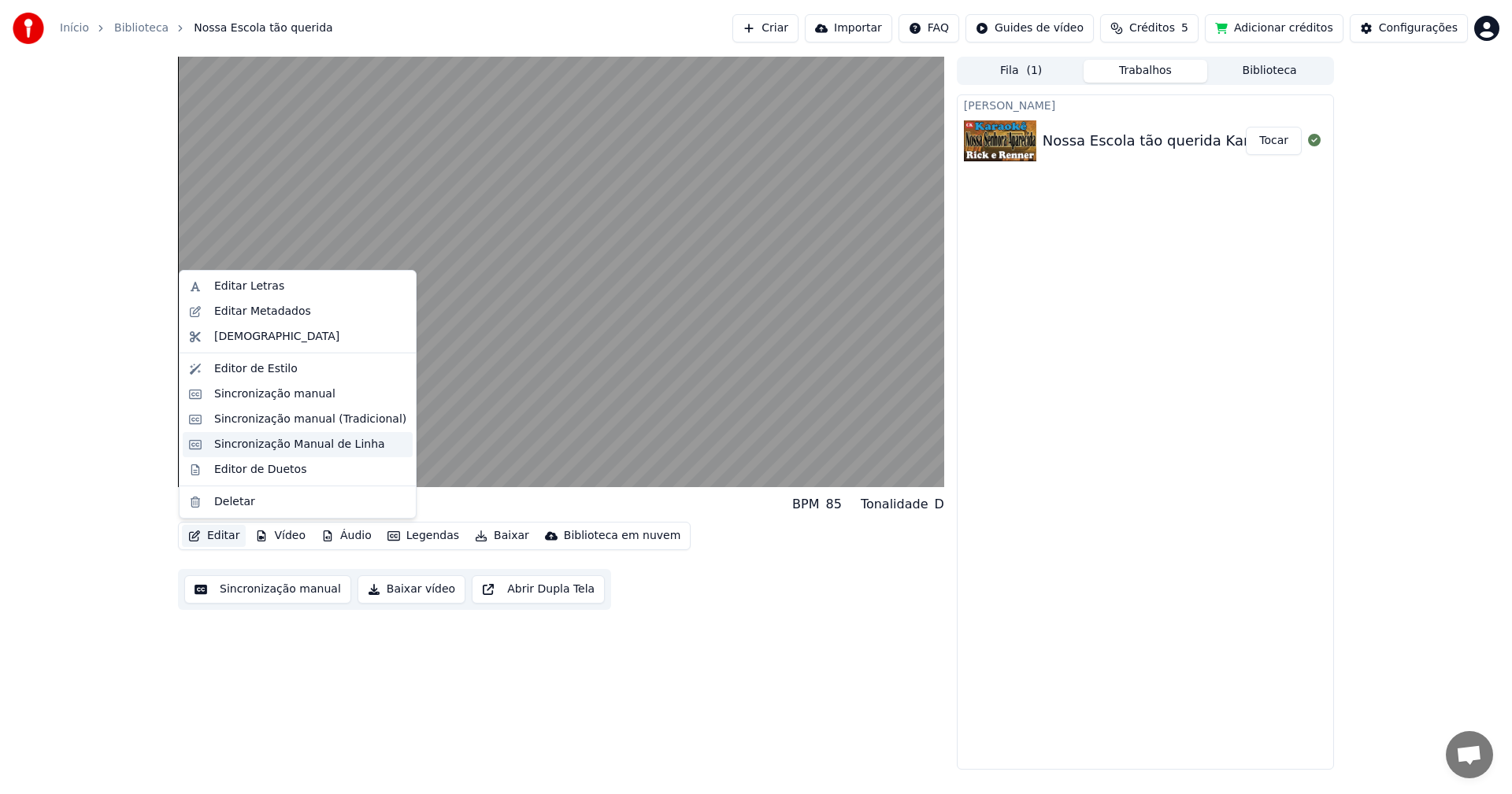
click at [229, 440] on div "Sincronização Manual de Linha" at bounding box center [299, 444] width 171 height 16
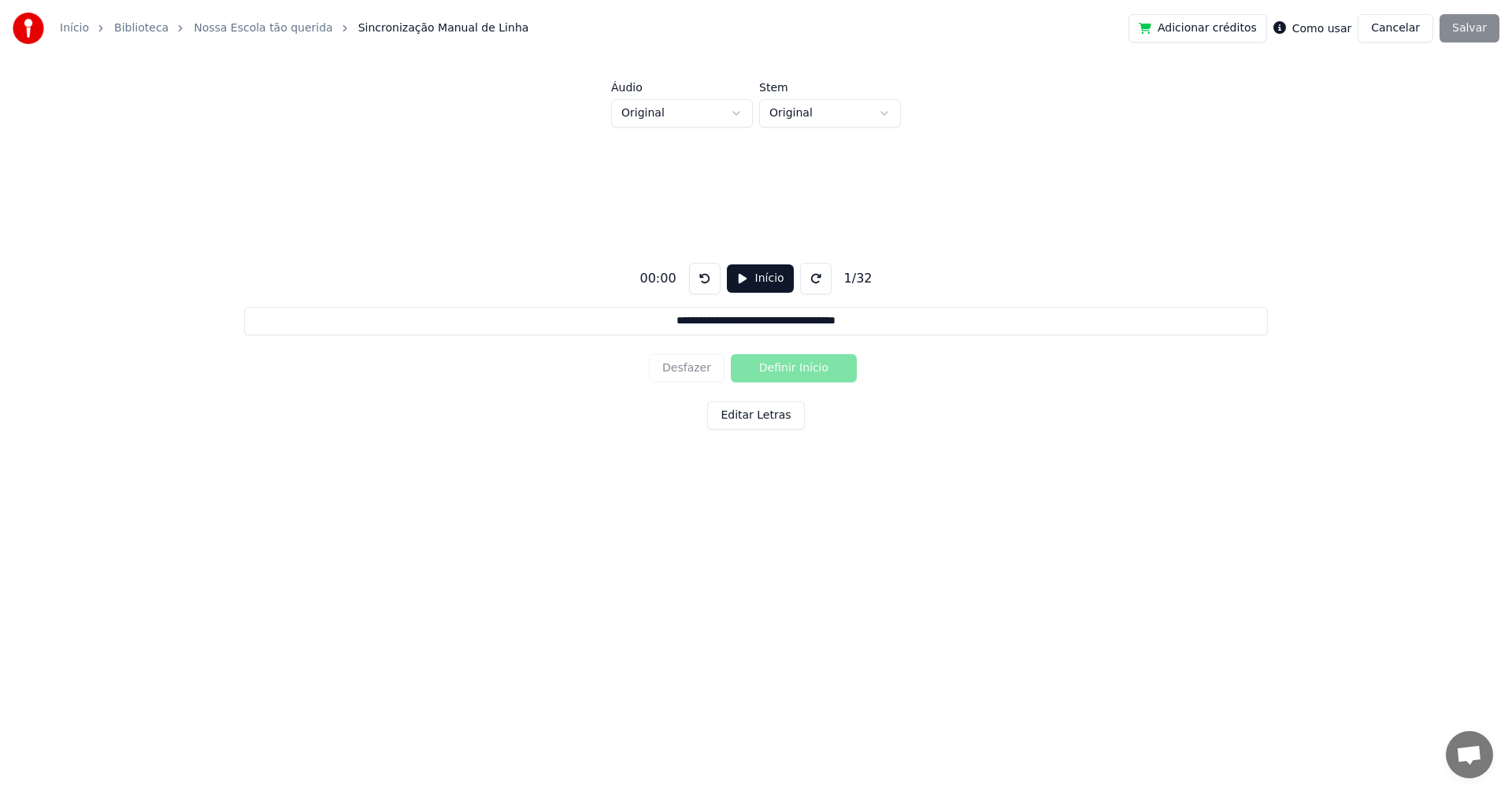
click at [622, 324] on input "**********" at bounding box center [756, 321] width 1023 height 28
click at [659, 274] on div "00:00" at bounding box center [657, 278] width 48 height 19
click at [660, 280] on div "00:00" at bounding box center [657, 278] width 48 height 19
click at [768, 368] on div "Desfazer Definir Início" at bounding box center [756, 368] width 214 height 41
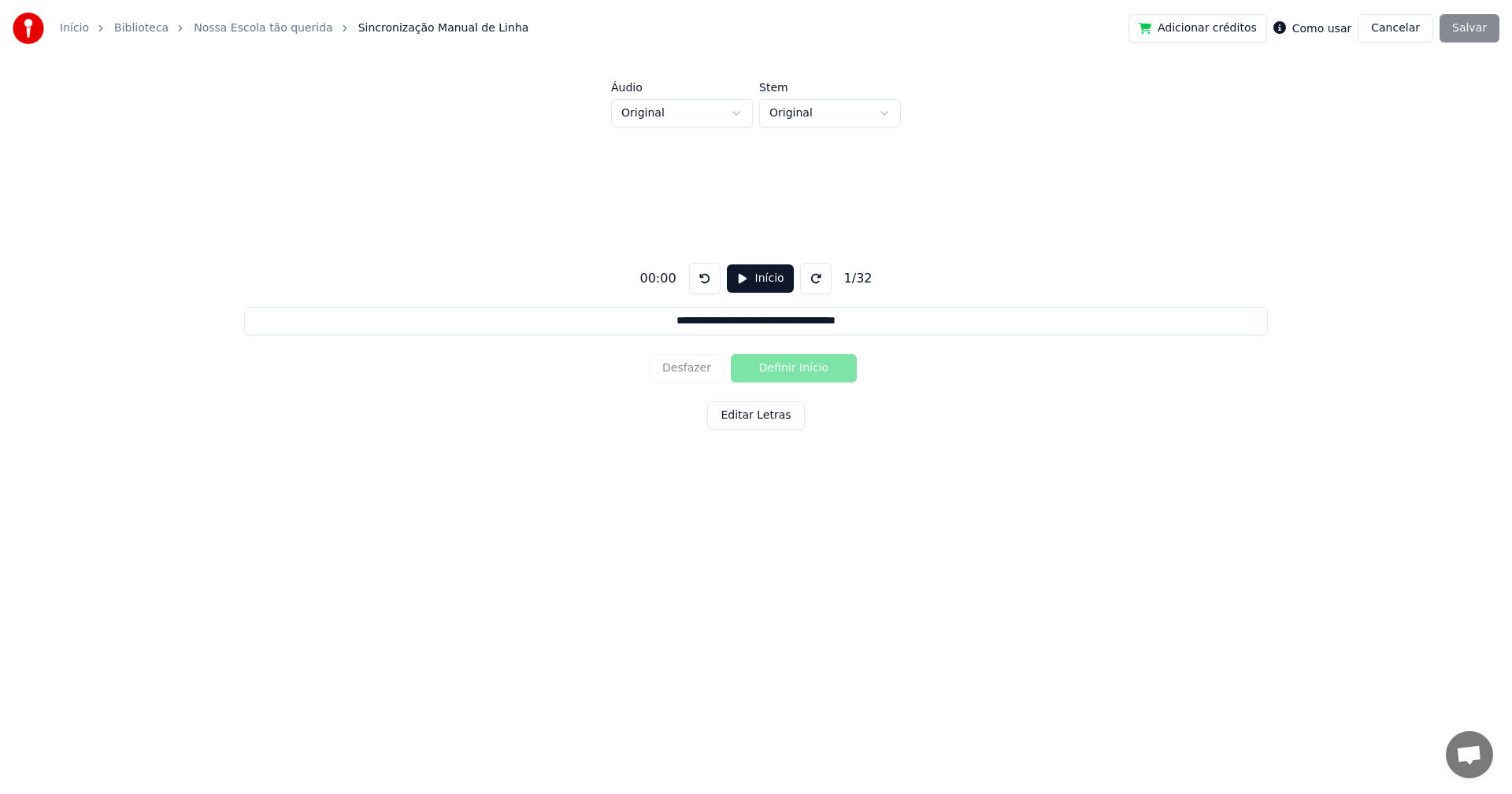
click at [747, 279] on button "Início" at bounding box center [760, 278] width 67 height 28
click at [755, 277] on button "Pausar" at bounding box center [760, 278] width 75 height 28
click at [764, 369] on div "Desfazer Definir Início" at bounding box center [756, 368] width 214 height 41
click at [644, 317] on input "**********" at bounding box center [756, 321] width 1023 height 28
click at [626, 322] on input "**********" at bounding box center [756, 321] width 1023 height 28
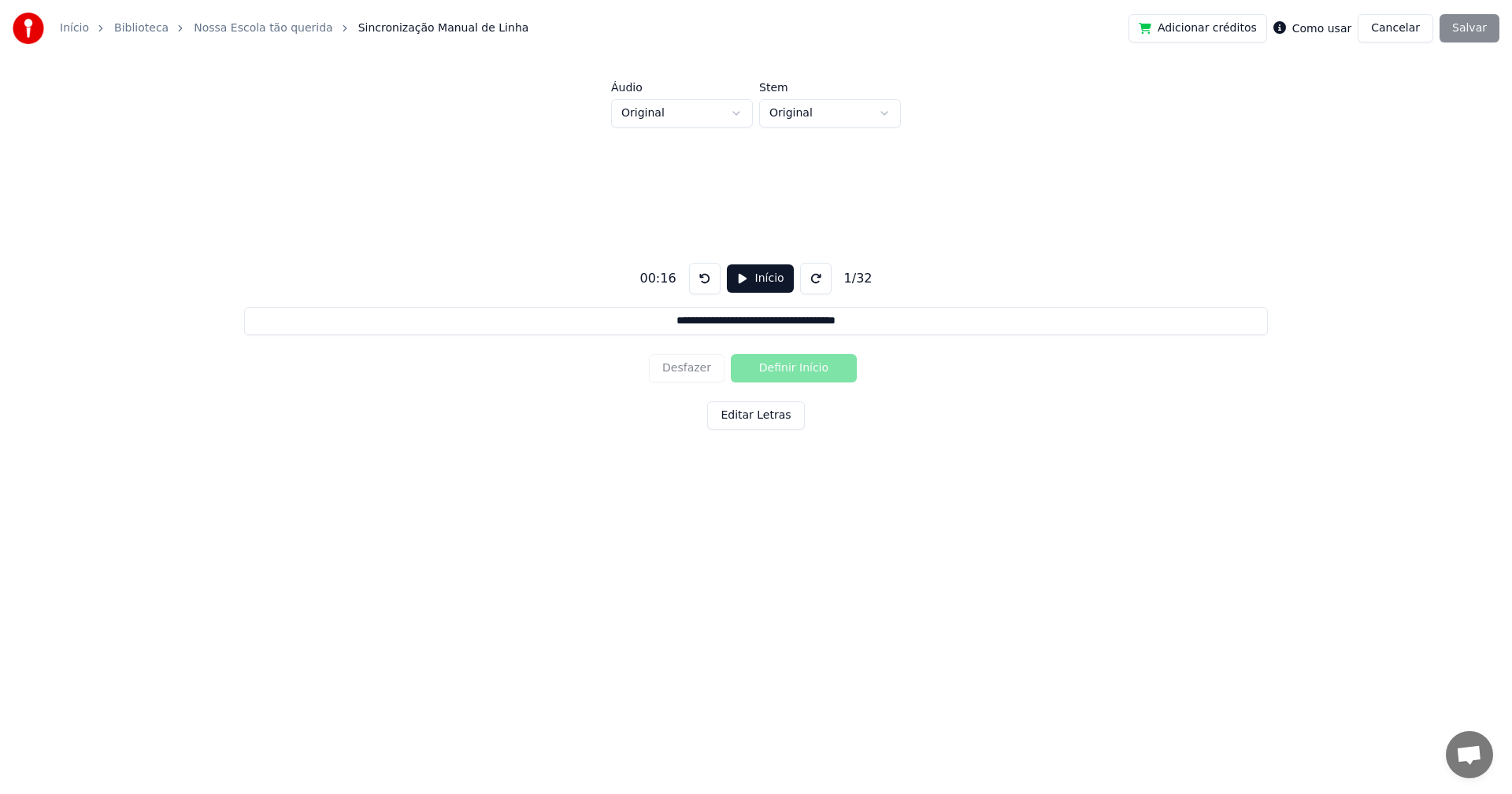
click at [242, 325] on div "**********" at bounding box center [756, 342] width 1462 height 430
click at [740, 111] on html "**********" at bounding box center [756, 292] width 1512 height 583
click at [863, 108] on html "**********" at bounding box center [756, 292] width 1512 height 583
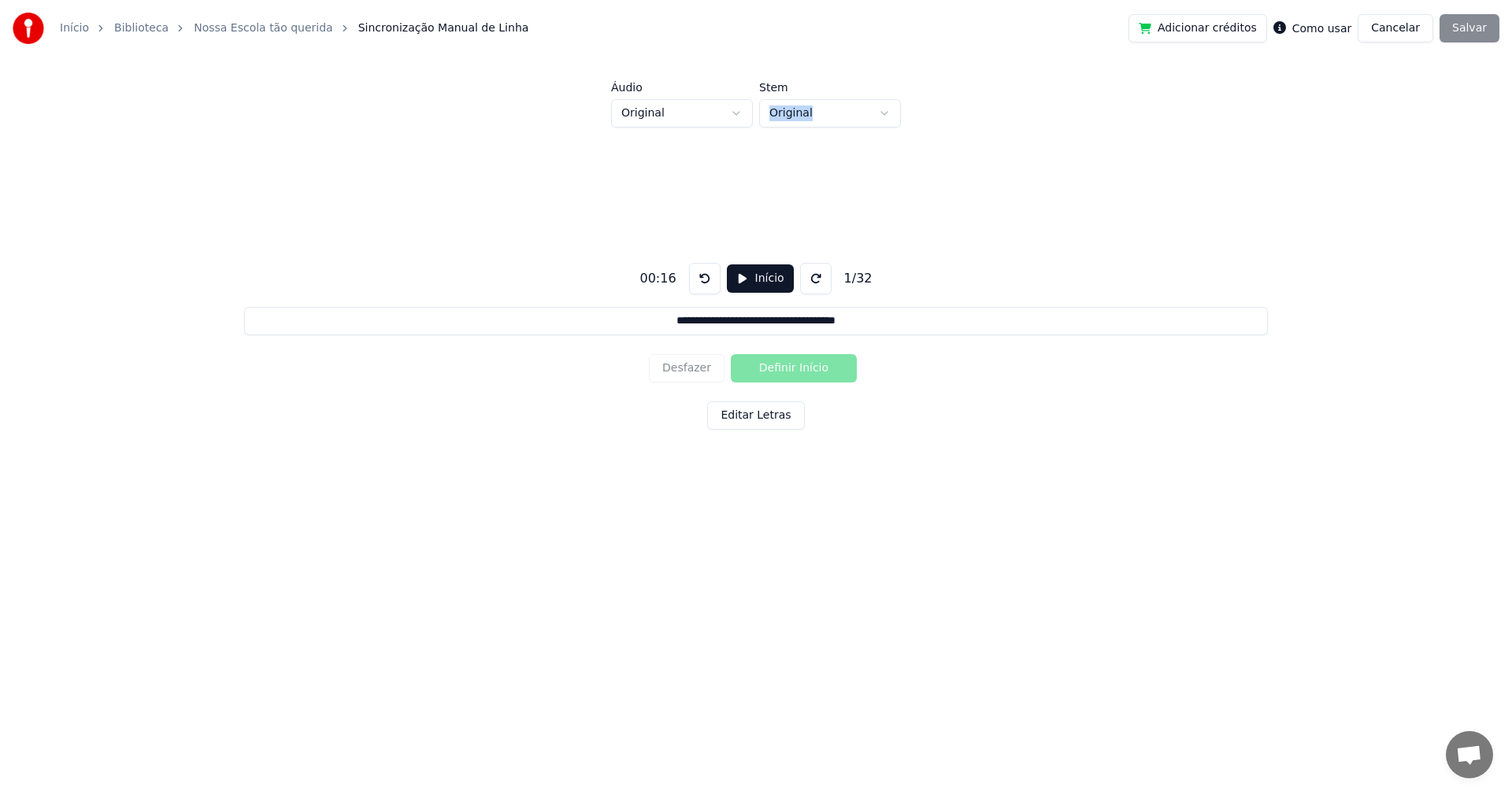
click at [764, 275] on button "Início" at bounding box center [760, 278] width 67 height 28
click at [764, 275] on button "Pausar" at bounding box center [760, 278] width 75 height 28
click at [742, 275] on button "Início" at bounding box center [760, 278] width 67 height 28
click at [764, 374] on button "Definir Início" at bounding box center [794, 369] width 126 height 28
click at [764, 279] on button "Pausar" at bounding box center [760, 278] width 75 height 28
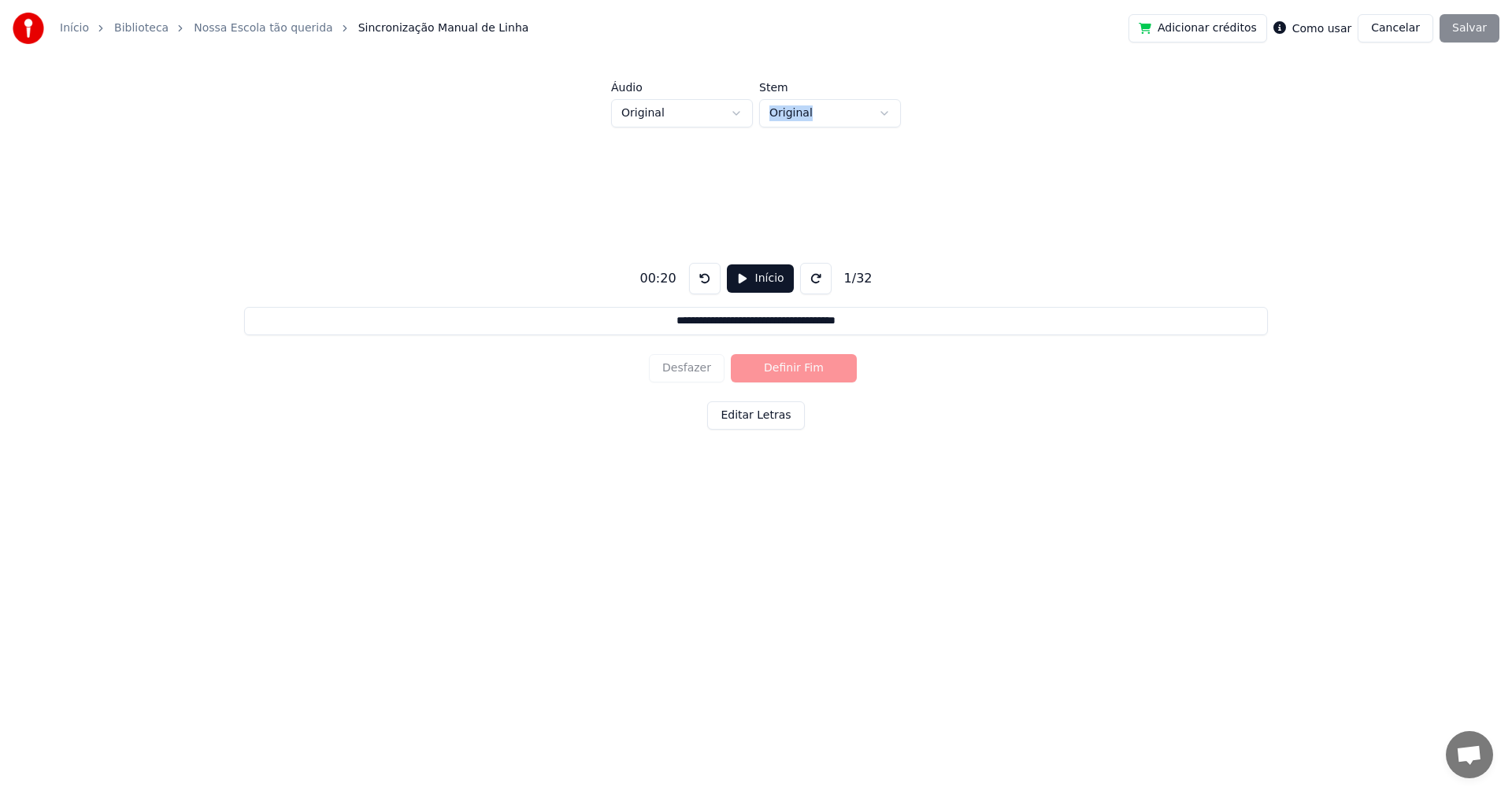
click at [756, 280] on button "Início" at bounding box center [760, 278] width 67 height 28
click at [779, 363] on button "Definir Fim" at bounding box center [794, 369] width 126 height 28
click at [751, 288] on button "Pausar" at bounding box center [760, 278] width 75 height 28
click at [774, 370] on div "Desfazer Definir Início" at bounding box center [756, 368] width 214 height 41
click at [738, 264] on button "Início" at bounding box center [760, 278] width 67 height 28
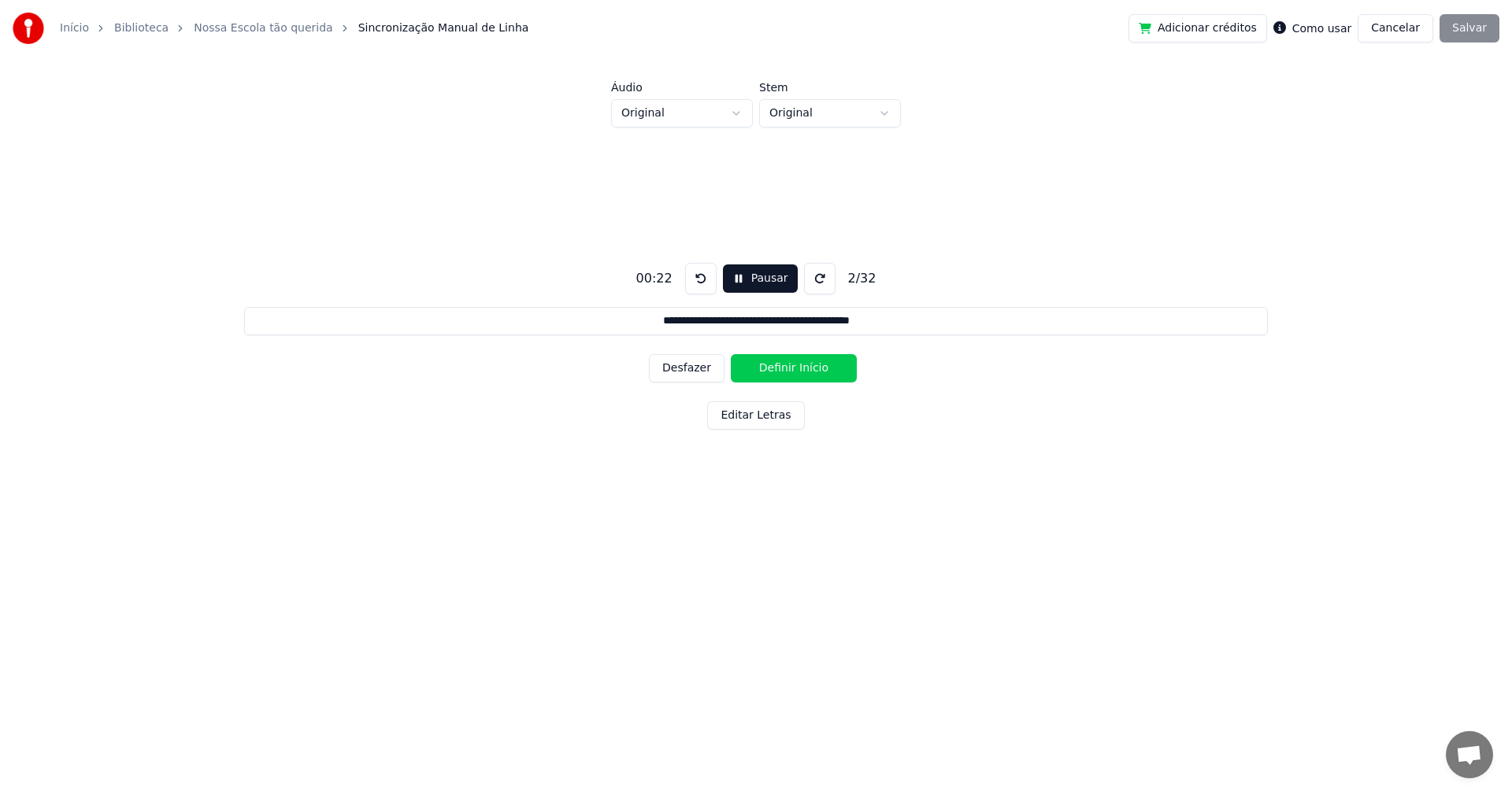
click at [769, 364] on button "Definir Início" at bounding box center [794, 369] width 126 height 28
click at [731, 258] on div "**********" at bounding box center [756, 342] width 1462 height 430
click at [740, 273] on button "Pausar" at bounding box center [760, 278] width 75 height 28
click at [750, 277] on button "Início" at bounding box center [760, 278] width 67 height 28
click at [778, 369] on button "Definir Fim" at bounding box center [794, 369] width 126 height 28
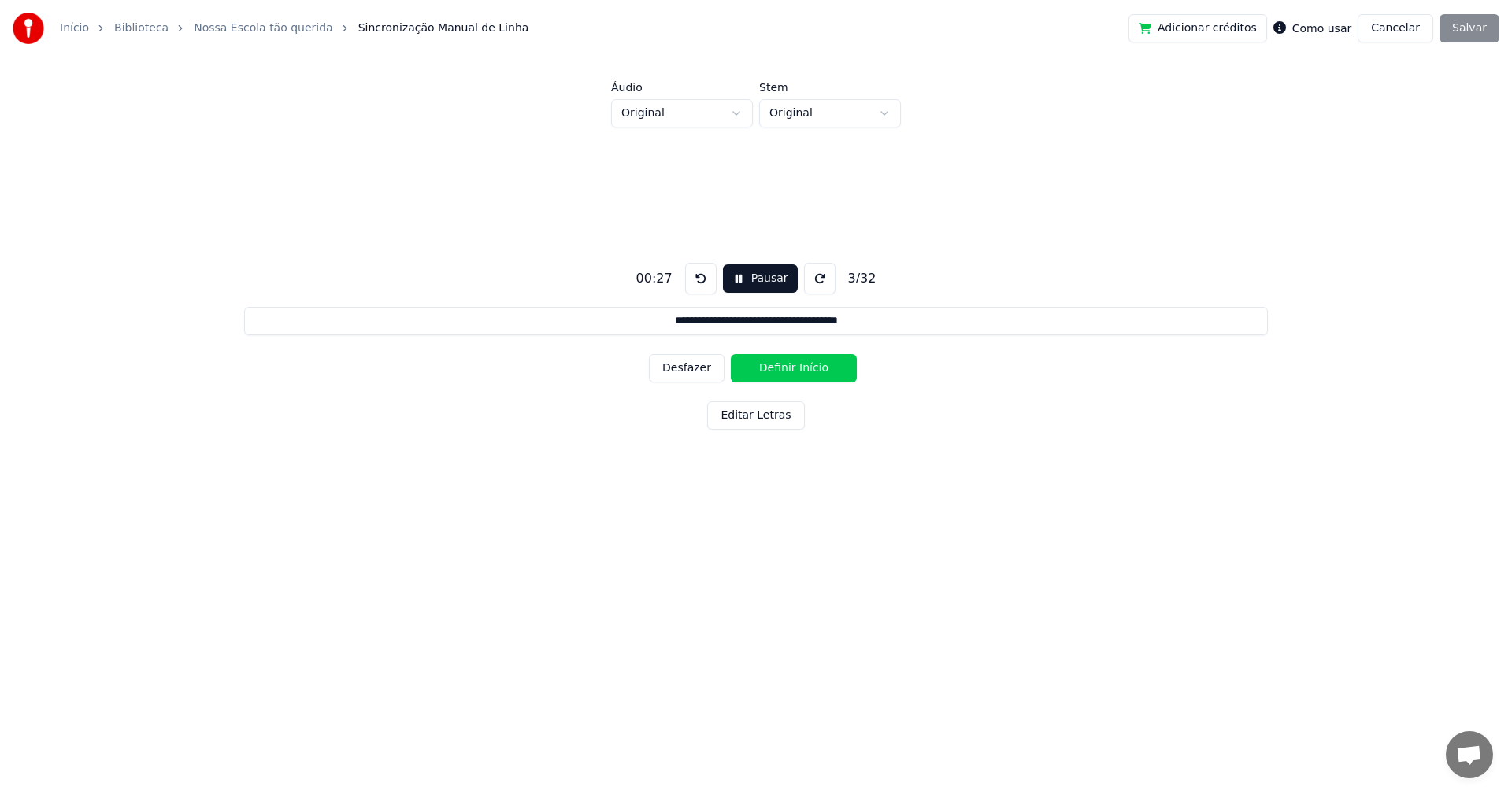
click at [759, 264] on button "Pausar" at bounding box center [760, 278] width 75 height 28
click at [732, 286] on button "Início" at bounding box center [760, 278] width 67 height 28
click at [763, 369] on button "Definir Início" at bounding box center [794, 369] width 126 height 28
click at [748, 278] on button "Pausar" at bounding box center [760, 278] width 75 height 28
click at [741, 280] on button "Início" at bounding box center [760, 278] width 67 height 28
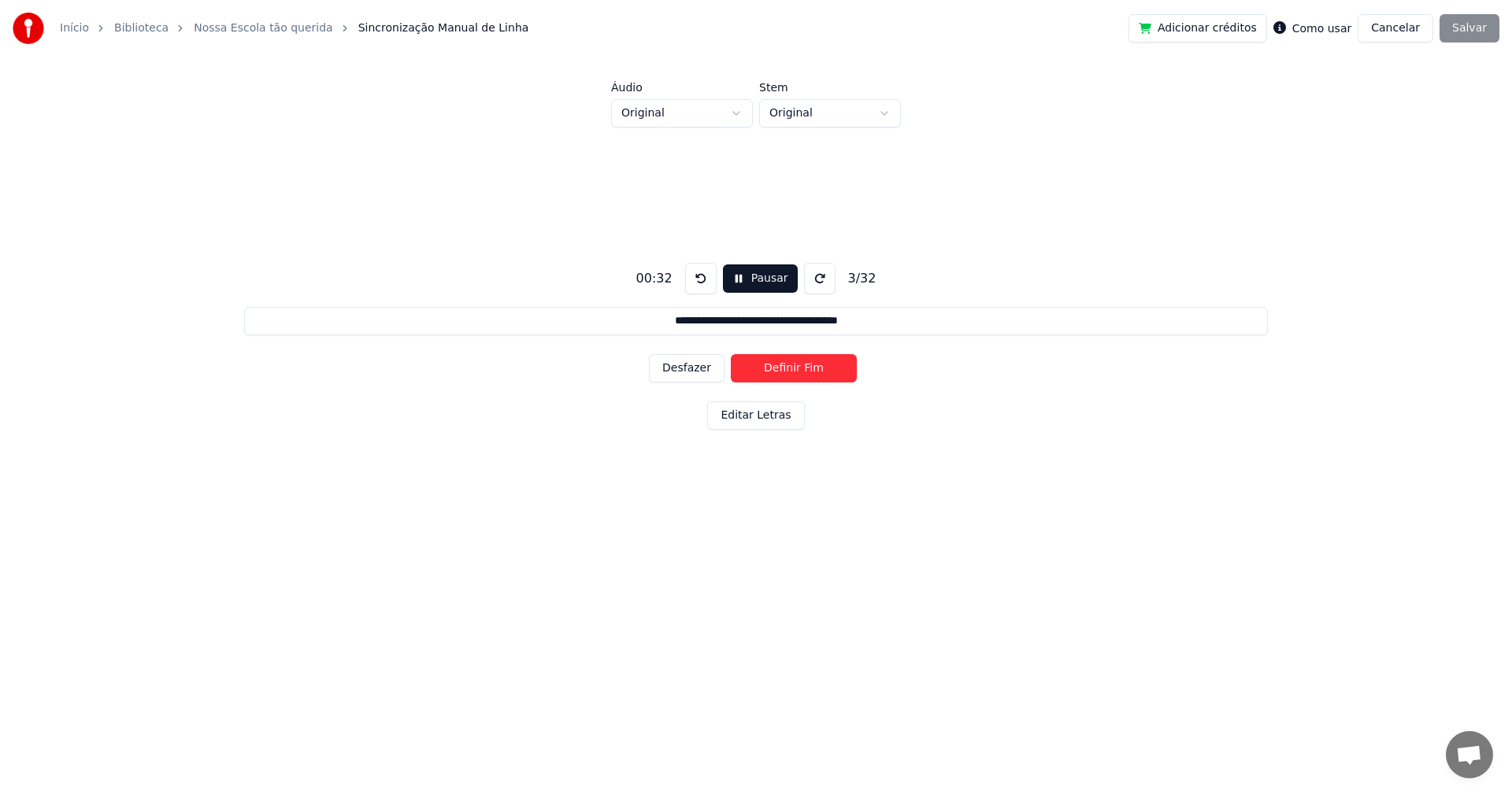
click at [764, 373] on button "Definir Fim" at bounding box center [794, 369] width 126 height 28
click at [744, 290] on button "Pausar" at bounding box center [760, 278] width 75 height 28
click at [748, 281] on button "Início" at bounding box center [760, 278] width 67 height 28
click at [761, 360] on button "Definir Início" at bounding box center [794, 369] width 126 height 28
click at [745, 273] on button "Pausar" at bounding box center [760, 278] width 75 height 28
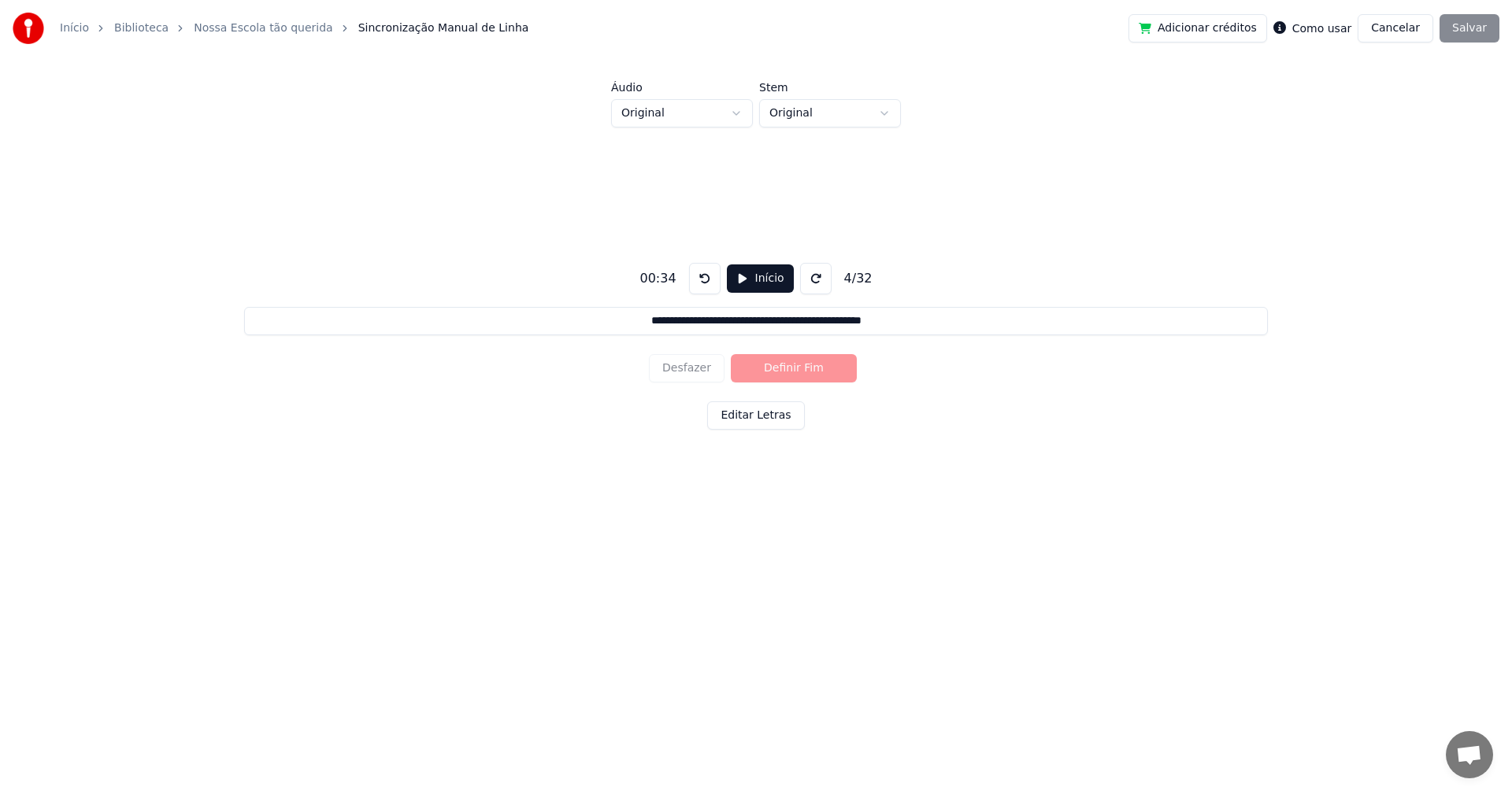
click at [748, 274] on button "Início" at bounding box center [760, 278] width 67 height 28
click at [772, 369] on button "Definir Fim" at bounding box center [794, 369] width 126 height 28
click at [772, 369] on button "Definir Início" at bounding box center [794, 369] width 126 height 28
click at [748, 278] on button "Pausar" at bounding box center [760, 278] width 75 height 28
click at [745, 282] on button "Início" at bounding box center [760, 278] width 67 height 28
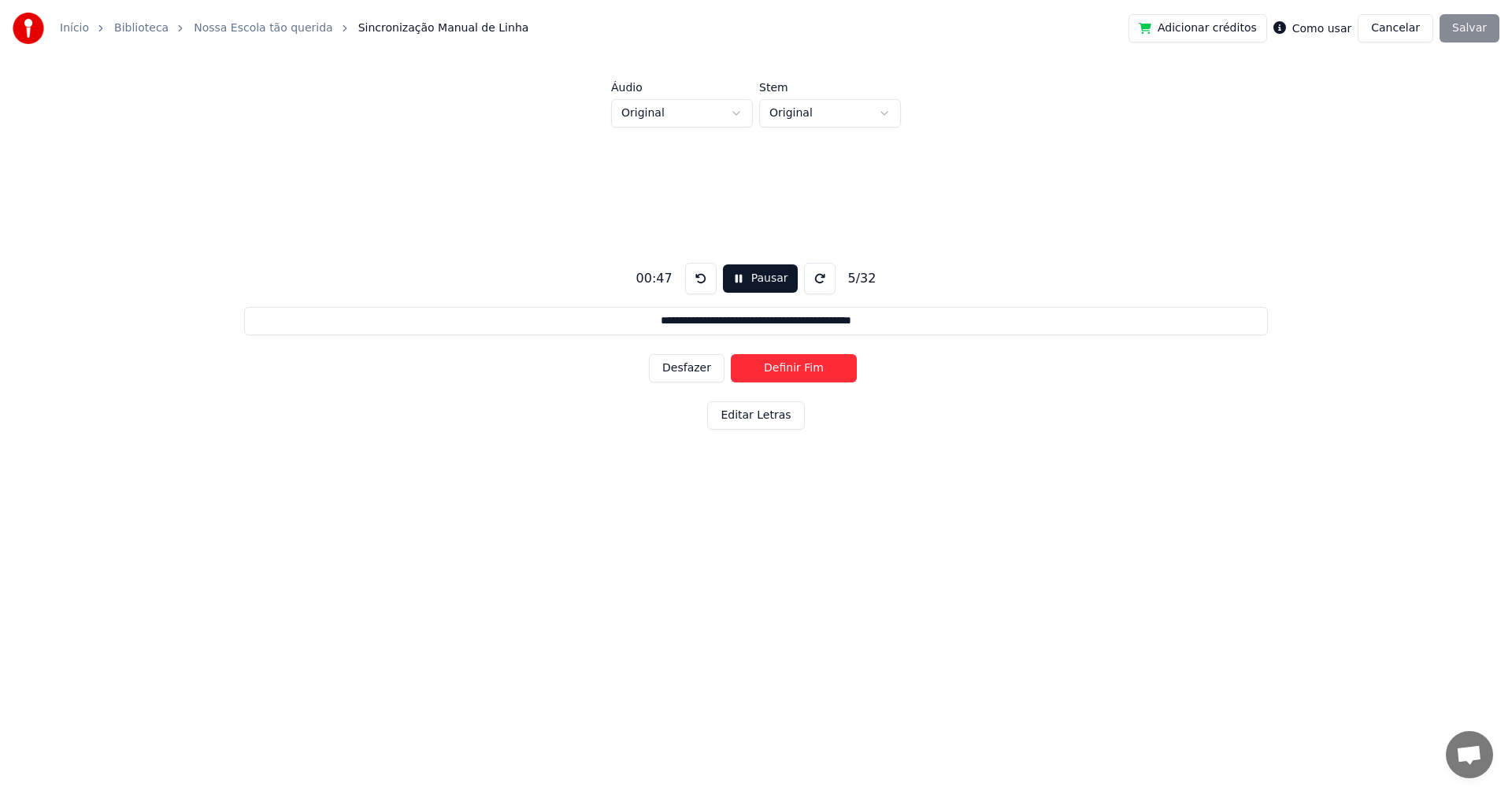
click at [760, 368] on button "Definir Fim" at bounding box center [794, 369] width 126 height 28
click at [753, 282] on button "Pausar" at bounding box center [760, 278] width 75 height 28
click at [689, 364] on div "Desfazer Definir Início" at bounding box center [756, 368] width 214 height 41
click at [734, 276] on button "Início" at bounding box center [760, 278] width 67 height 28
click at [697, 362] on button "Desfazer" at bounding box center [687, 369] width 76 height 28
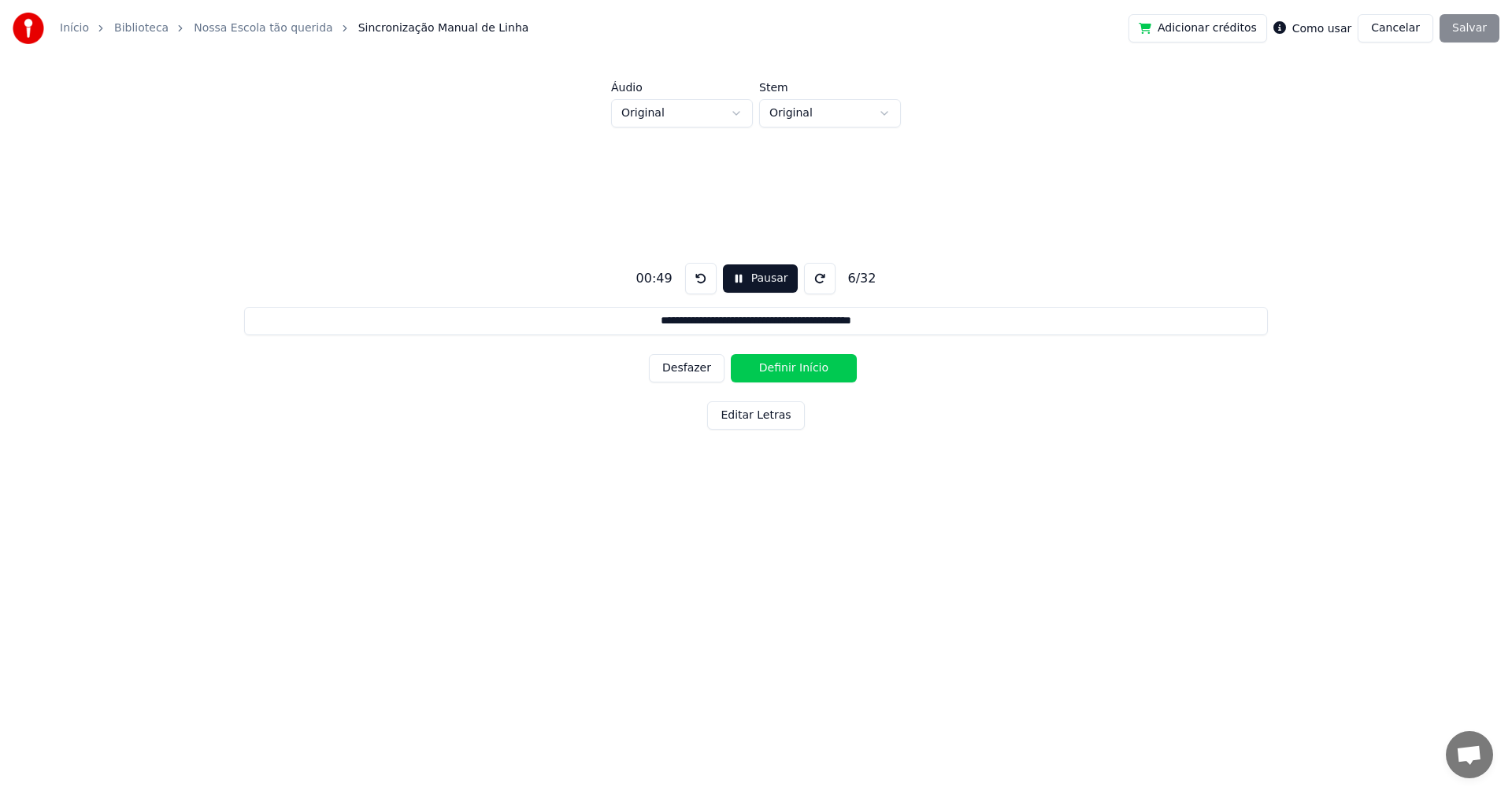
type input "**********"
click at [706, 283] on button at bounding box center [700, 278] width 31 height 31
click at [748, 282] on button "Pausar" at bounding box center [760, 278] width 75 height 28
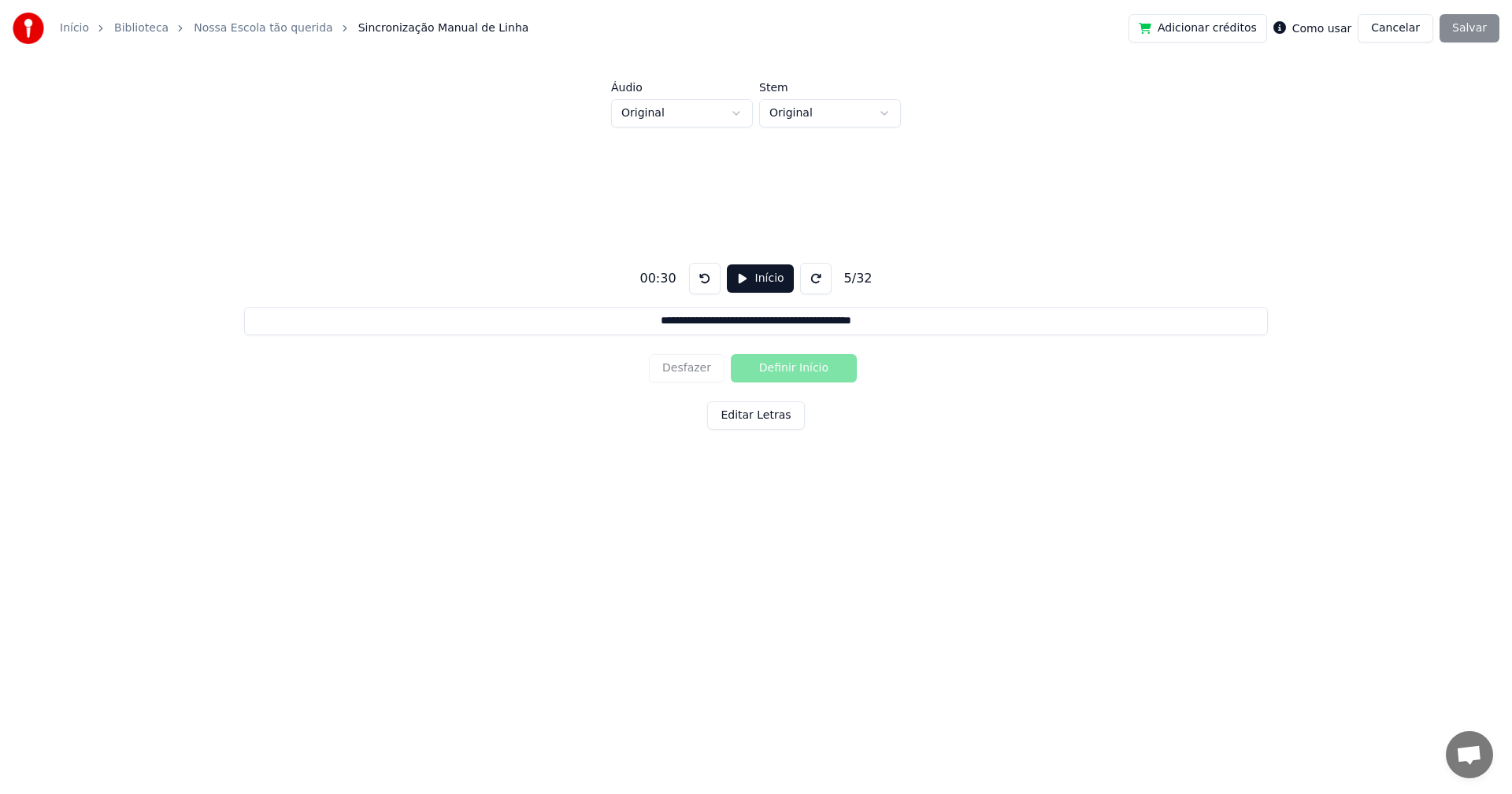
click at [700, 278] on button at bounding box center [704, 278] width 31 height 31
click at [811, 280] on button at bounding box center [815, 278] width 31 height 31
click at [752, 277] on button "Início" at bounding box center [760, 278] width 67 height 28
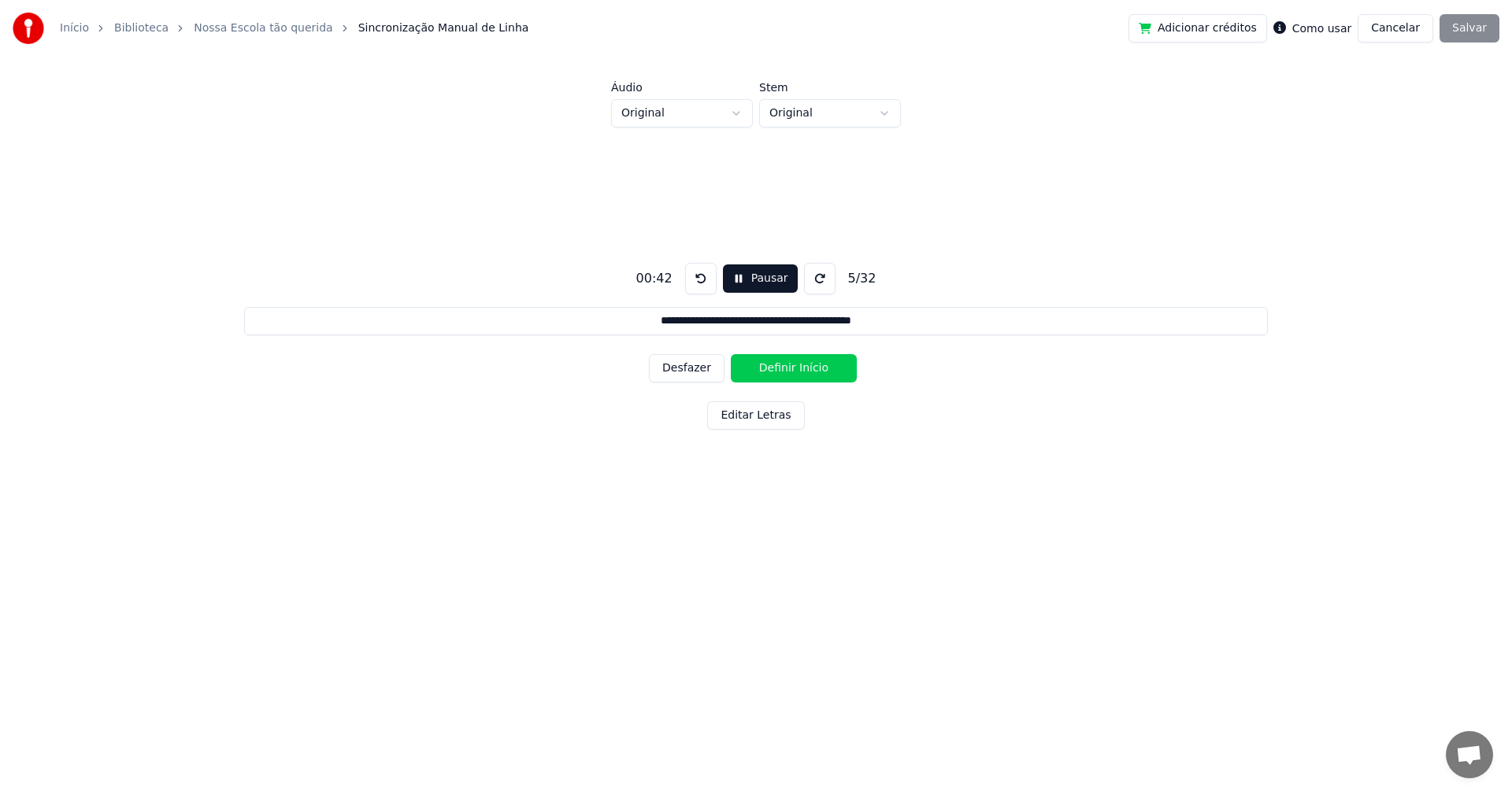
click at [744, 285] on button "Pausar" at bounding box center [760, 278] width 75 height 28
click at [737, 279] on button "Início" at bounding box center [760, 278] width 67 height 28
click at [737, 279] on button "Pausar" at bounding box center [760, 278] width 75 height 28
click at [735, 371] on div "Desfazer Definir Início" at bounding box center [756, 368] width 214 height 41
click at [703, 280] on button at bounding box center [704, 278] width 31 height 31
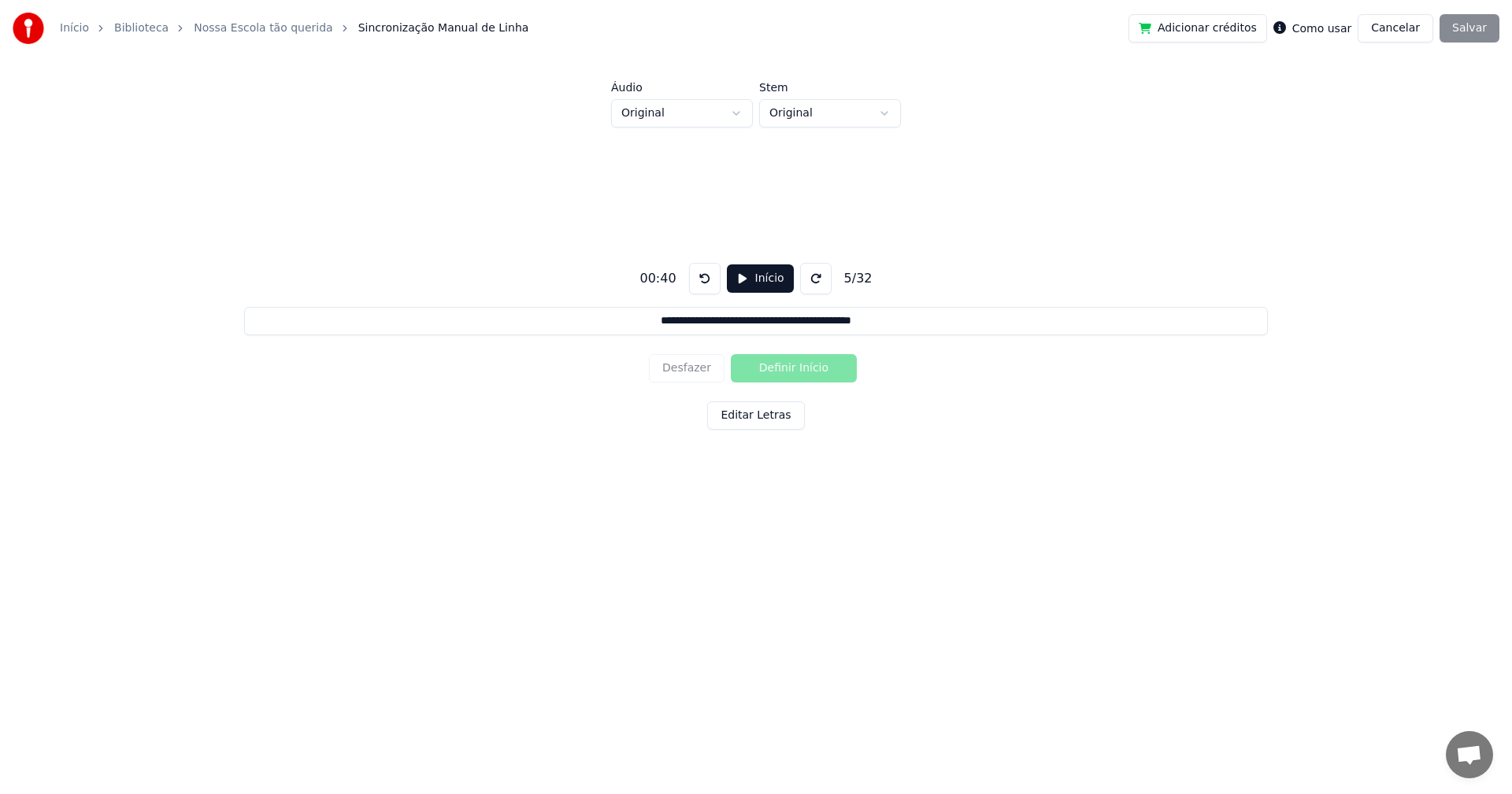
click at [698, 279] on button at bounding box center [704, 278] width 31 height 31
click at [699, 278] on button at bounding box center [704, 278] width 31 height 31
click at [695, 371] on div "Desfazer Definir Início" at bounding box center [756, 368] width 214 height 41
click at [757, 282] on button "Início" at bounding box center [760, 278] width 67 height 28
click at [738, 277] on button "Pausar" at bounding box center [760, 278] width 75 height 28
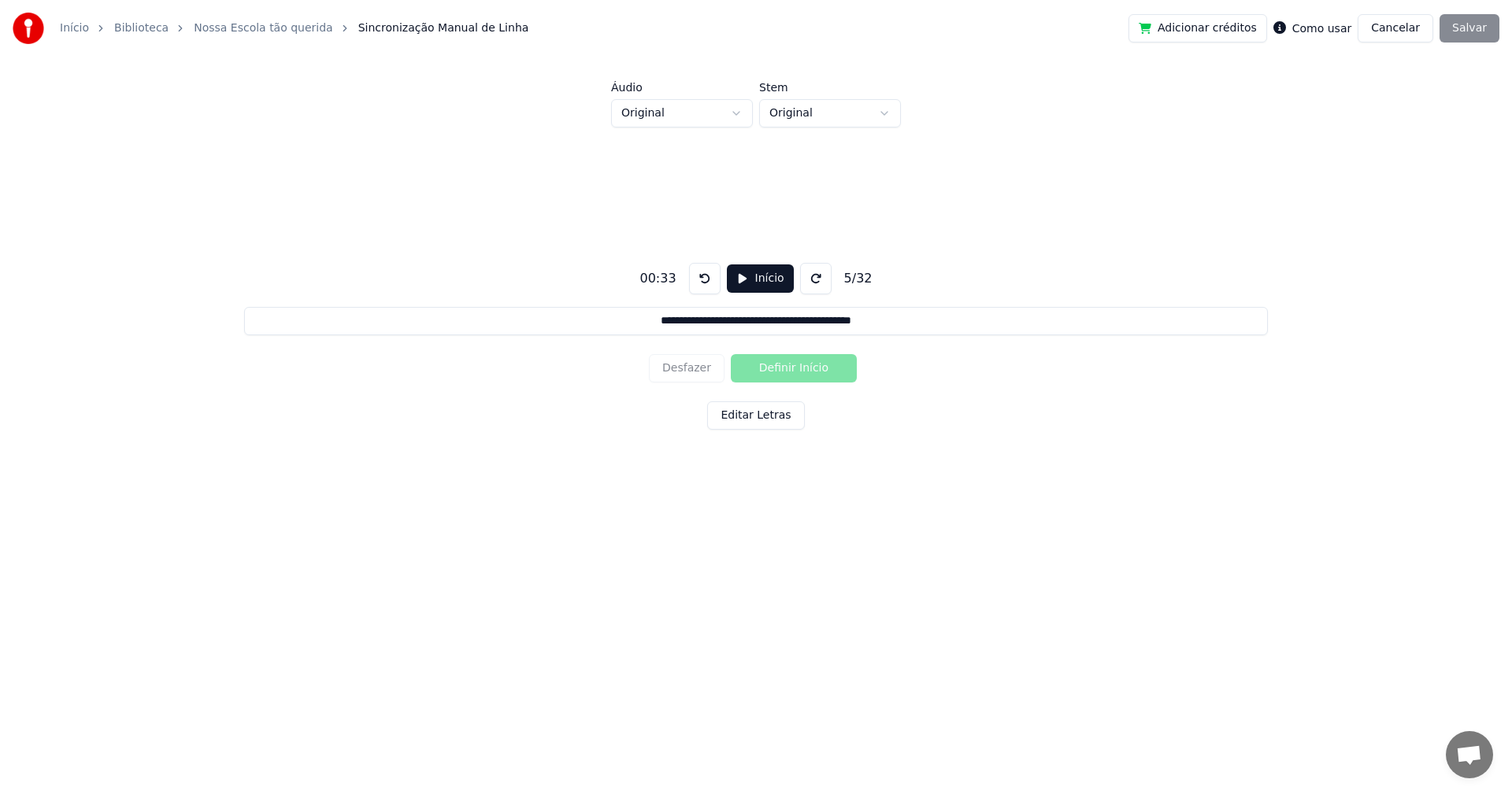
click at [740, 279] on button "Início" at bounding box center [760, 278] width 67 height 28
click at [760, 369] on button "Definir Início" at bounding box center [794, 369] width 126 height 28
click at [750, 281] on button "Pausar" at bounding box center [760, 278] width 75 height 28
click at [739, 280] on button "Início" at bounding box center [760, 278] width 67 height 28
click at [750, 363] on button "Definir Fim" at bounding box center [794, 369] width 126 height 28
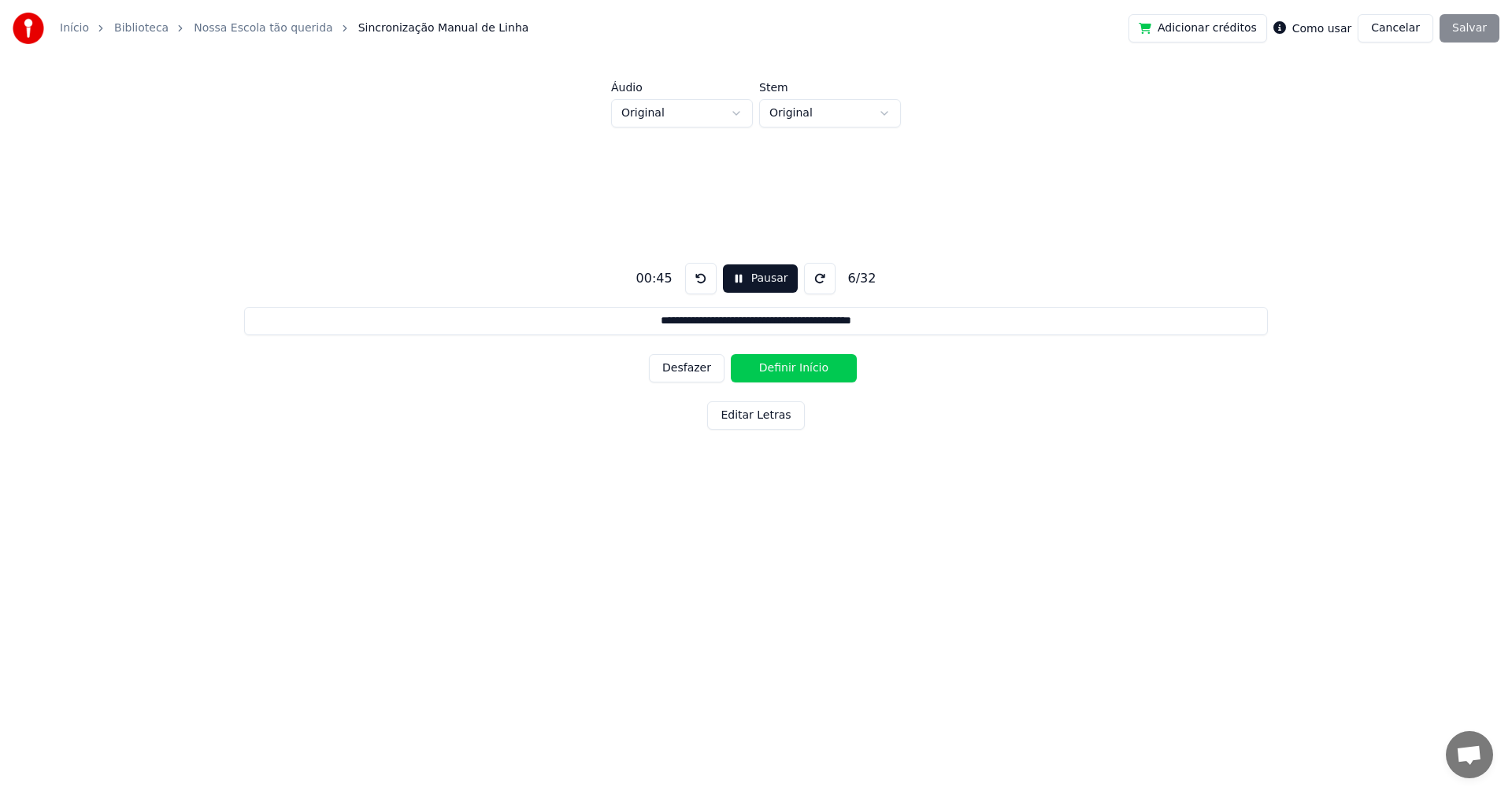
click at [750, 368] on button "Definir Início" at bounding box center [794, 369] width 126 height 28
click at [756, 367] on button "Definir Fim" at bounding box center [794, 369] width 126 height 28
type input "**********"
click at [746, 281] on button "Pausar" at bounding box center [760, 278] width 75 height 28
click at [752, 277] on button "Início" at bounding box center [760, 278] width 67 height 28
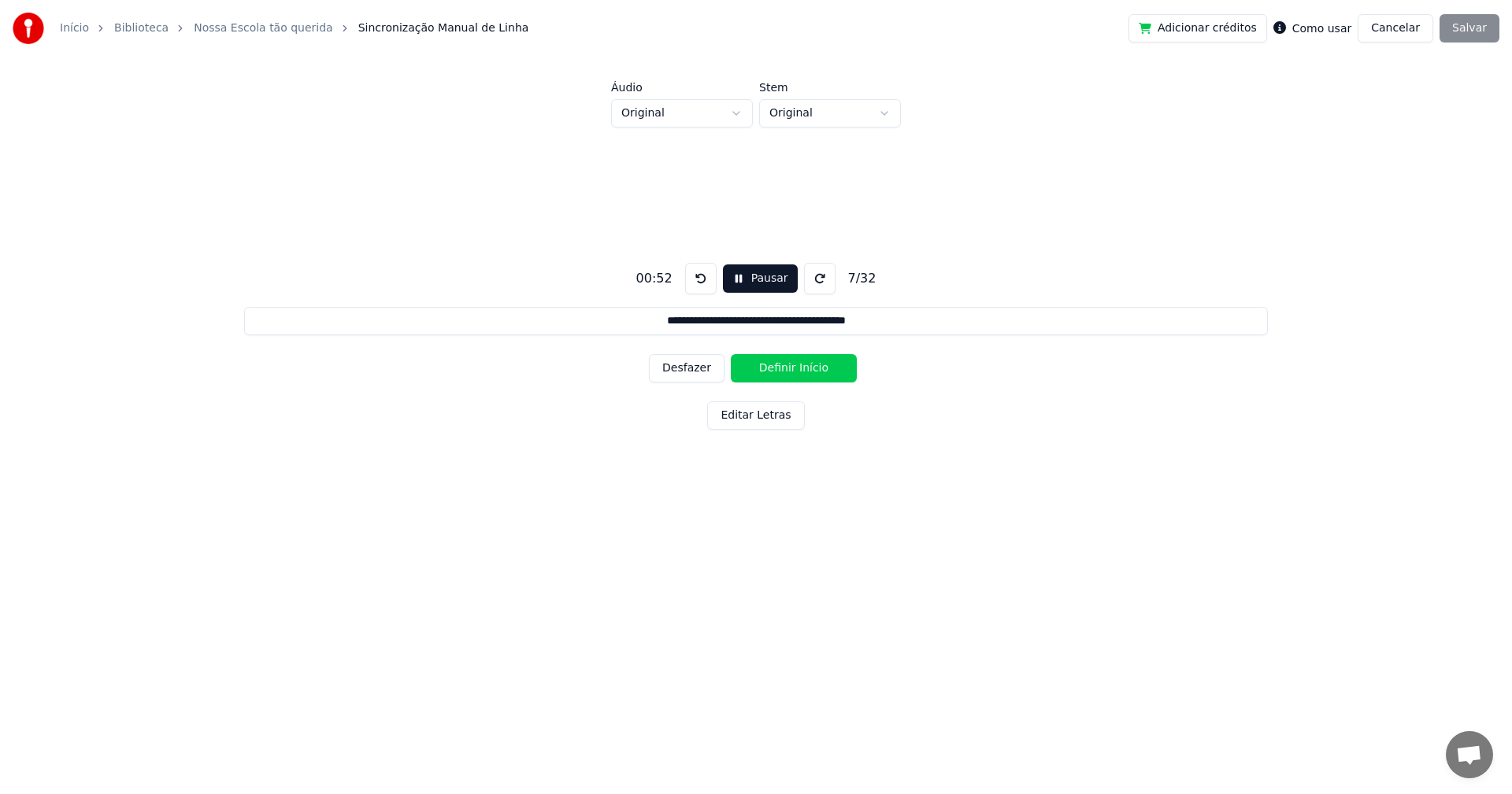
click at [752, 277] on button "Pausar" at bounding box center [760, 278] width 75 height 28
click at [752, 282] on button "Início" at bounding box center [760, 278] width 67 height 28
click at [756, 375] on button "Definir Início" at bounding box center [794, 369] width 126 height 28
click at [742, 357] on button "Definir Fim" at bounding box center [794, 369] width 126 height 28
type input "**********"
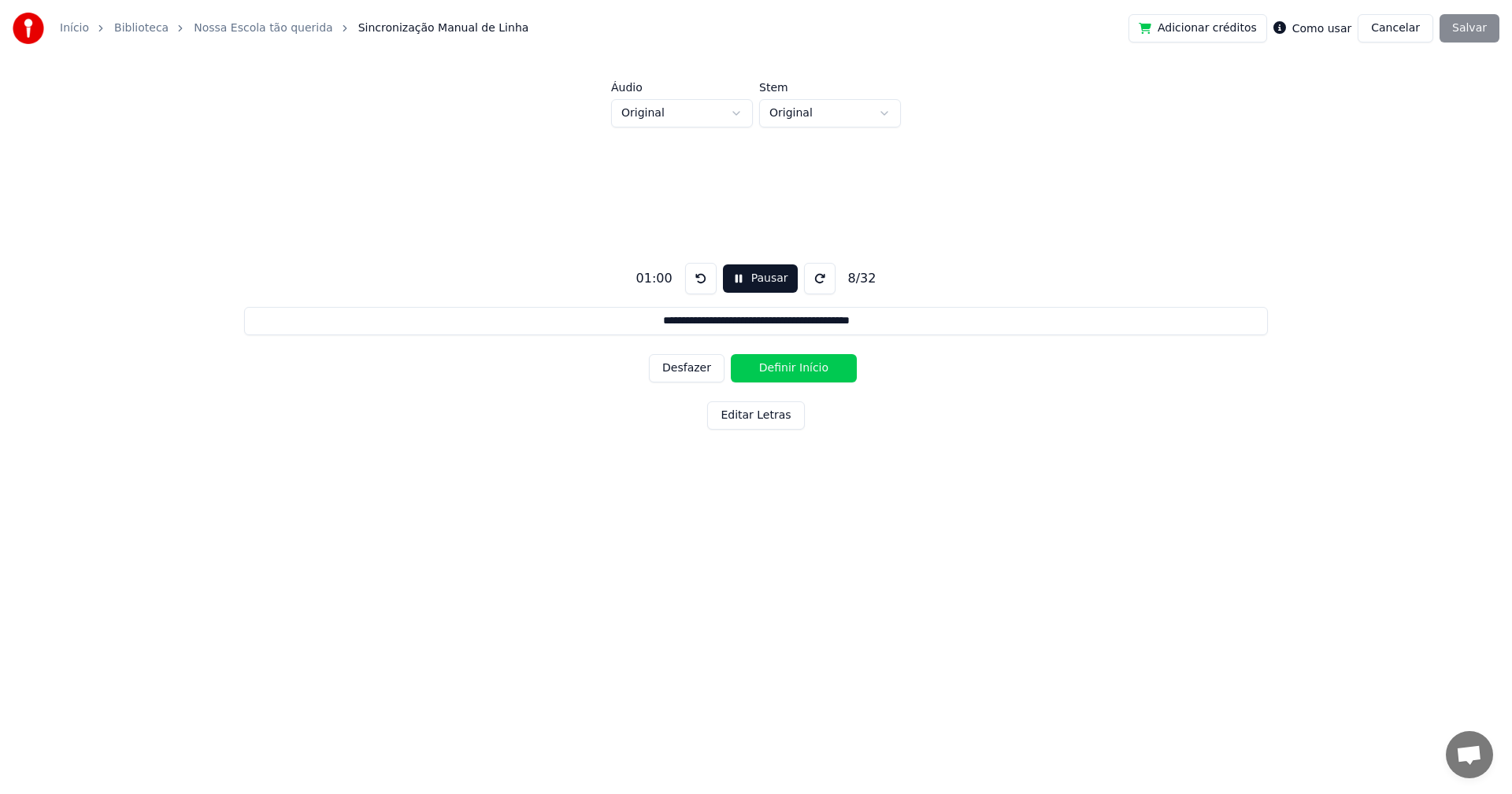
click at [738, 276] on button "Pausar" at bounding box center [760, 278] width 75 height 28
click at [739, 414] on button "Editar Letras" at bounding box center [756, 416] width 97 height 28
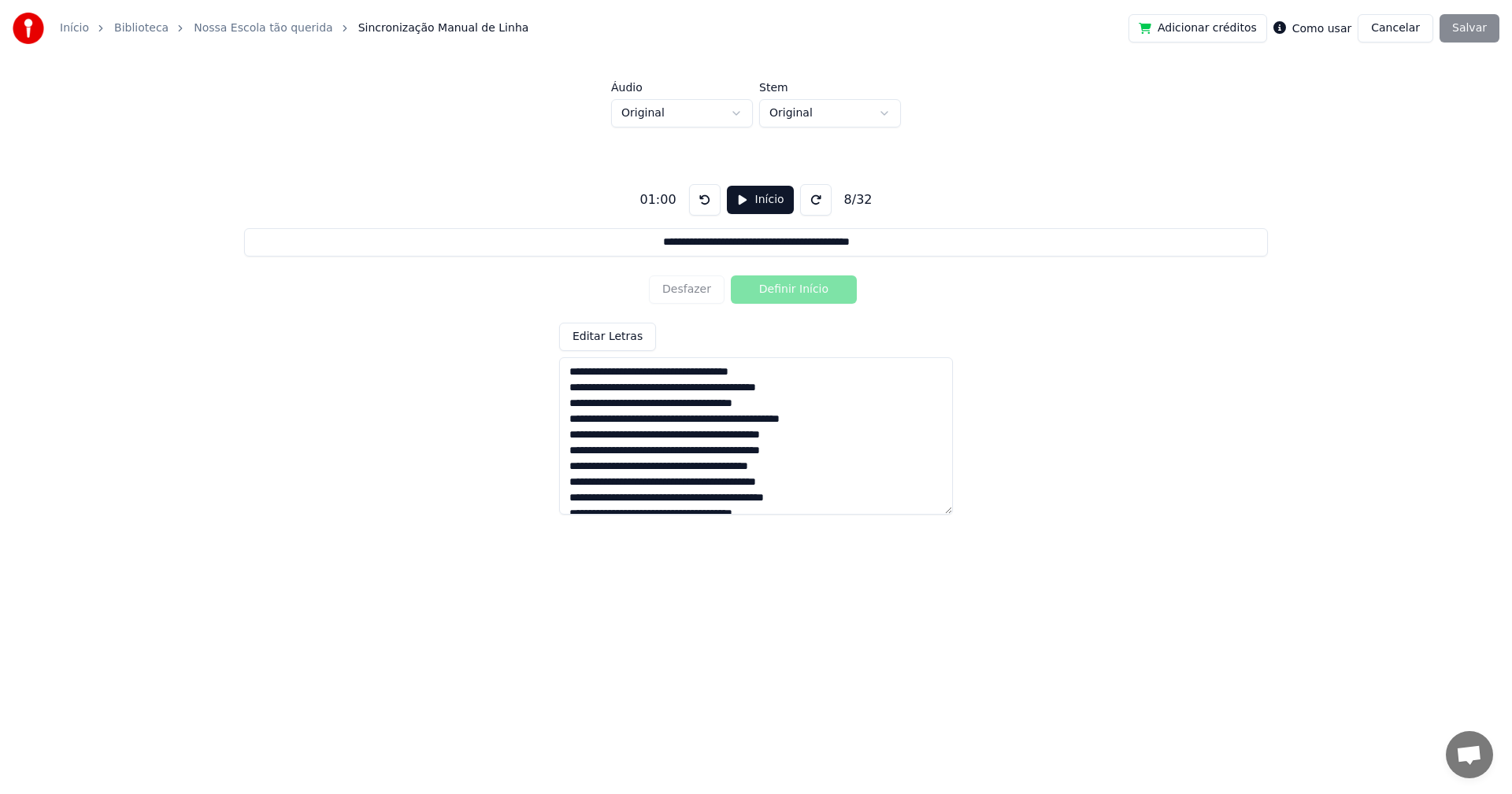
click at [1462, 28] on div "Adicionar créditos Como usar Cancelar Salvar" at bounding box center [1313, 28] width 371 height 28
click at [760, 197] on button "Início" at bounding box center [760, 200] width 67 height 28
click at [760, 197] on button "Pausar" at bounding box center [760, 200] width 75 height 28
click at [669, 329] on div "Editar Letras" at bounding box center [756, 419] width 393 height 192
click at [1248, 577] on html "**********" at bounding box center [756, 292] width 1512 height 583
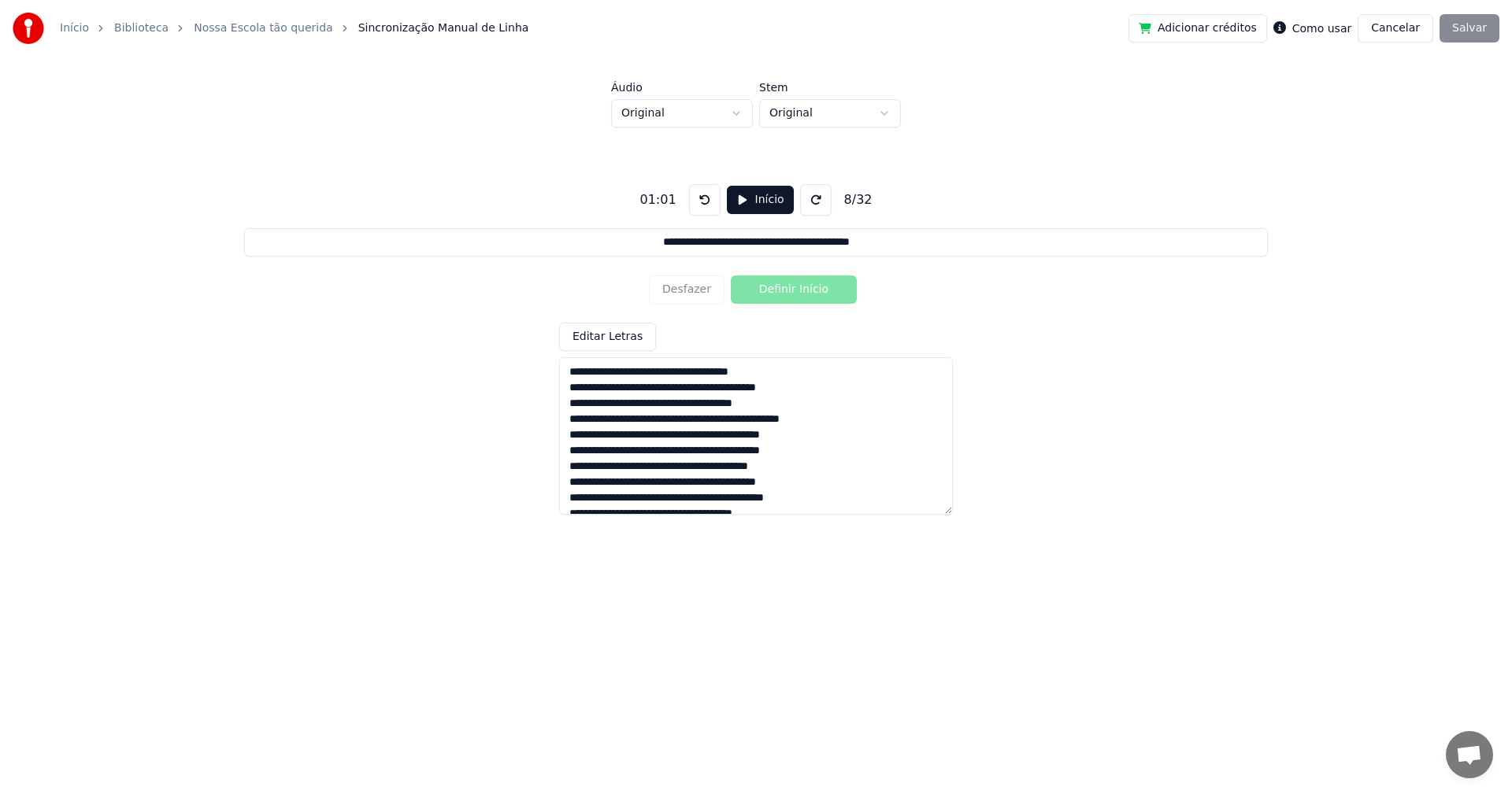
click at [1473, 25] on div "Adicionar créditos Como usar Cancelar Salvar" at bounding box center [1313, 28] width 371 height 28
click at [812, 203] on button at bounding box center [815, 199] width 31 height 31
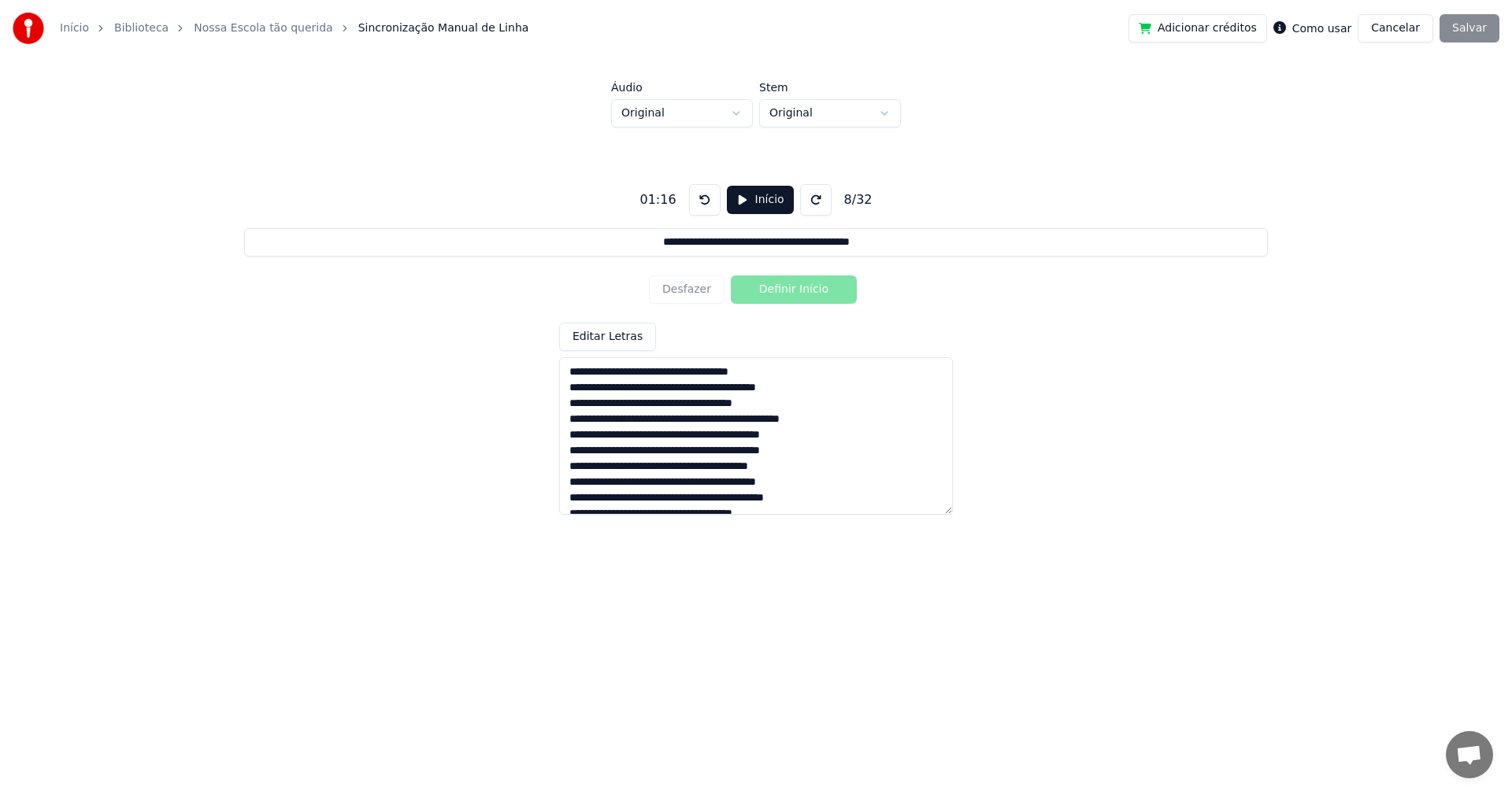
click at [812, 203] on button at bounding box center [815, 199] width 31 height 31
click at [705, 196] on button at bounding box center [704, 199] width 31 height 31
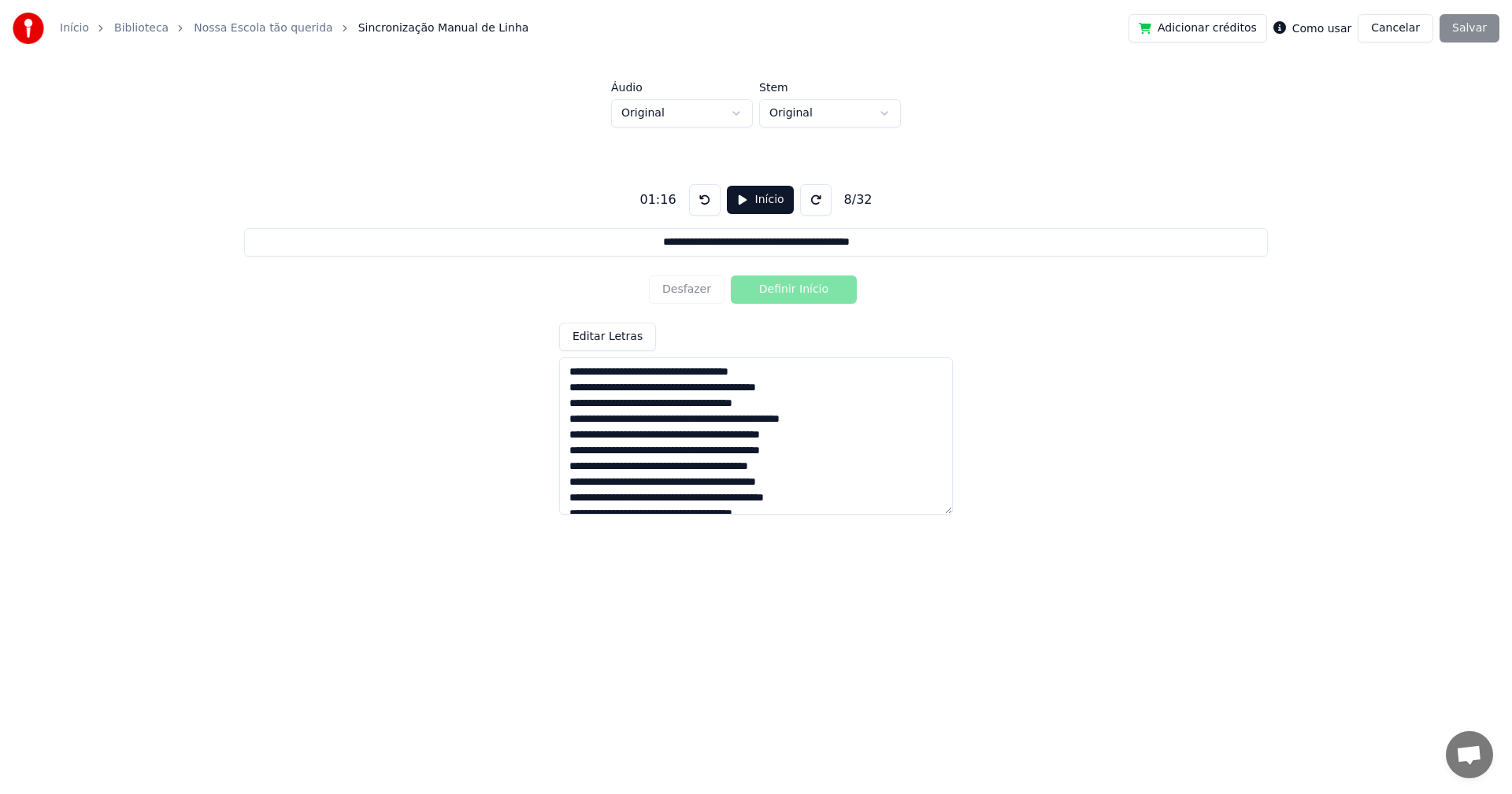
click at [705, 196] on button at bounding box center [704, 199] width 31 height 31
click at [498, 77] on div "**********" at bounding box center [756, 278] width 1512 height 558
click at [786, 274] on div "Desfazer Definir Início" at bounding box center [756, 289] width 214 height 41
click at [785, 279] on div "Desfazer Definir Início" at bounding box center [756, 289] width 214 height 41
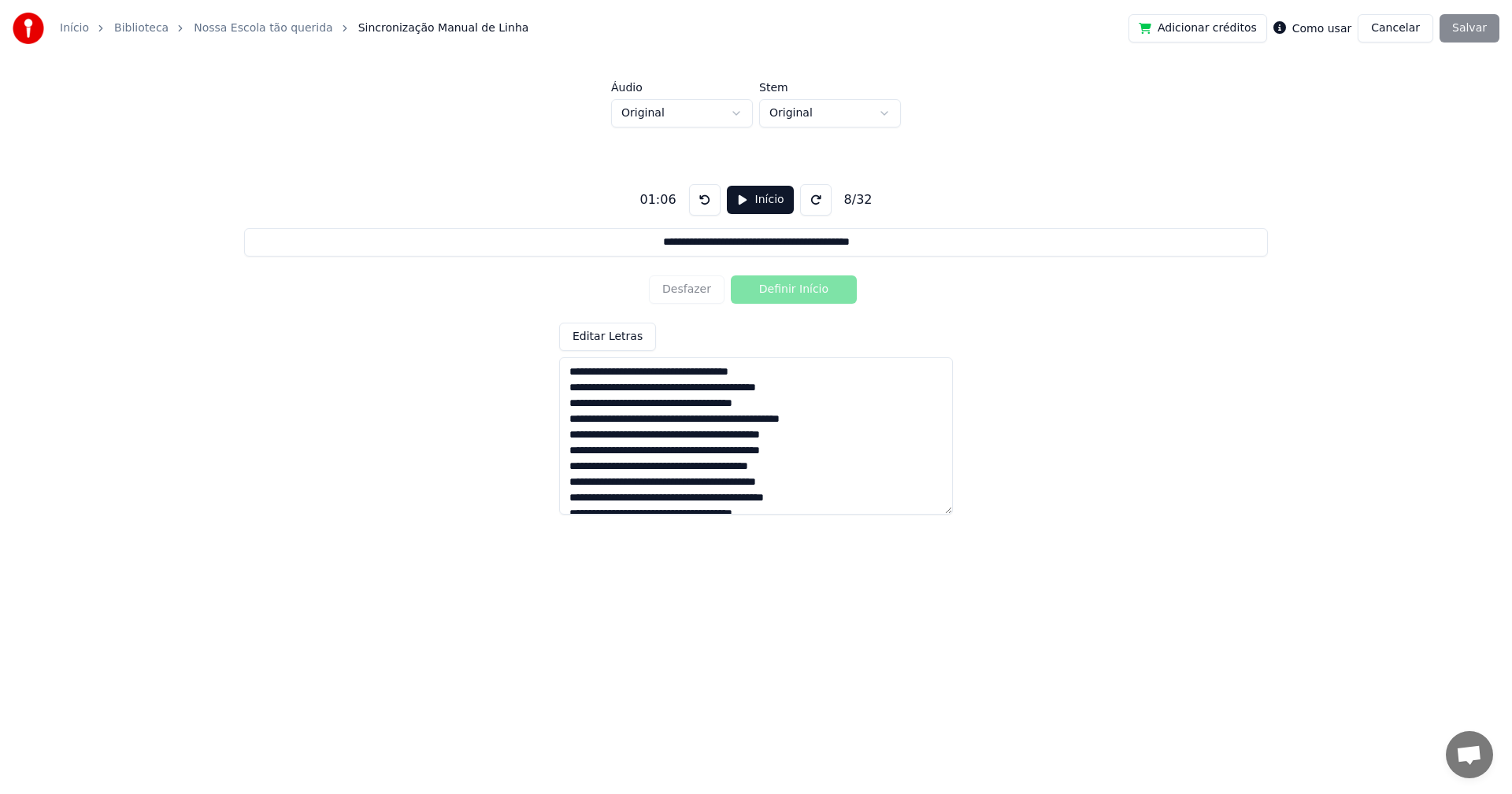
click at [1421, 26] on button "Cancelar" at bounding box center [1395, 28] width 76 height 28
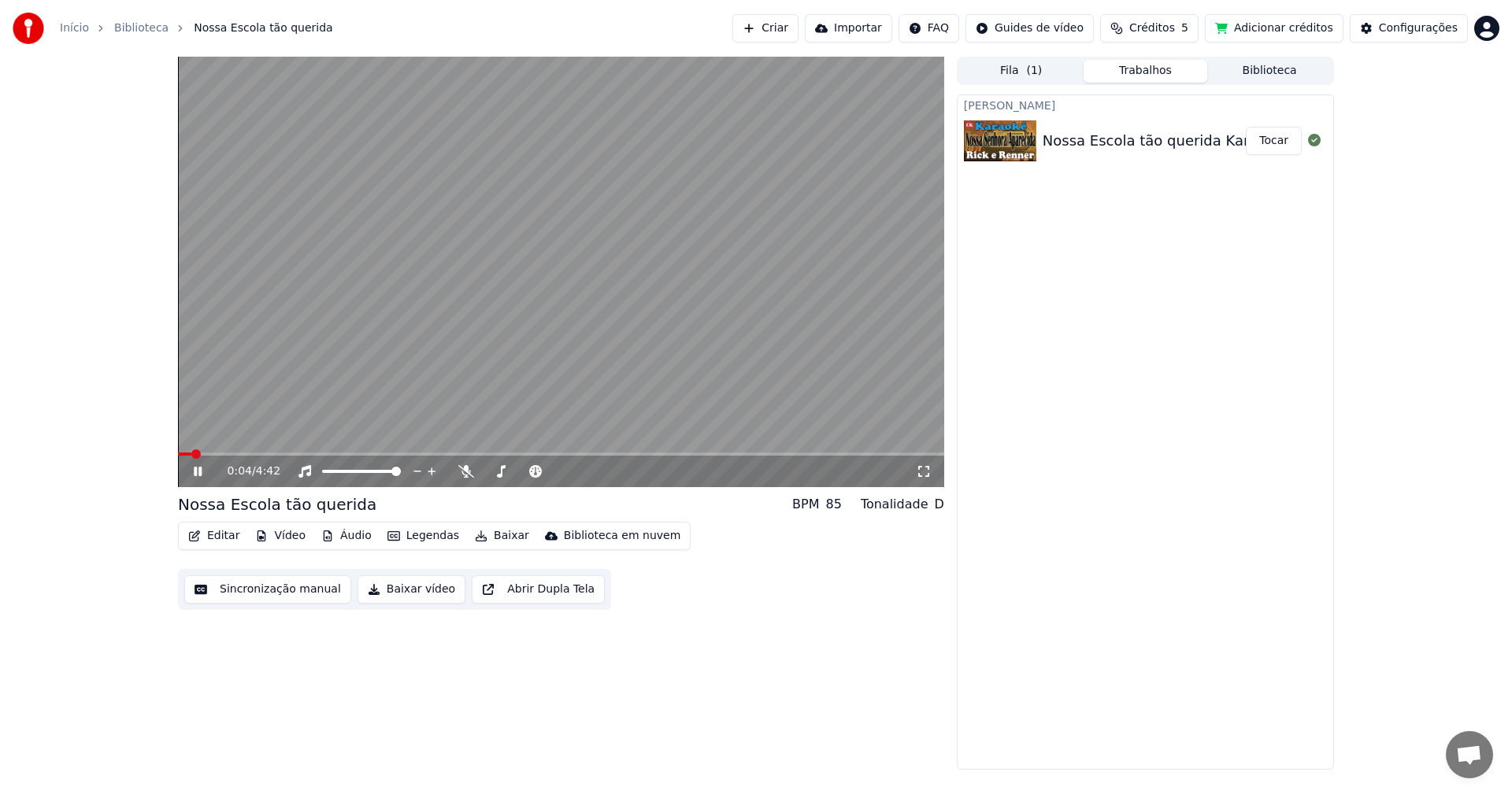
click at [646, 323] on video at bounding box center [561, 272] width 766 height 430
click at [433, 107] on video at bounding box center [561, 272] width 766 height 430
click at [312, 249] on video at bounding box center [561, 272] width 766 height 430
